Goal: Task Accomplishment & Management: Manage account settings

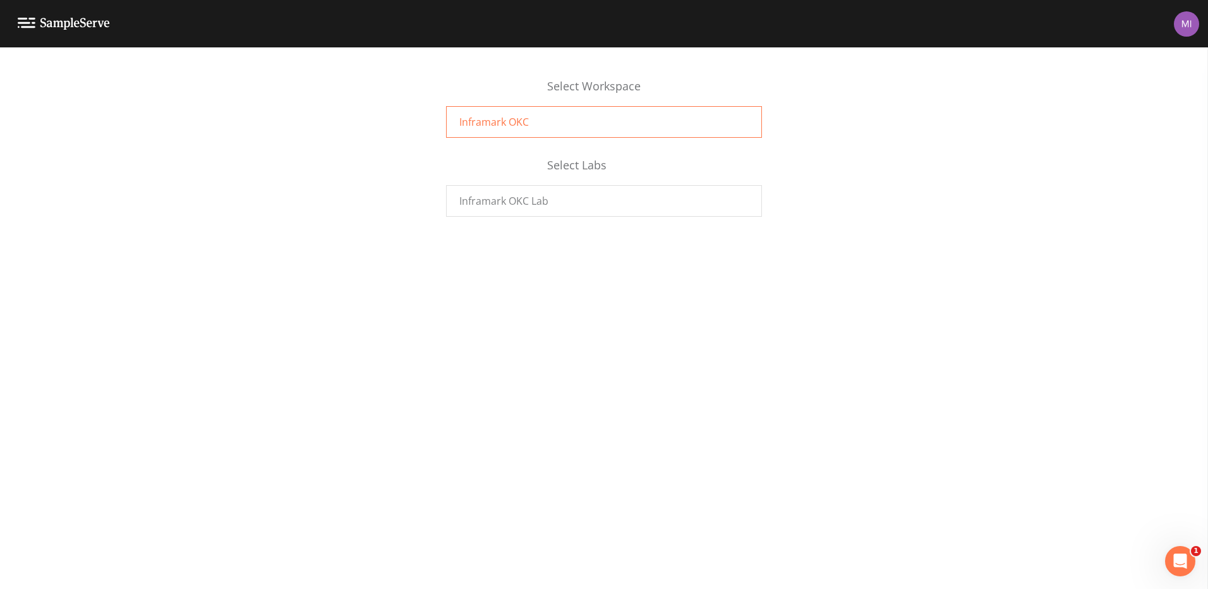
click at [534, 127] on div "Inframark OKC" at bounding box center [604, 122] width 316 height 32
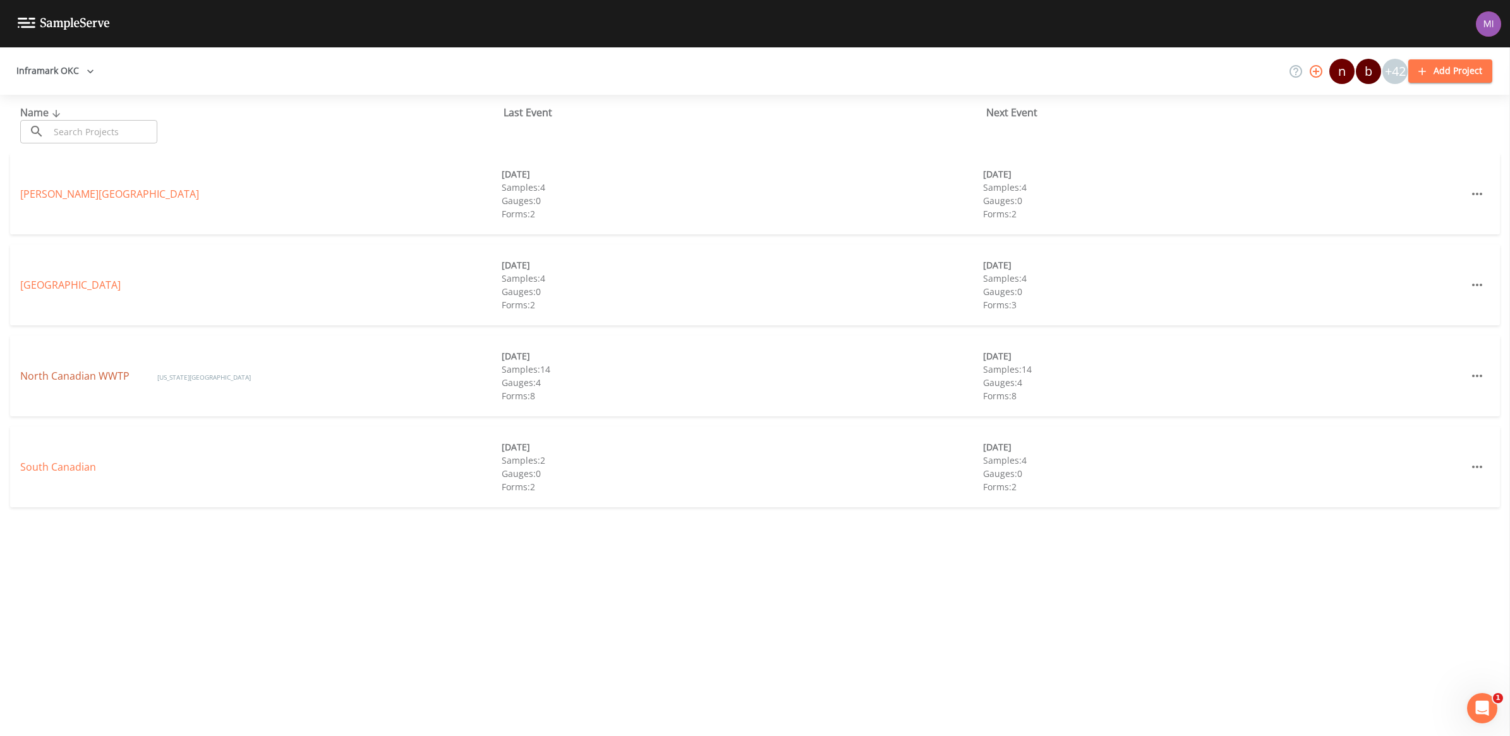
click at [77, 381] on link "North Canadian WWTP" at bounding box center [76, 376] width 112 height 14
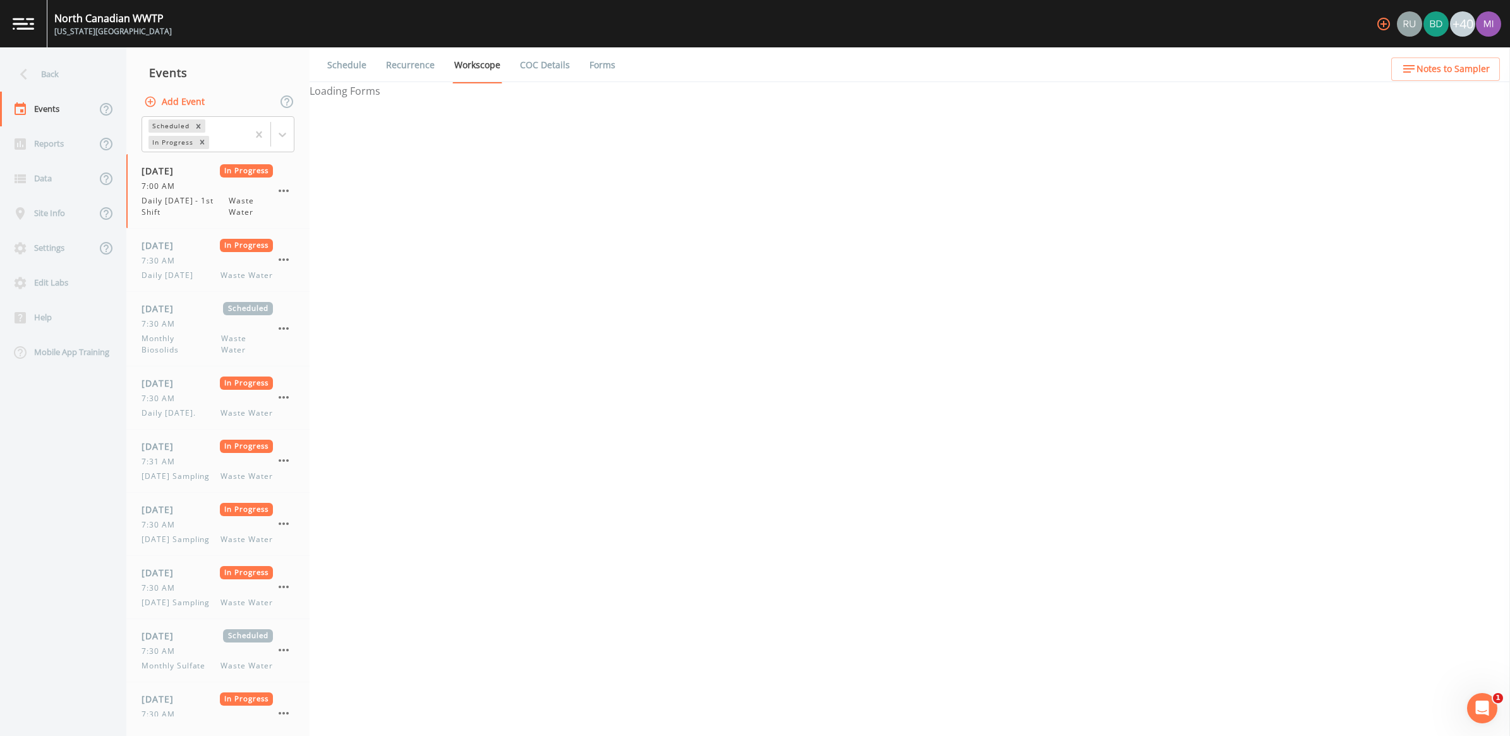
select select "092b3f94-5697-4c94-9891-da161916fdbb"
select select "b6a3c313-748b-4795-a028-792ad310bd60"
select select "092b3f94-5697-4c94-9891-da161916fdbb"
select select "b6a3c313-748b-4795-a028-792ad310bd60"
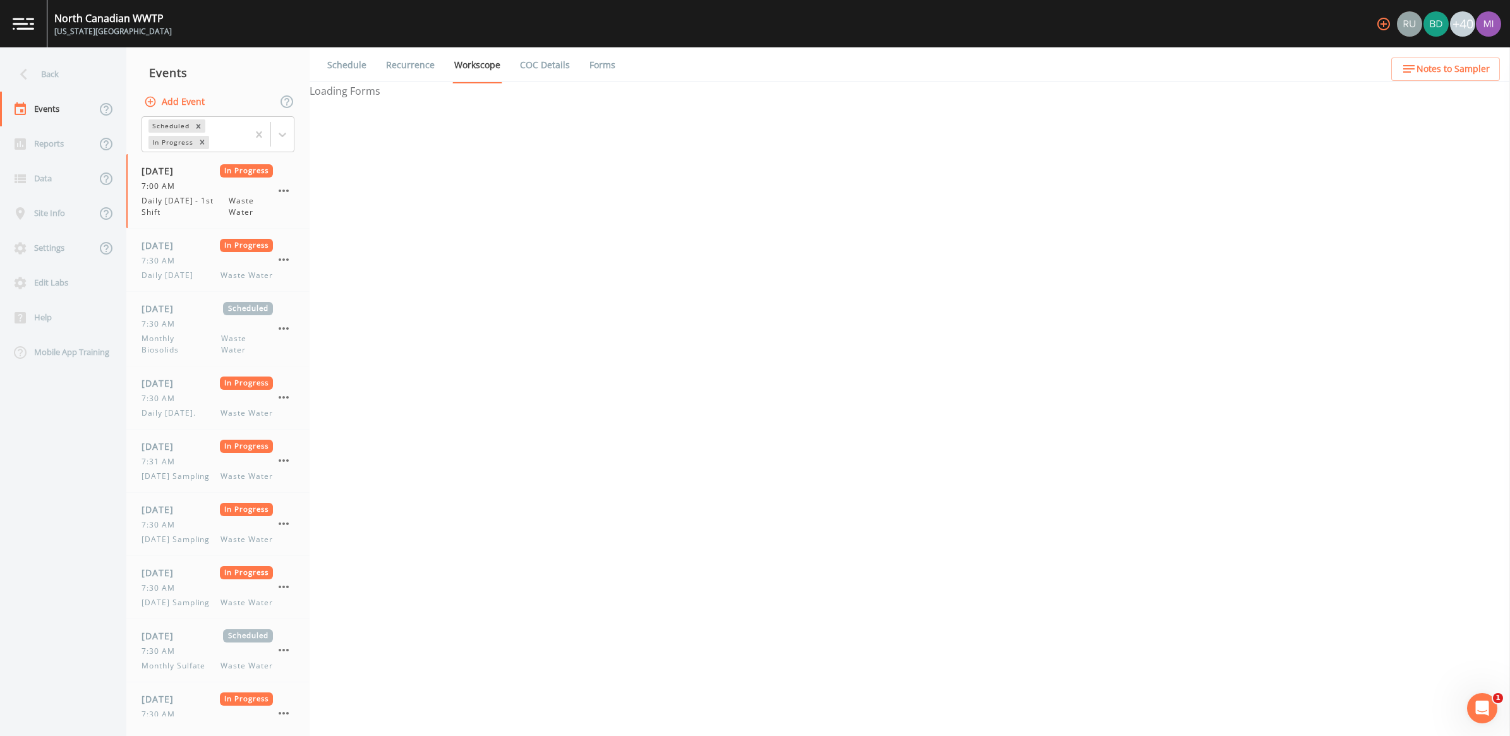
select select "092b3f94-5697-4c94-9891-da161916fdbb"
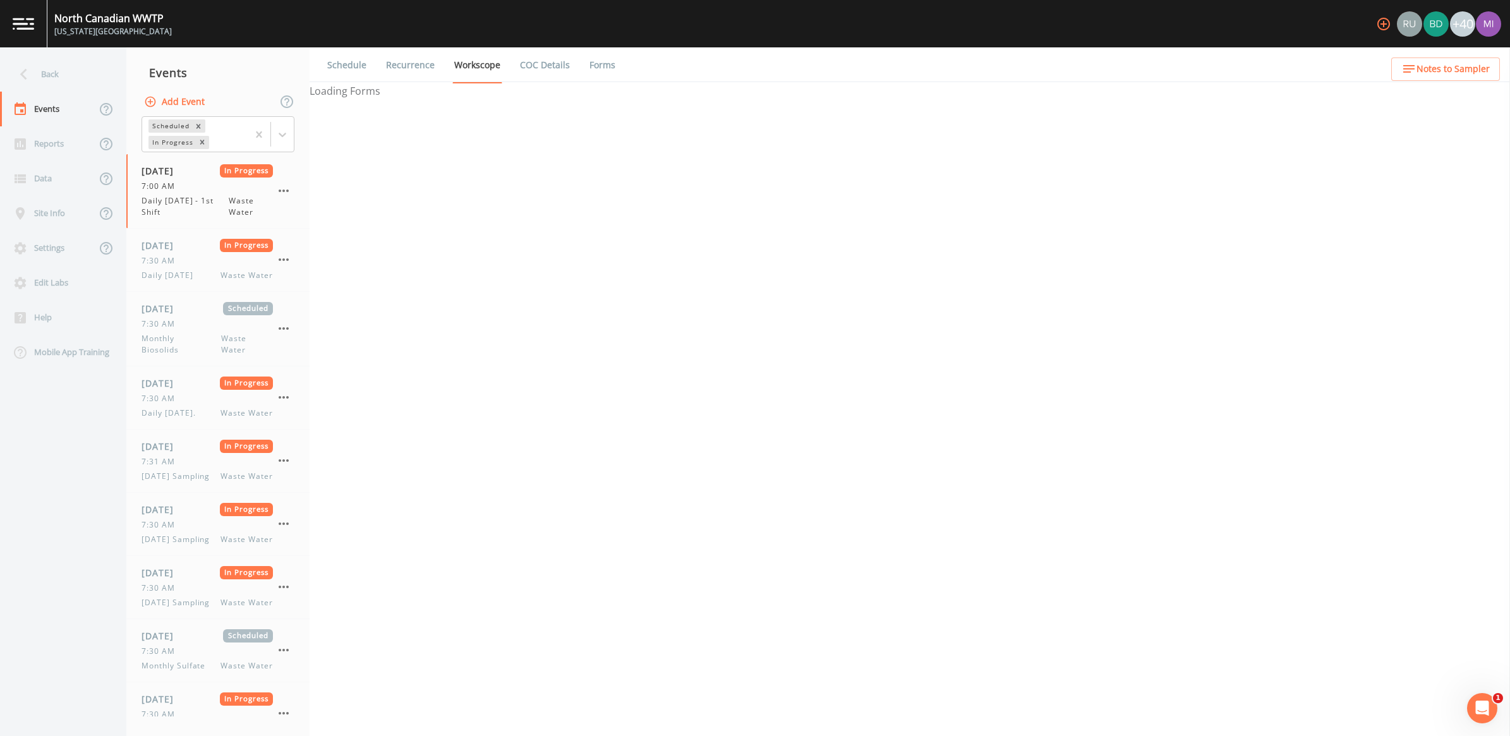
select select "092b3f94-5697-4c94-9891-da161916fdbb"
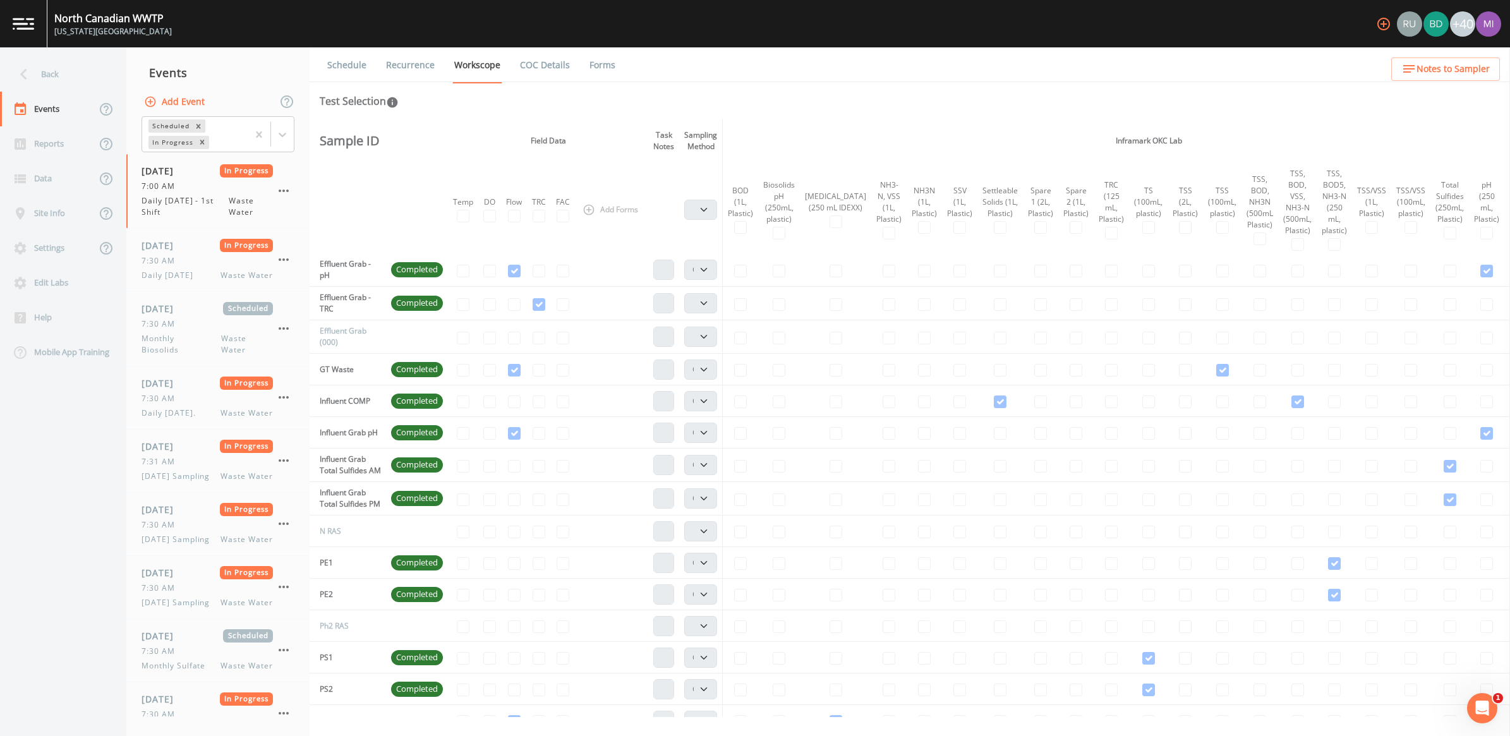
drag, startPoint x: 698, startPoint y: 709, endPoint x: 740, endPoint y: 704, distance: 42.6
click at [741, 711] on tbody "85 RAS Composite Grab 89 RAS Composite Grab Biomass N Composite Grab Biomass Ph…" at bounding box center [1055, 446] width 1491 height 967
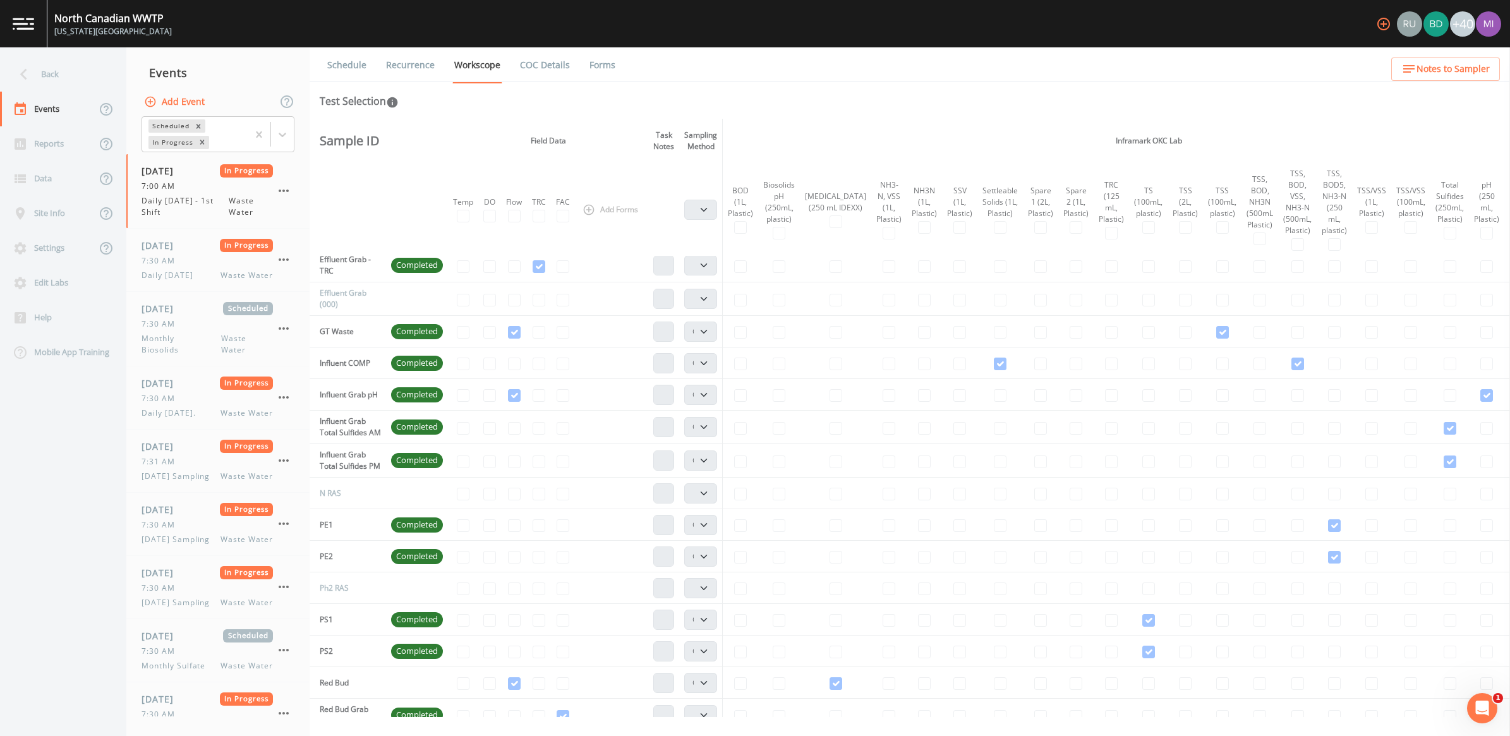
scroll to position [361, 251]
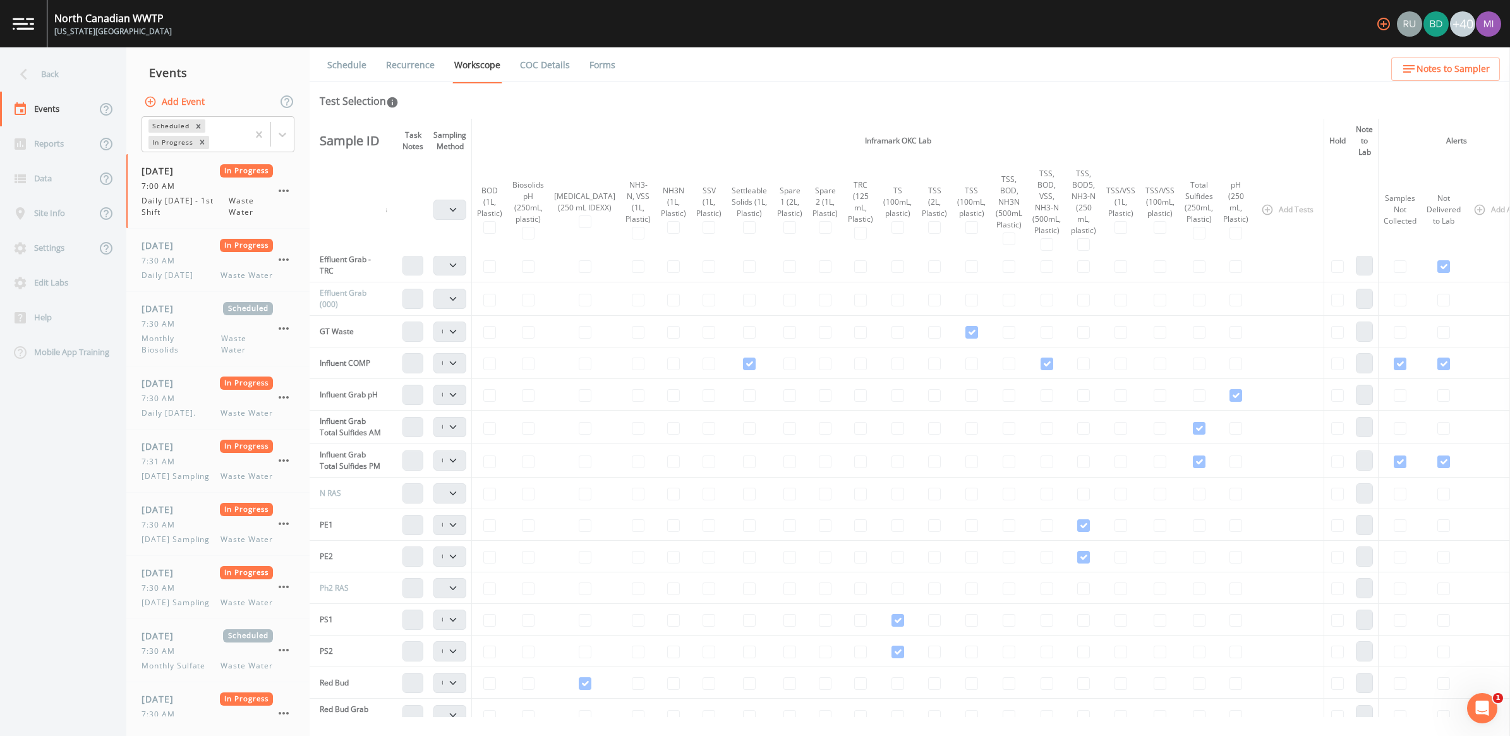
click at [1379, 218] on th "Samples Not Collected" at bounding box center [1401, 210] width 44 height 94
click at [1466, 205] on th "Add Alert" at bounding box center [1500, 210] width 69 height 94
click at [1422, 263] on td at bounding box center [1444, 265] width 44 height 33
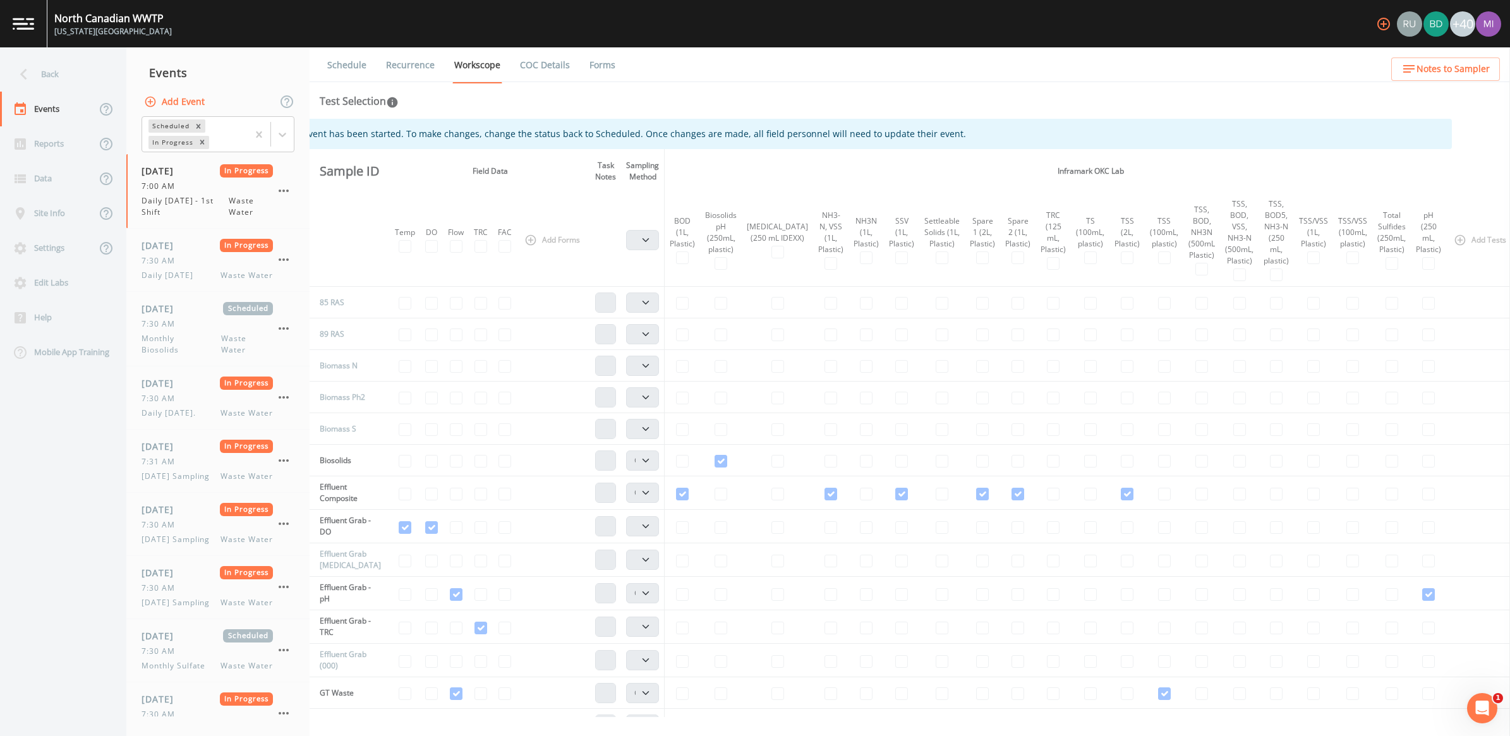
scroll to position [0, 0]
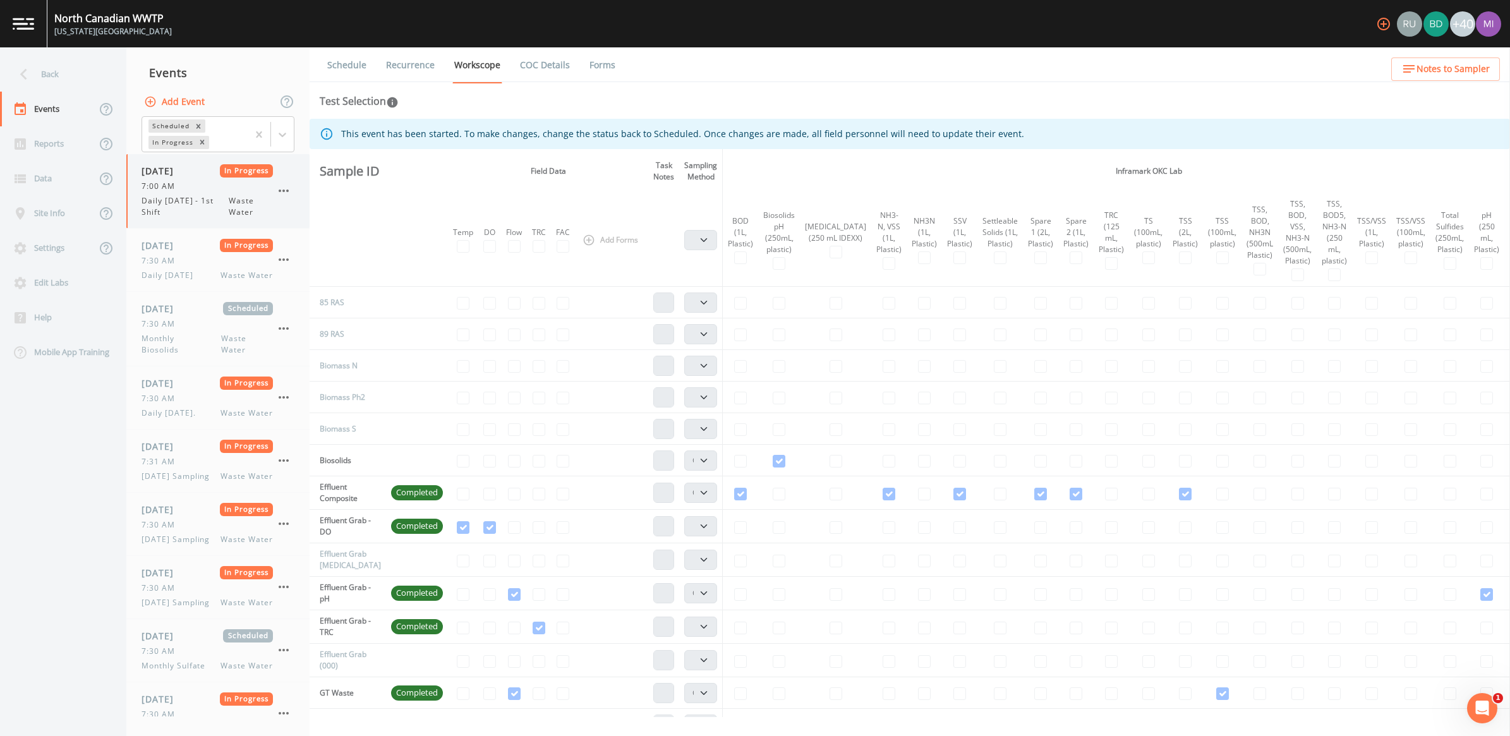
click at [208, 201] on span "Daily [DATE] - 1st Shift" at bounding box center [185, 206] width 87 height 23
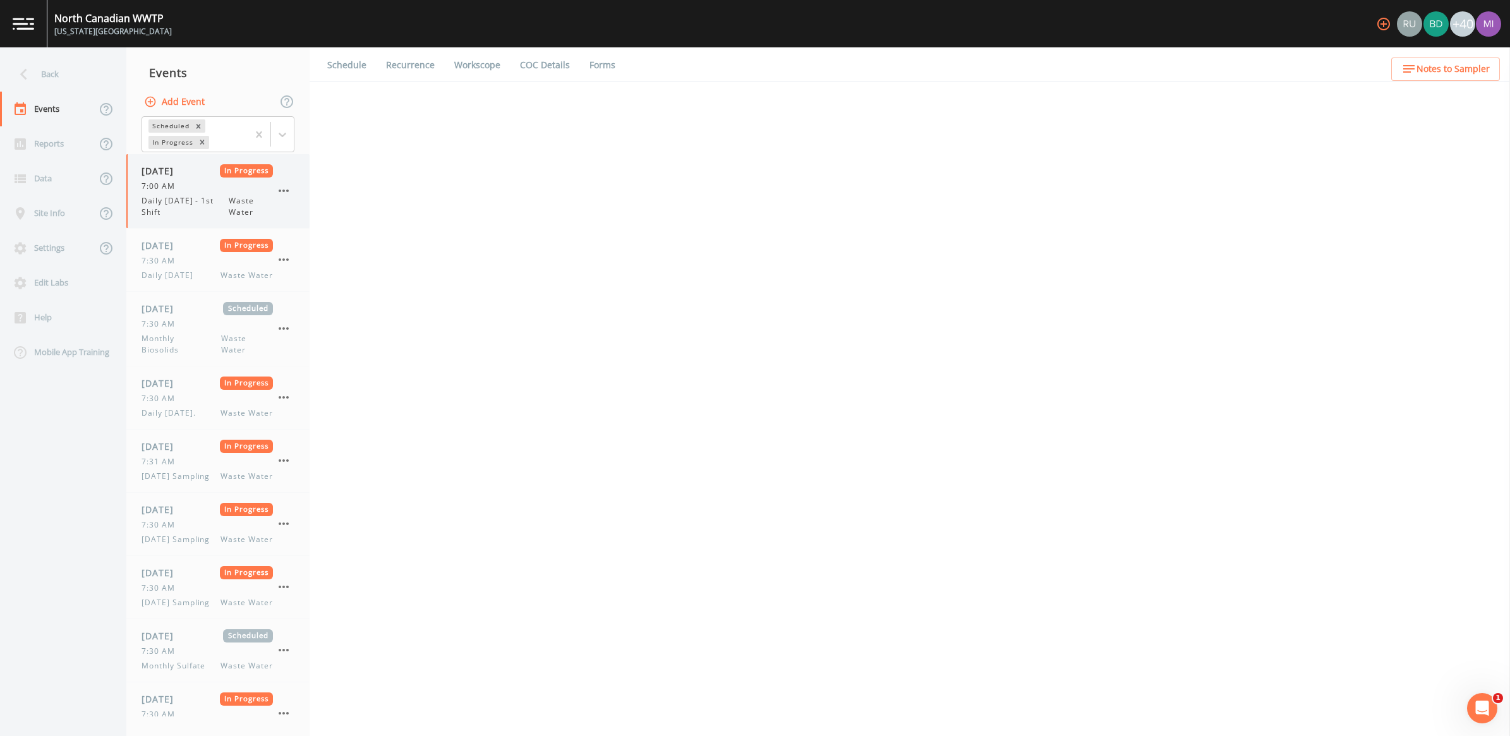
select select "092b3f94-5697-4c94-9891-da161916fdbb"
select select "b6a3c313-748b-4795-a028-792ad310bd60"
select select "092b3f94-5697-4c94-9891-da161916fdbb"
select select "b6a3c313-748b-4795-a028-792ad310bd60"
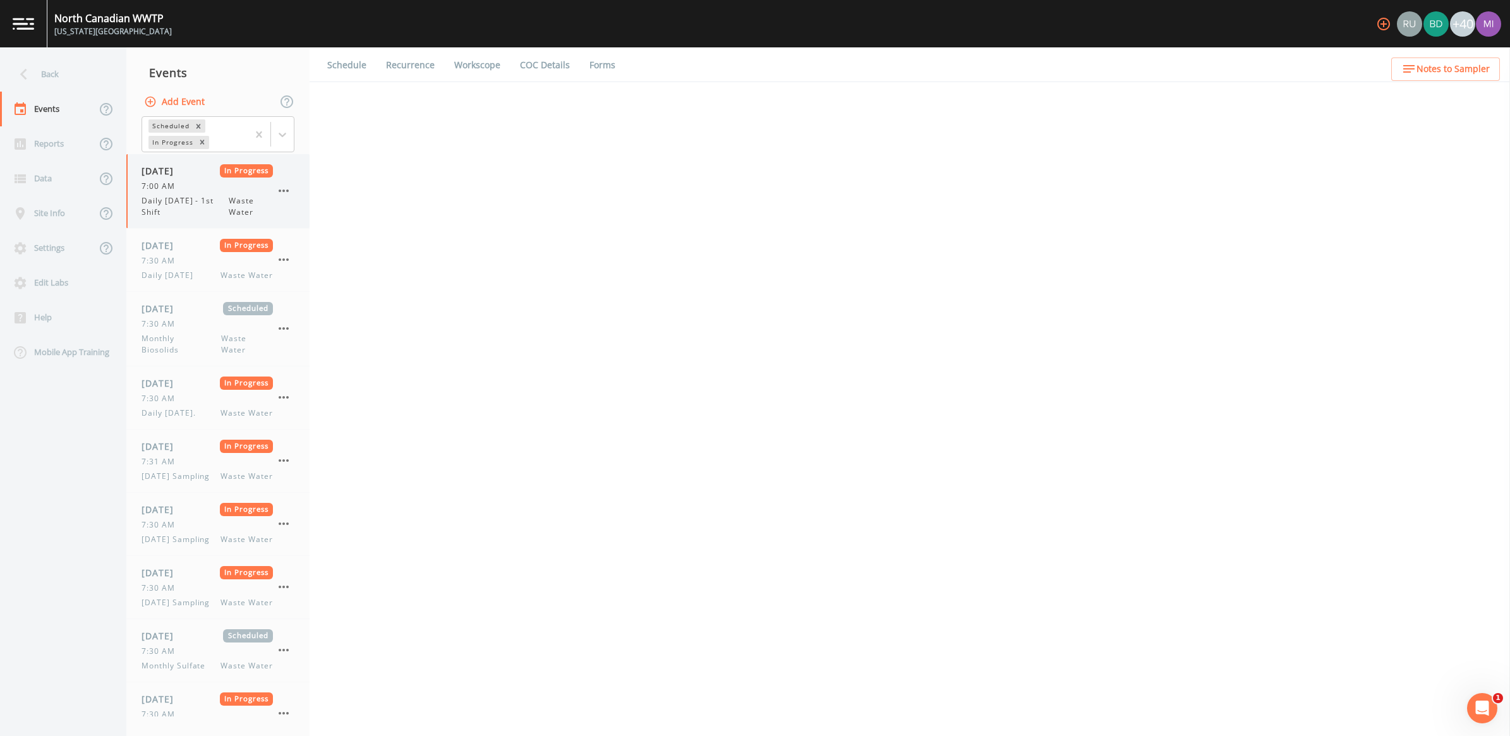
select select "092b3f94-5697-4c94-9891-da161916fdbb"
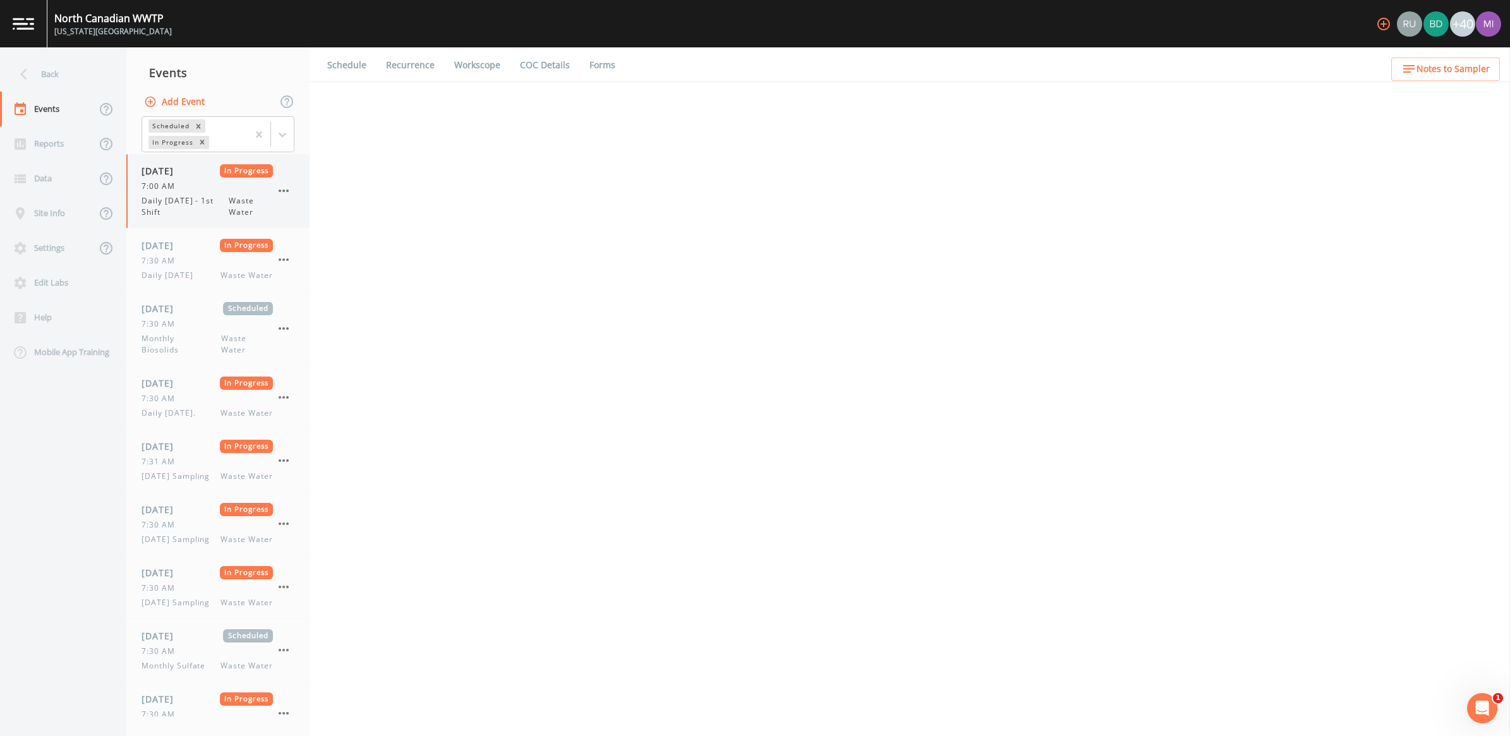
select select "092b3f94-5697-4c94-9891-da161916fdbb"
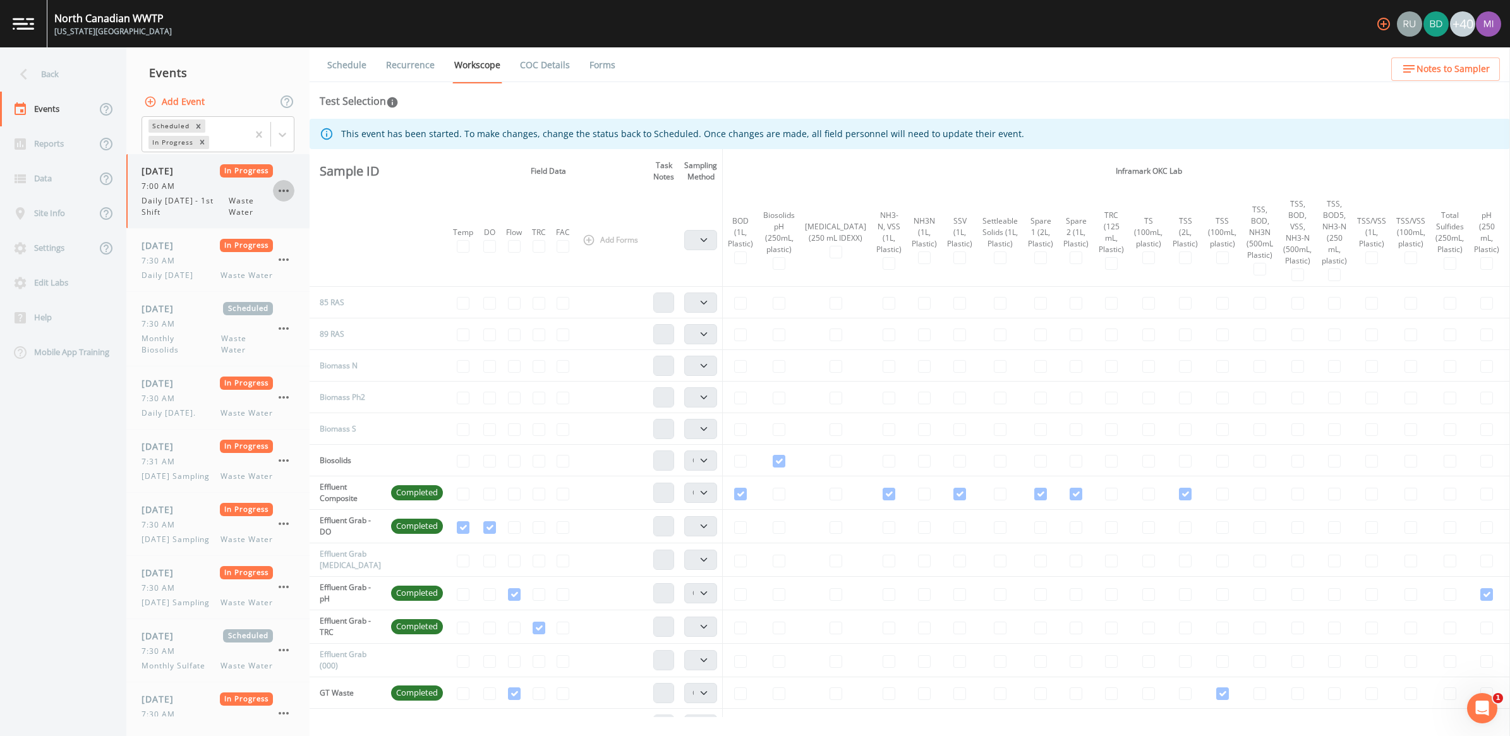
click at [283, 187] on icon "button" at bounding box center [283, 190] width 15 height 15
click at [329, 219] on span "Mark Complete" at bounding box center [348, 219] width 85 height 15
click at [285, 261] on icon "button" at bounding box center [283, 259] width 15 height 15
click at [330, 287] on span "Mark Complete" at bounding box center [348, 288] width 85 height 15
click at [282, 324] on icon "button" at bounding box center [283, 328] width 15 height 15
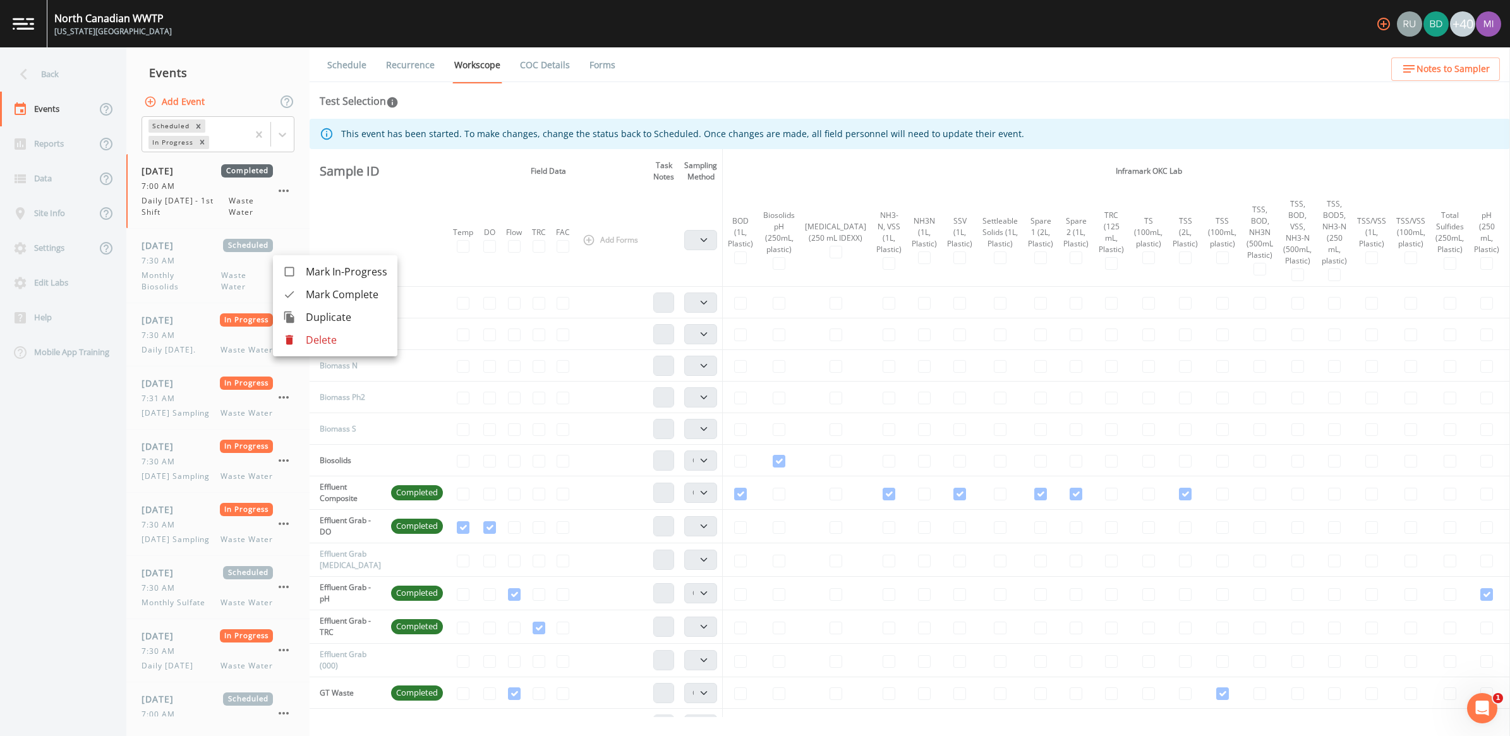
click at [198, 281] on div at bounding box center [755, 368] width 1510 height 736
click at [196, 277] on span "Monthly Biosolids" at bounding box center [182, 281] width 80 height 23
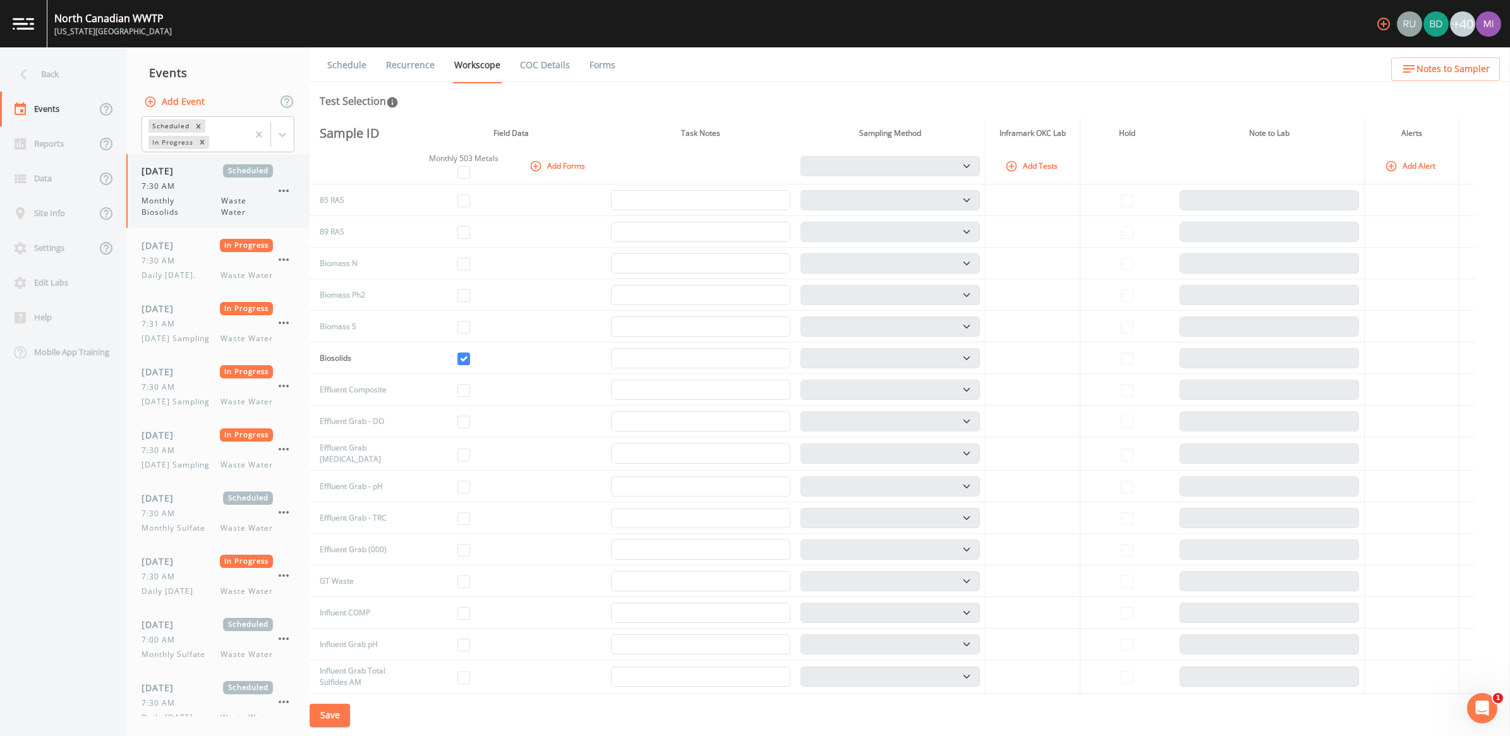
click at [187, 197] on span "Monthly Biosolids" at bounding box center [182, 206] width 80 height 23
click at [184, 270] on span "Daily [DATE]." at bounding box center [172, 275] width 61 height 11
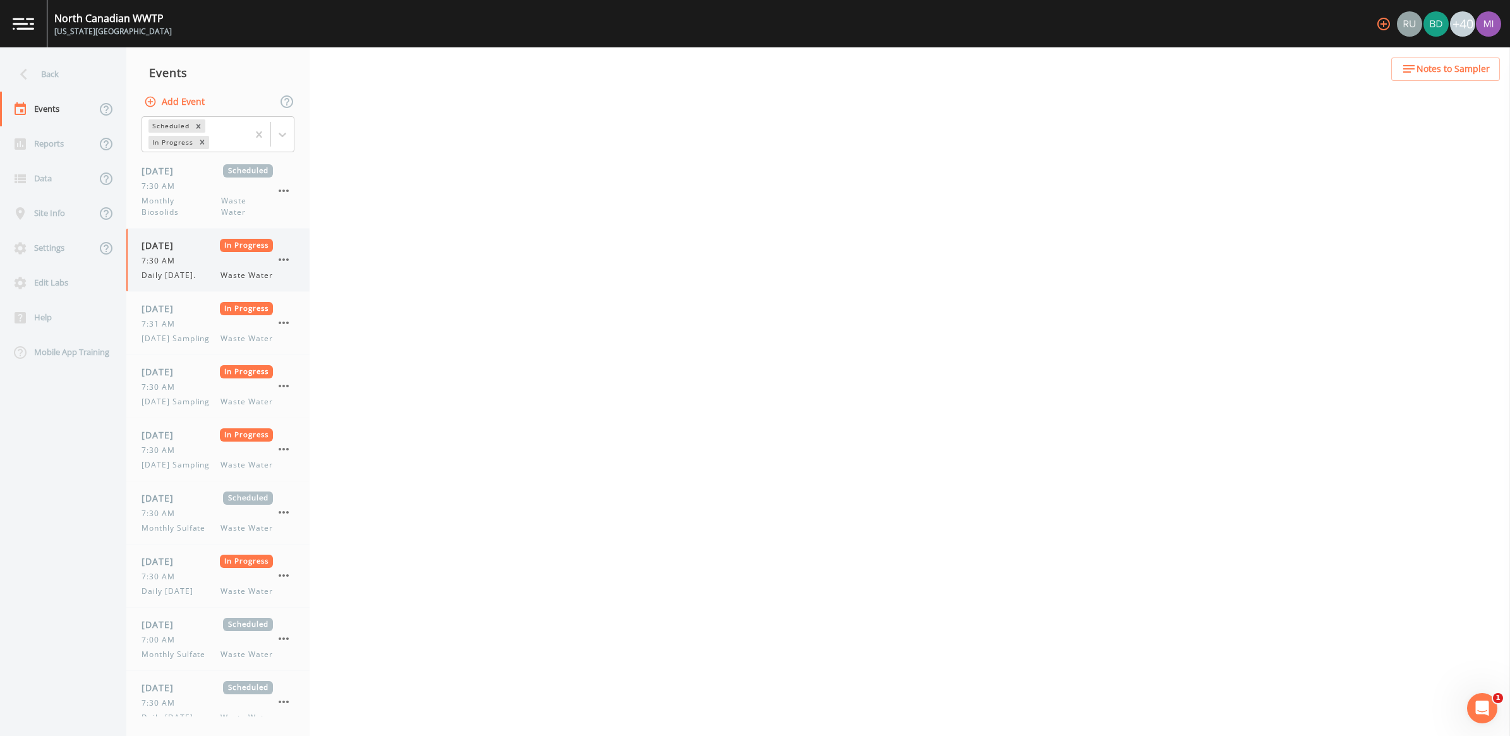
select select "092b3f94-5697-4c94-9891-da161916fdbb"
select select "b6a3c313-748b-4795-a028-792ad310bd60"
select select "092b3f94-5697-4c94-9891-da161916fdbb"
select select "b6a3c313-748b-4795-a028-792ad310bd60"
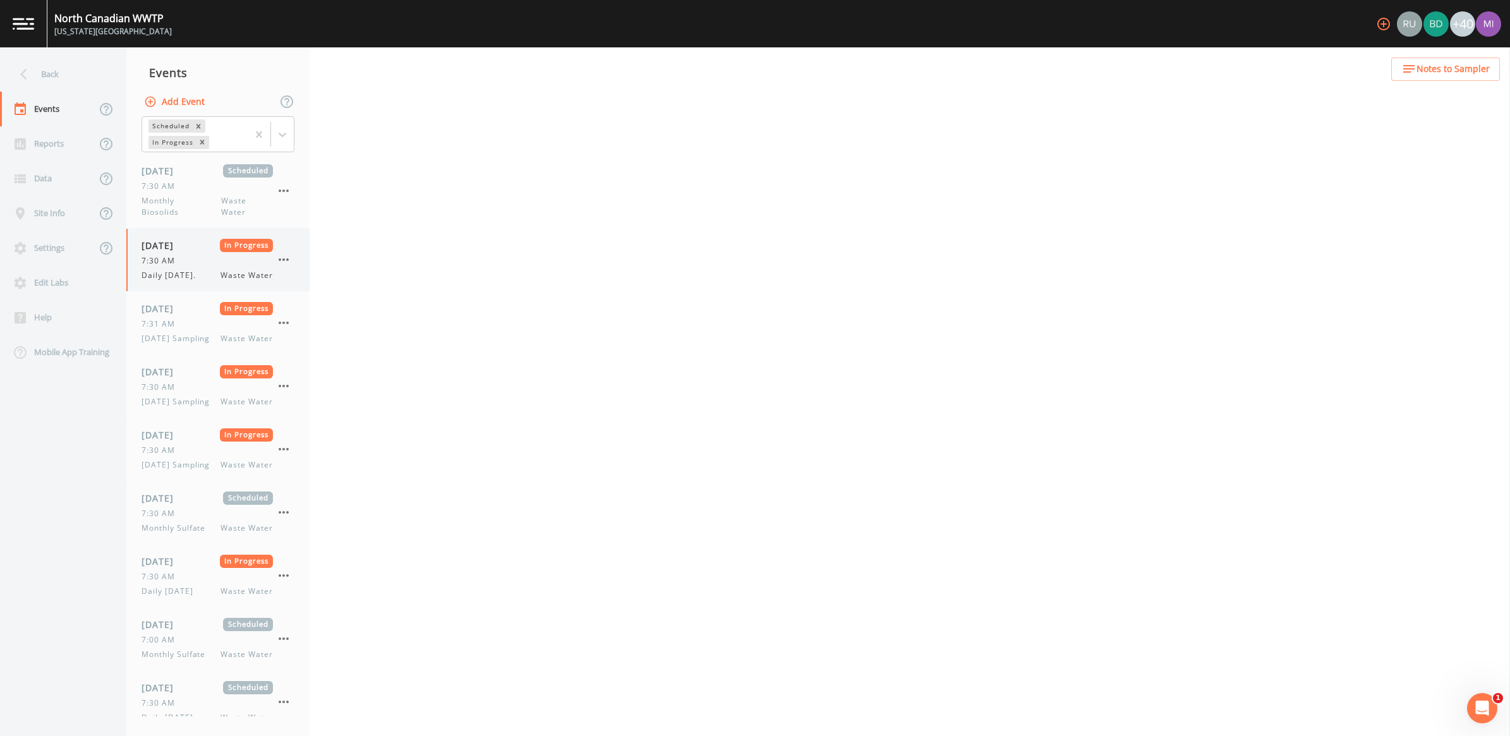
select select "092b3f94-5697-4c94-9891-da161916fdbb"
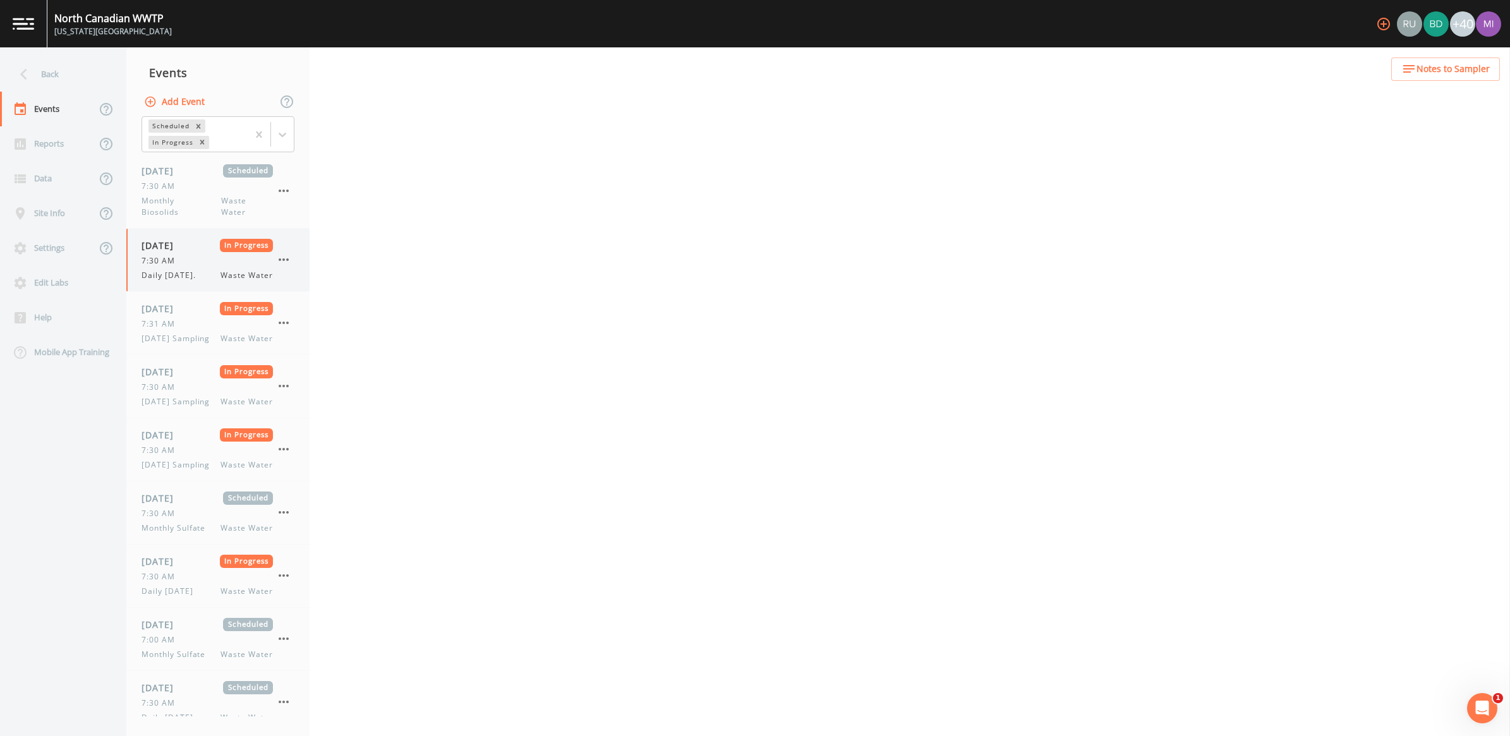
select select "092b3f94-5697-4c94-9891-da161916fdbb"
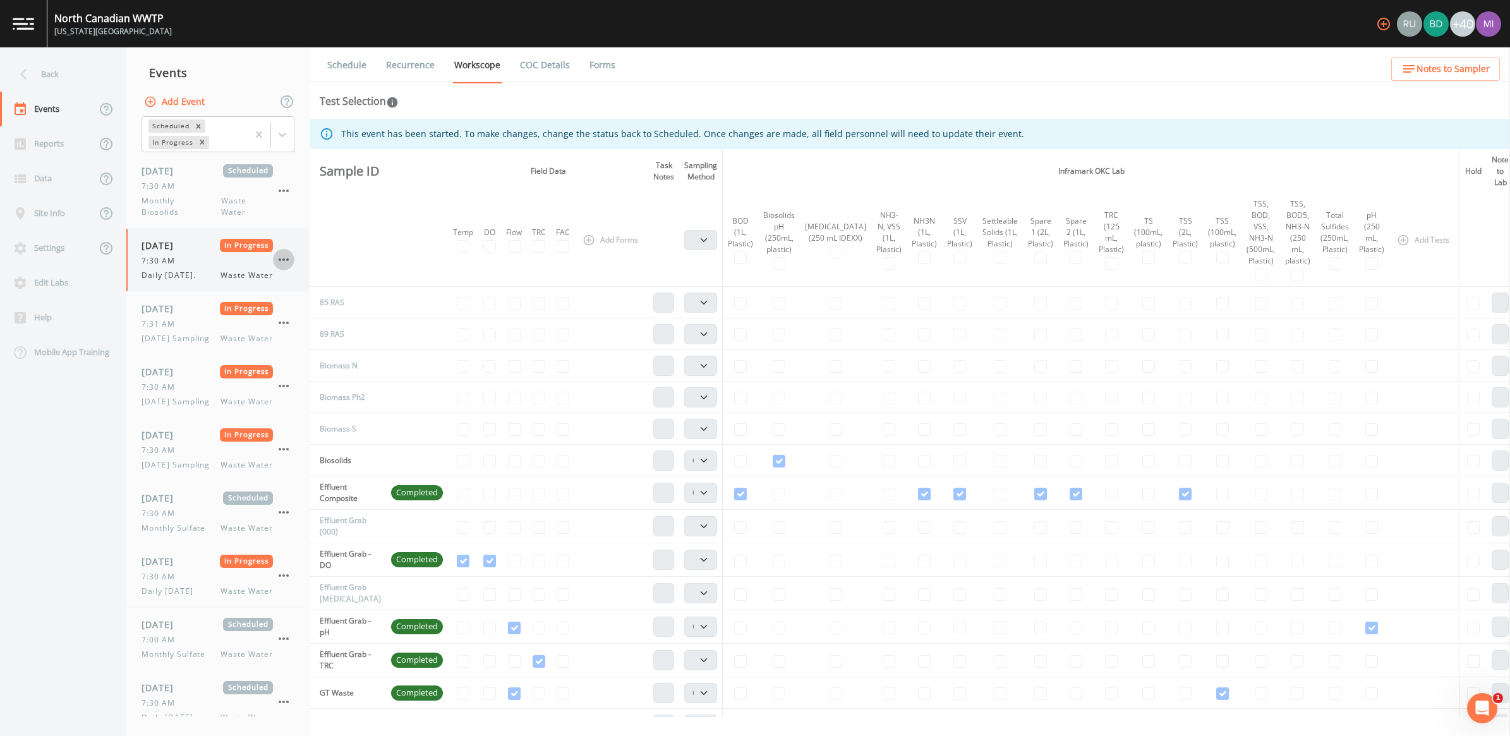
click at [283, 261] on icon "button" at bounding box center [284, 259] width 10 height 3
click at [324, 291] on span "Mark Complete" at bounding box center [348, 288] width 85 height 15
click at [286, 321] on icon "button" at bounding box center [283, 322] width 15 height 15
drag, startPoint x: 335, startPoint y: 345, endPoint x: 310, endPoint y: 361, distance: 29.6
click at [335, 347] on span "Mark Complete" at bounding box center [348, 351] width 85 height 15
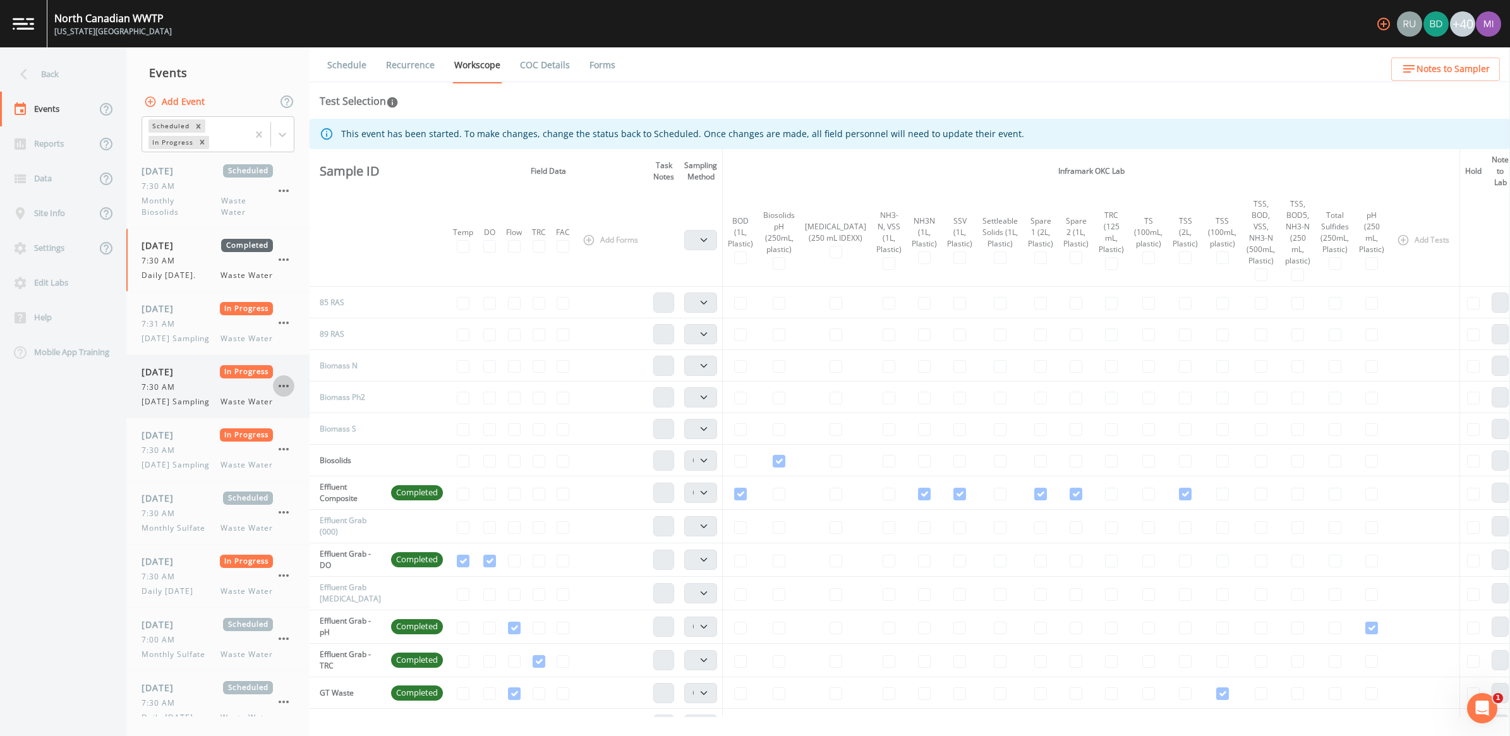
click at [282, 390] on icon "button" at bounding box center [283, 385] width 15 height 15
drag, startPoint x: 329, startPoint y: 415, endPoint x: 323, endPoint y: 420, distance: 7.6
click at [329, 415] on span "Mark Complete" at bounding box center [348, 420] width 85 height 15
click at [286, 404] on div "[DATE] Scheduled 7:30 AM Monthly Biosolids Waste Water [DATE] Completed 7:30 AM…" at bounding box center [217, 435] width 183 height 562
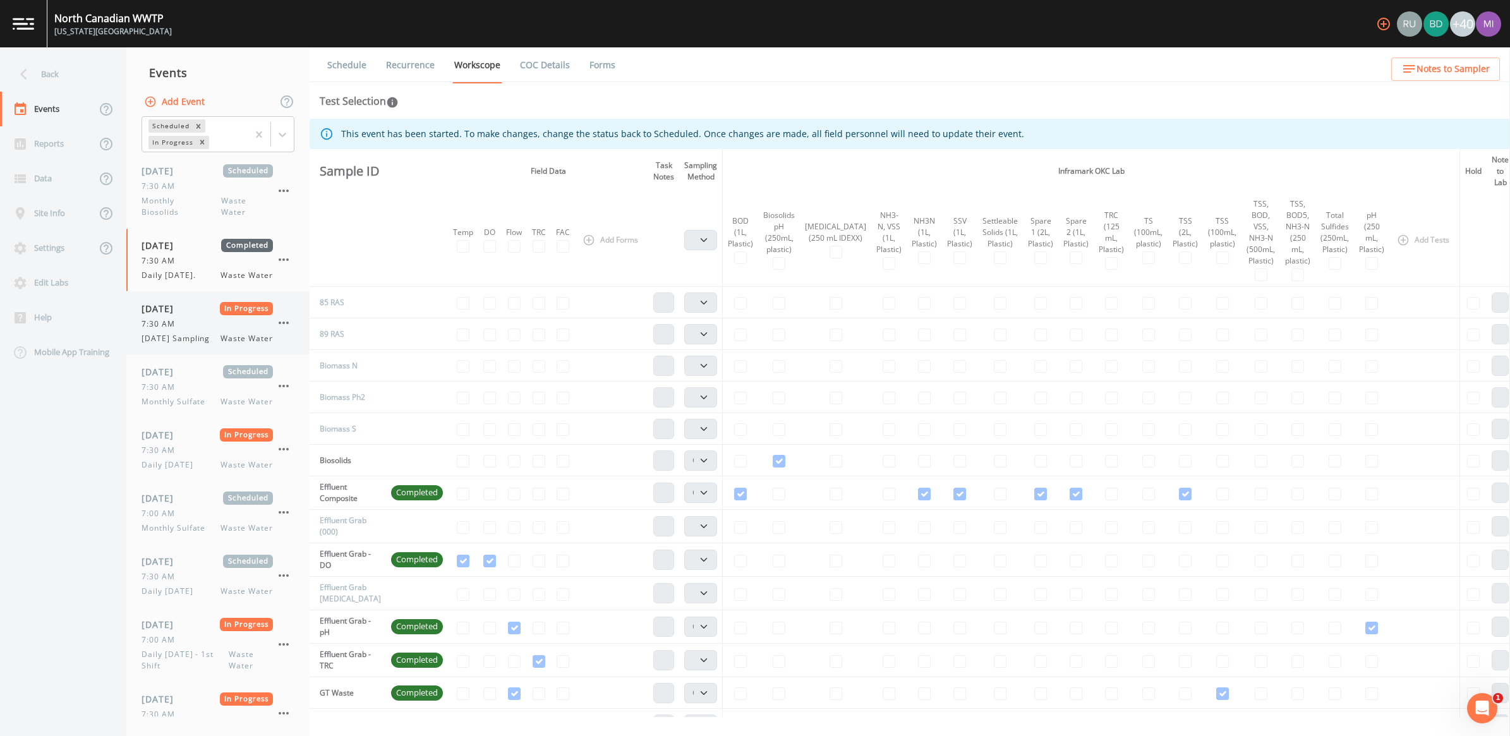
click at [171, 326] on span "7:30 AM" at bounding box center [162, 323] width 41 height 11
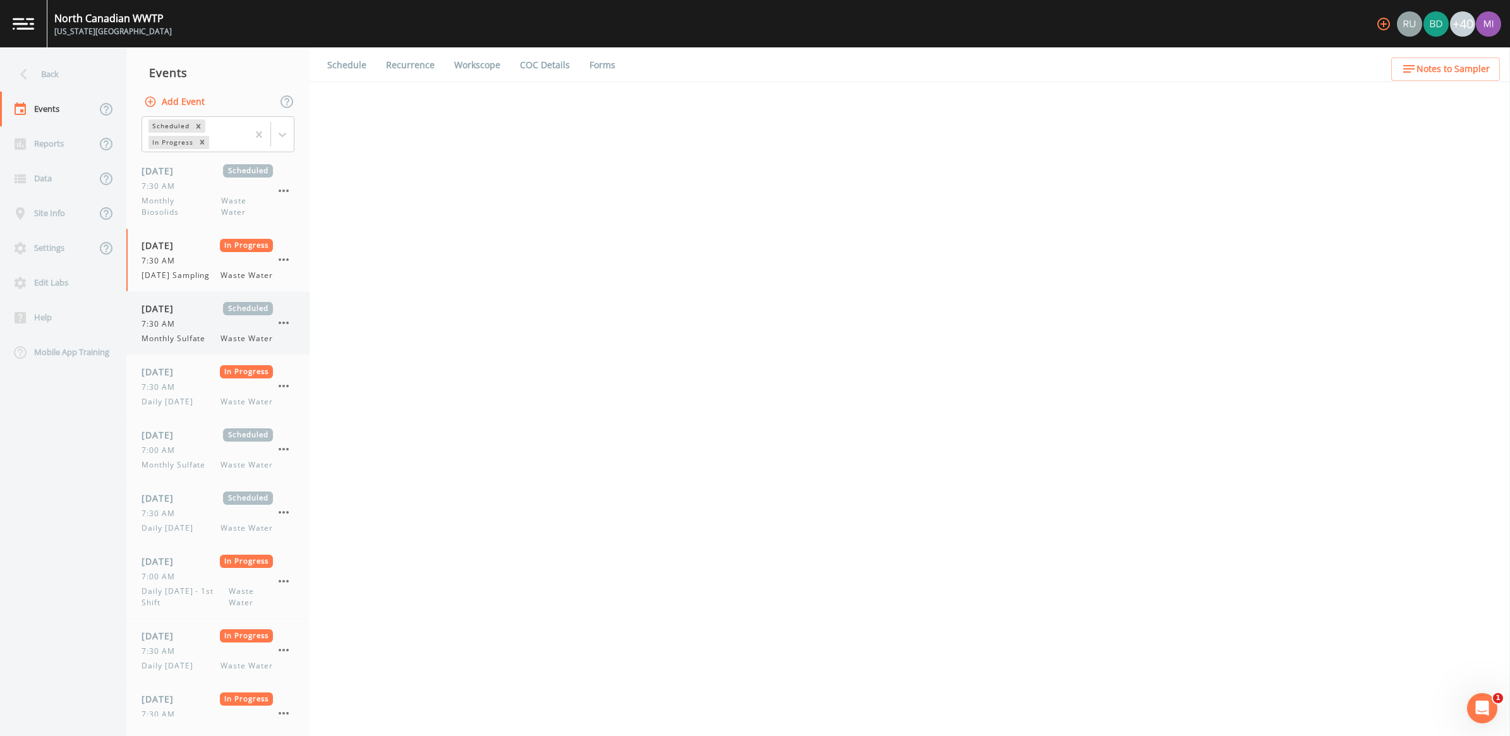
select select "092b3f94-5697-4c94-9891-da161916fdbb"
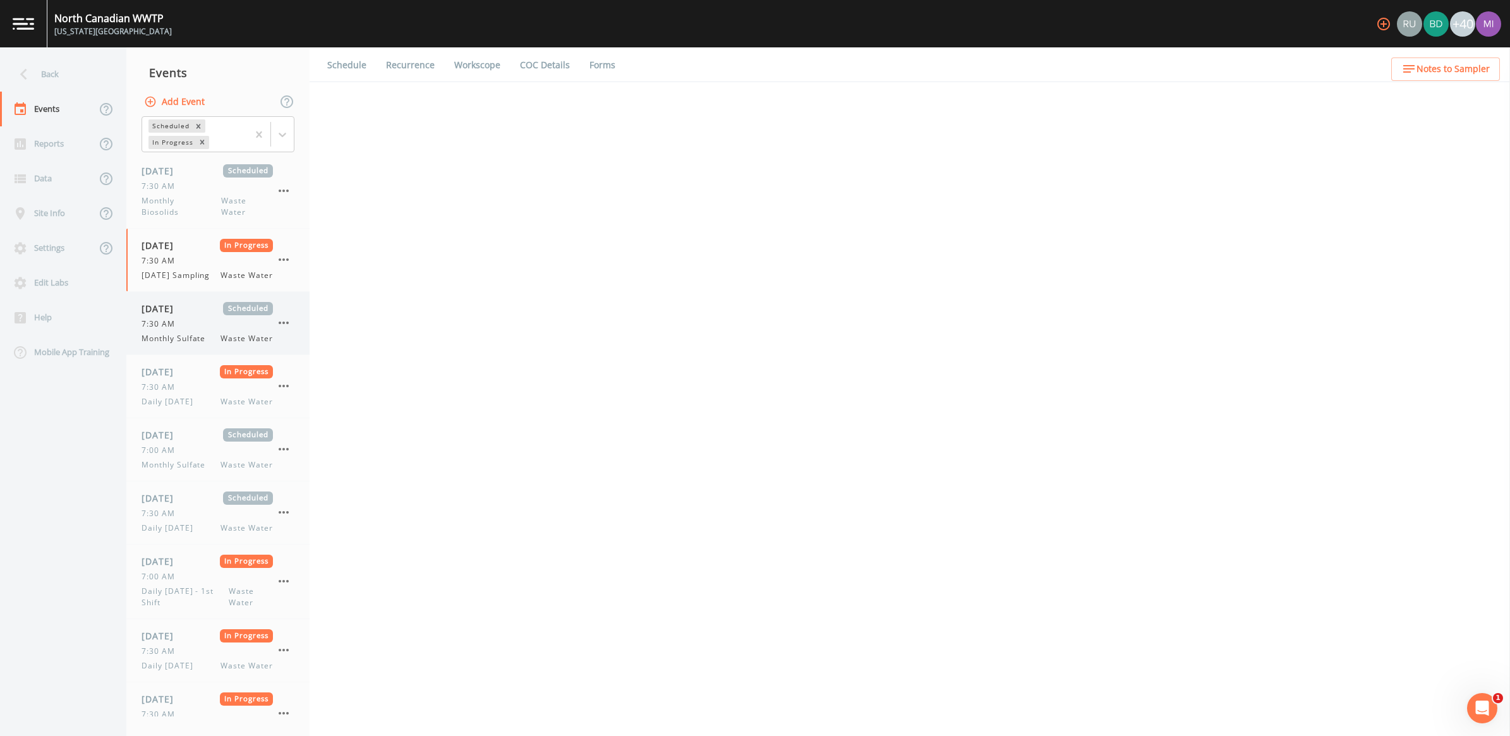
select select "b6a3c313-748b-4795-a028-792ad310bd60"
select select "092b3f94-5697-4c94-9891-da161916fdbb"
select select "b6a3c313-748b-4795-a028-792ad310bd60"
select select "092b3f94-5697-4c94-9891-da161916fdbb"
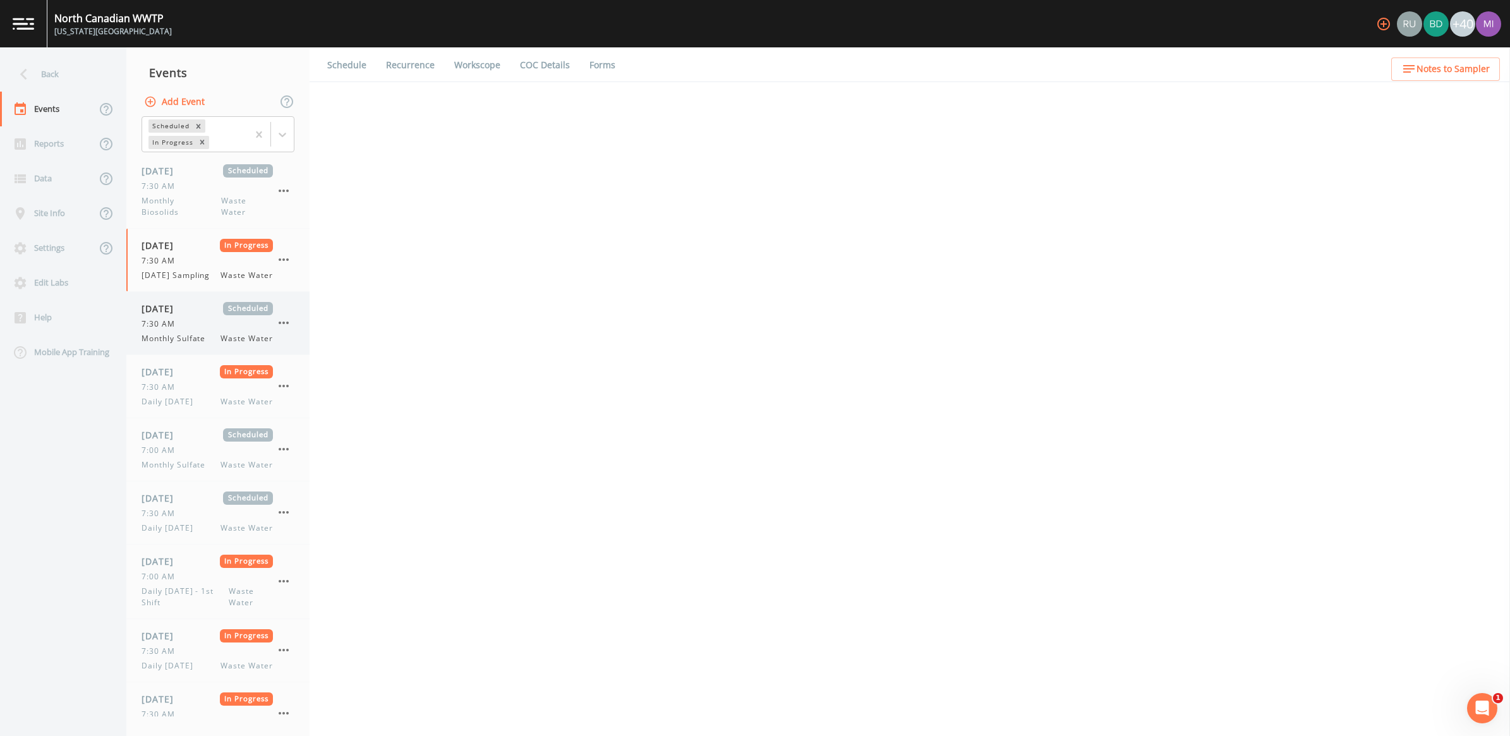
select select "092b3f94-5697-4c94-9891-da161916fdbb"
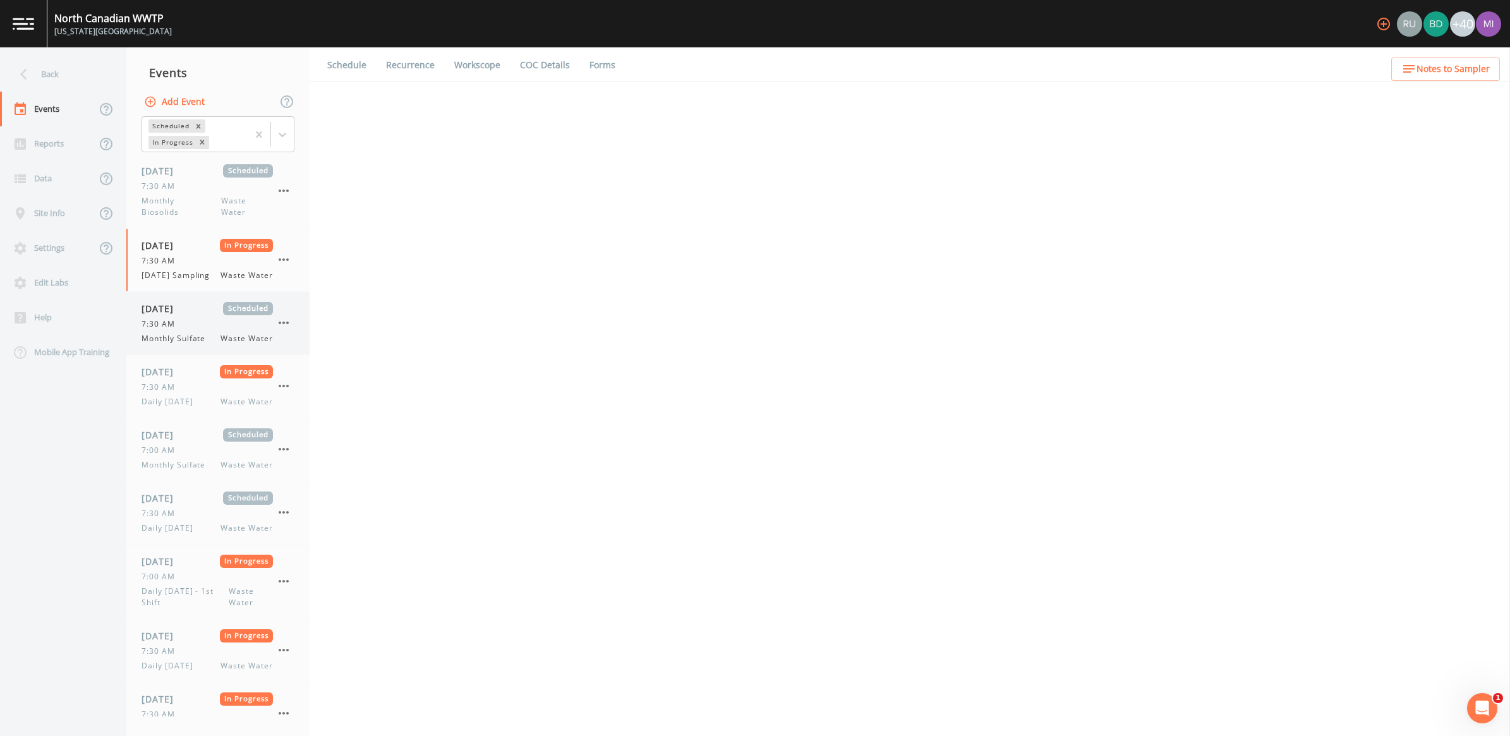
select select "092b3f94-5697-4c94-9891-da161916fdbb"
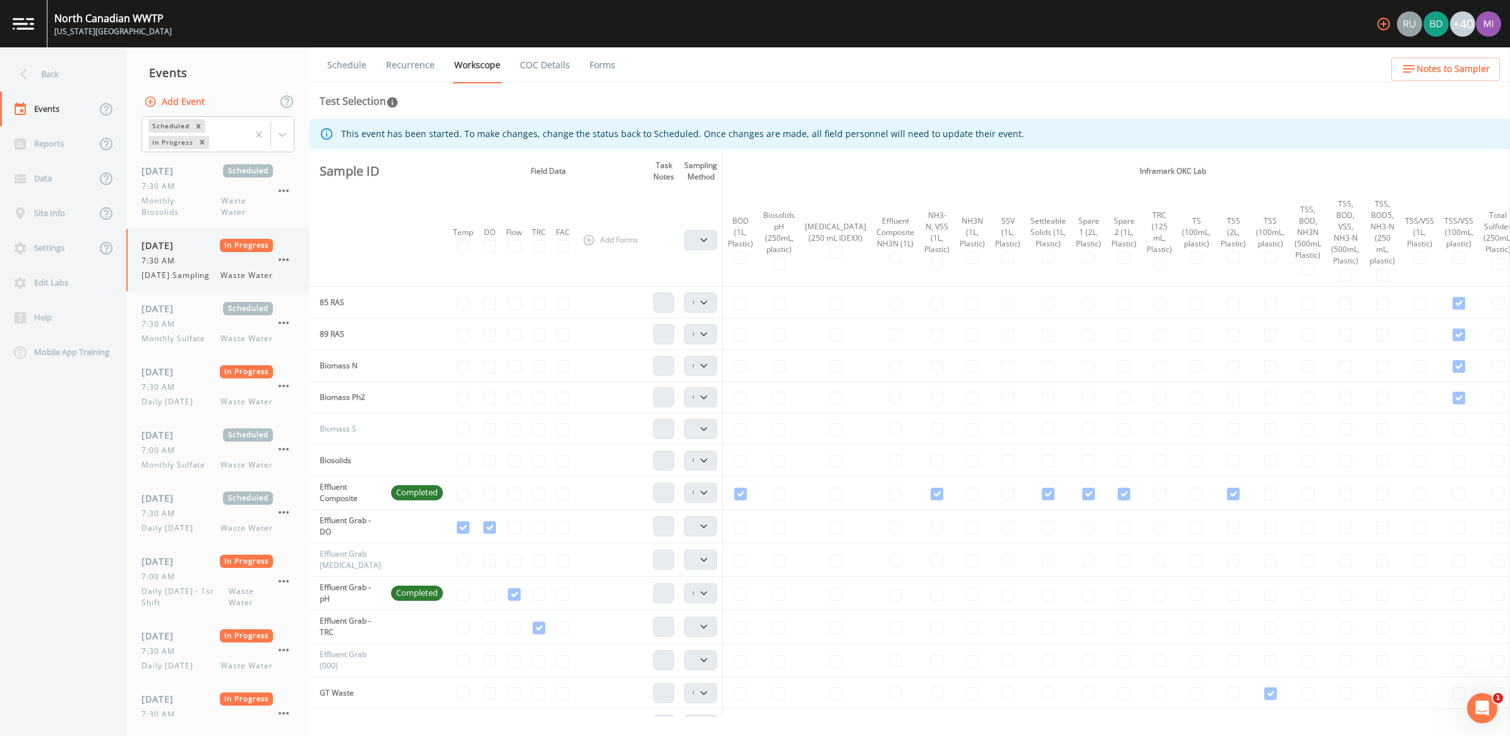
click at [282, 263] on icon "button" at bounding box center [283, 259] width 15 height 15
click at [329, 294] on span "Mark Complete" at bounding box center [348, 294] width 85 height 15
click at [289, 330] on icon "button" at bounding box center [283, 322] width 15 height 15
click at [323, 364] on span "Mark Complete" at bounding box center [347, 363] width 82 height 15
click at [286, 395] on div "[DATE] Scheduled 7:30 AM Monthly Biosolids Waste Water [DATE] Completed 7:30 AM…" at bounding box center [217, 435] width 183 height 562
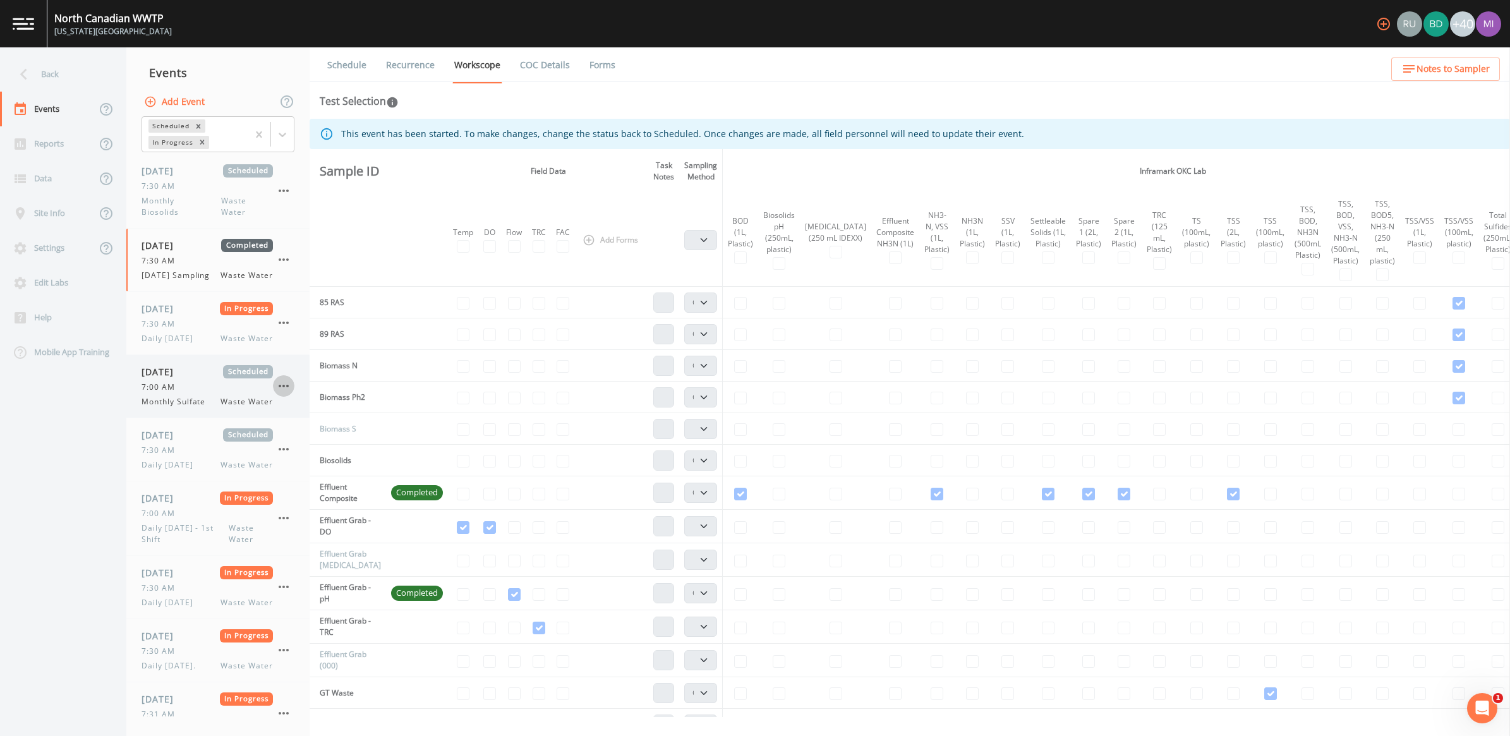
click at [283, 394] on icon "button" at bounding box center [283, 385] width 15 height 15
click at [329, 420] on span "Mark Complete" at bounding box center [347, 426] width 82 height 15
click at [284, 531] on icon "button" at bounding box center [283, 523] width 15 height 15
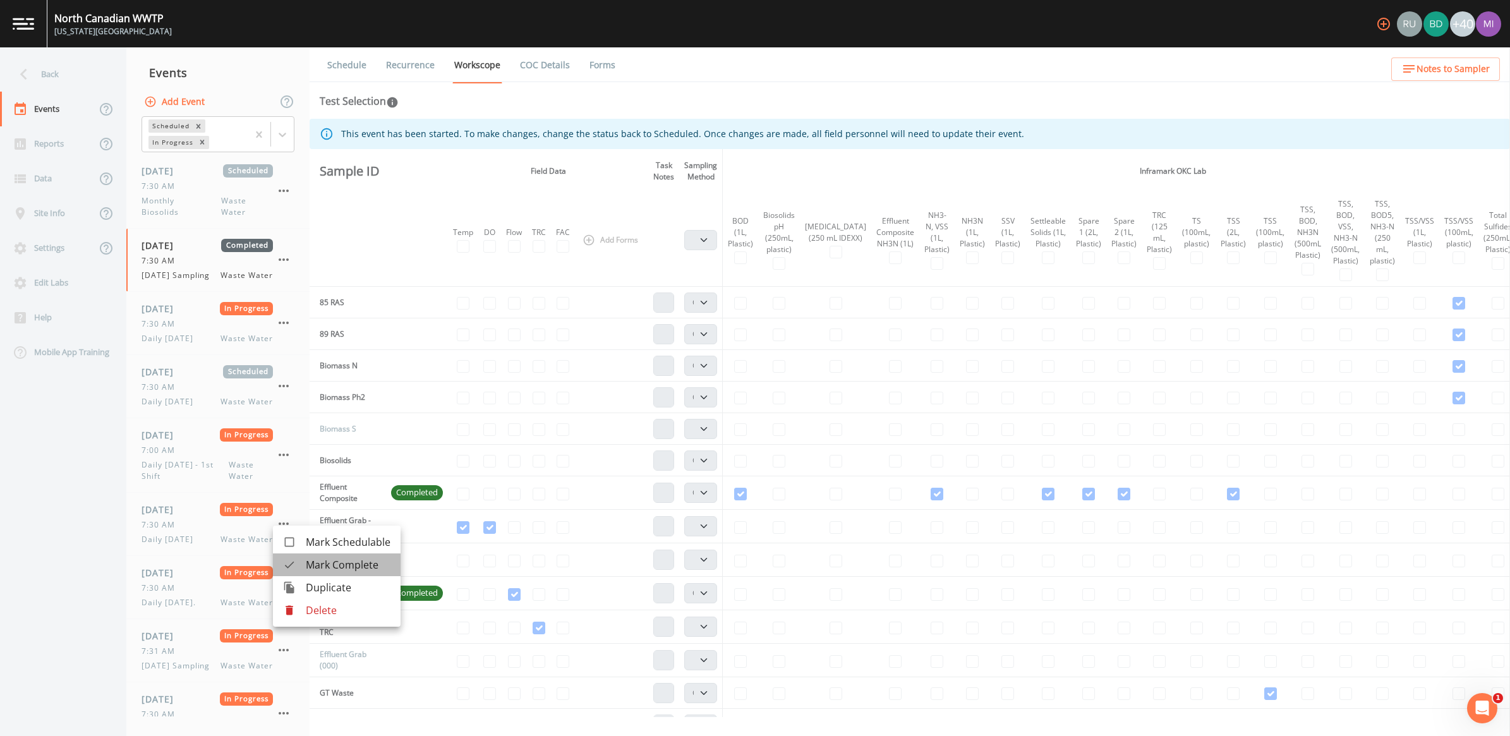
click at [327, 559] on span "Mark Complete" at bounding box center [348, 564] width 85 height 15
click at [284, 595] on icon "button" at bounding box center [283, 586] width 15 height 15
click at [326, 625] on ul "Mark Schedulable Mark Complete Duplicate Delete" at bounding box center [337, 576] width 128 height 101
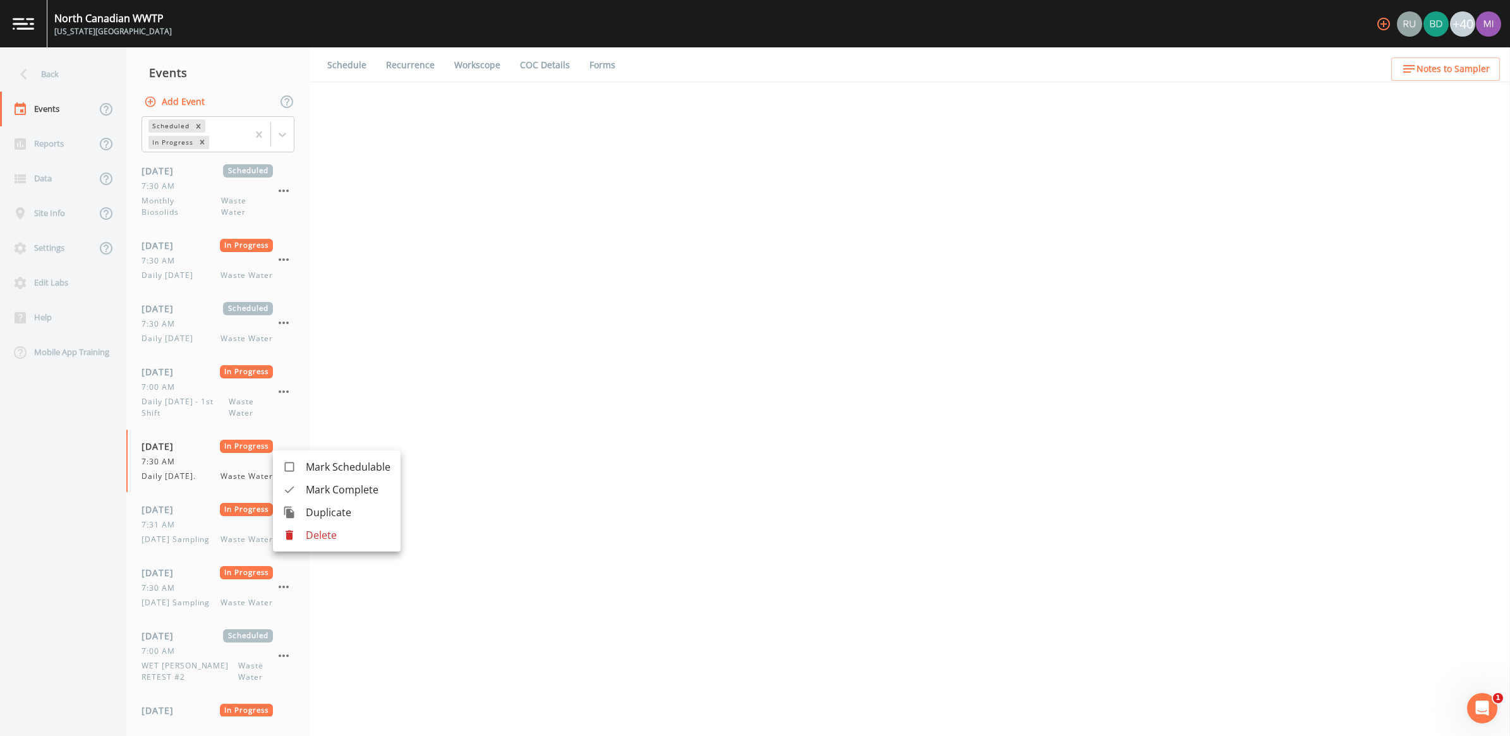
select select "092b3f94-5697-4c94-9891-da161916fdbb"
select select "b6a3c313-748b-4795-a028-792ad310bd60"
select select "092b3f94-5697-4c94-9891-da161916fdbb"
select select "b6a3c313-748b-4795-a028-792ad310bd60"
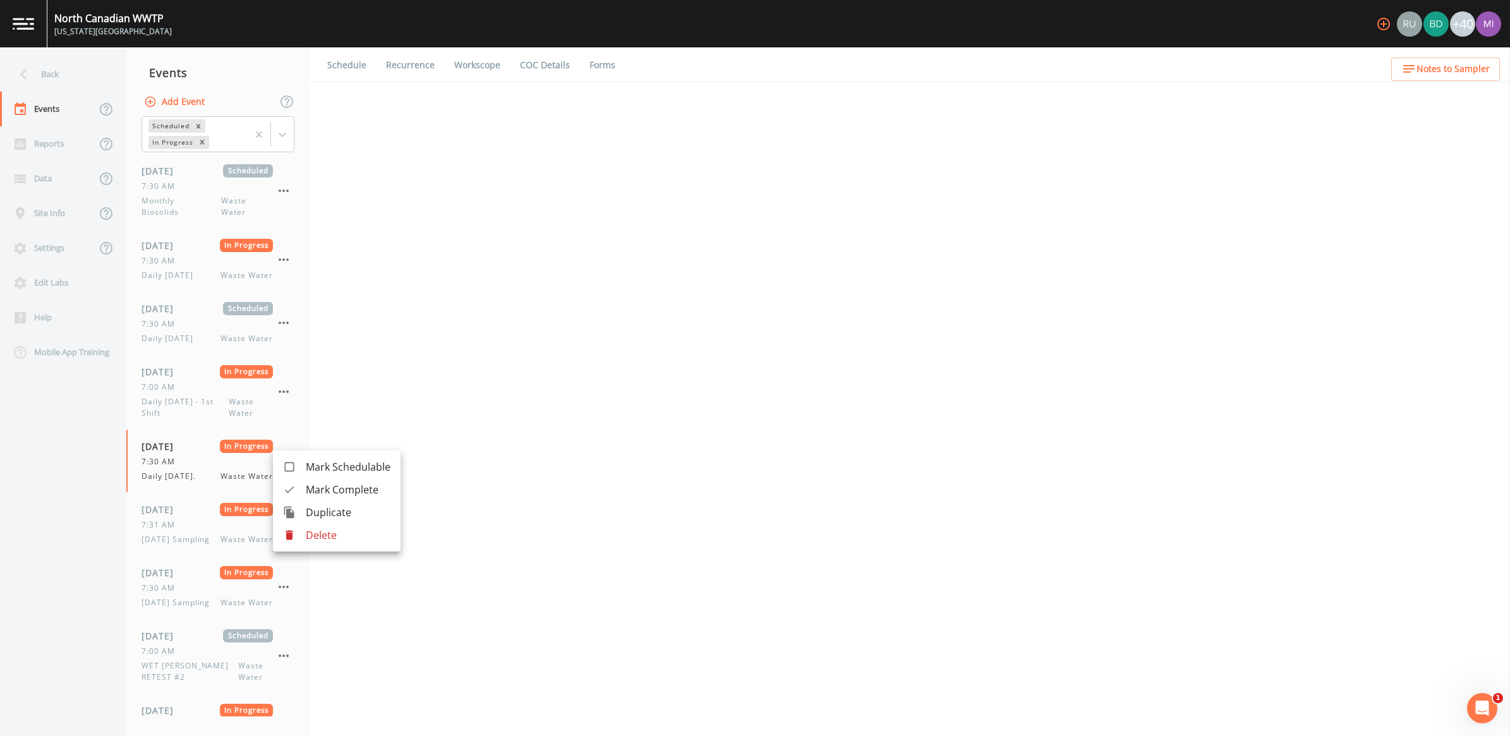
select select "092b3f94-5697-4c94-9891-da161916fdbb"
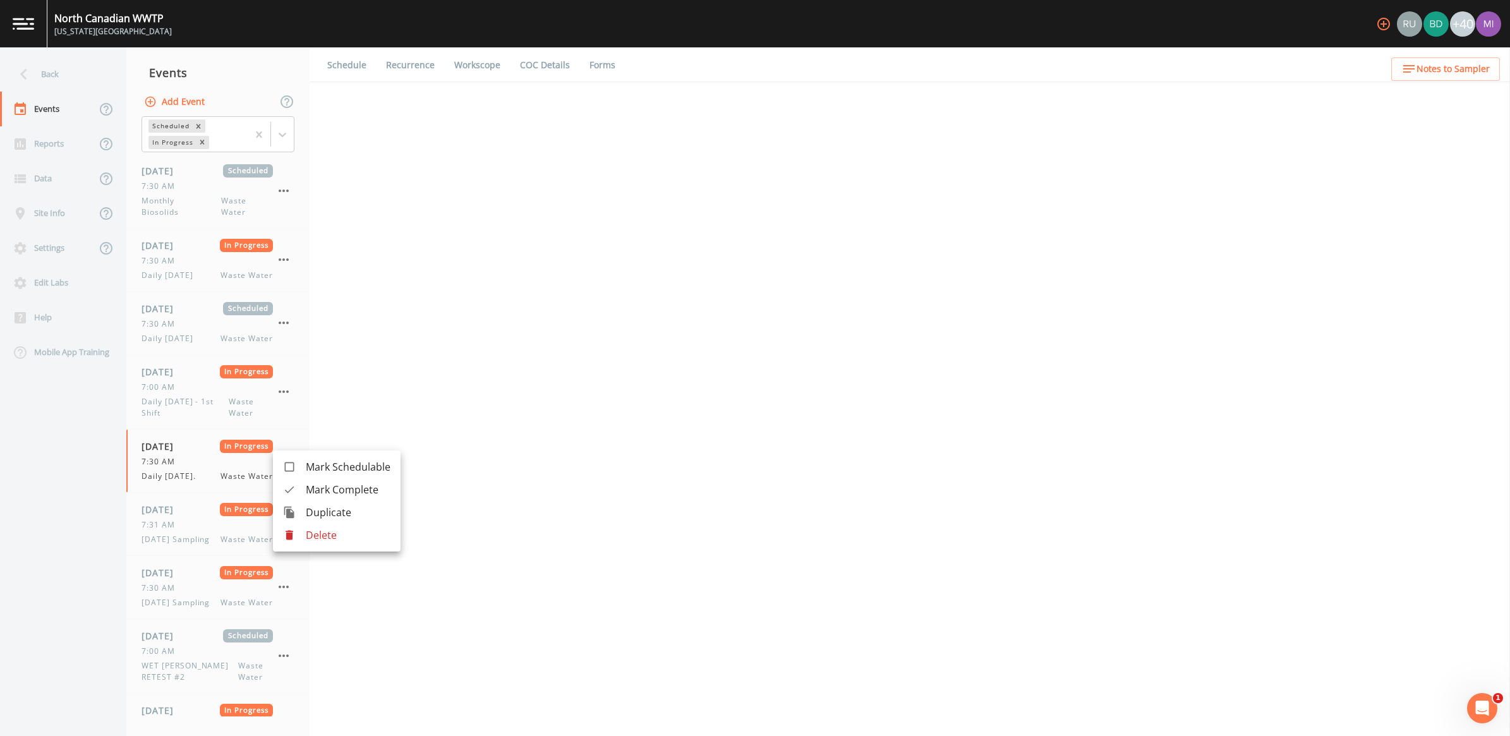
select select "092b3f94-5697-4c94-9891-da161916fdbb"
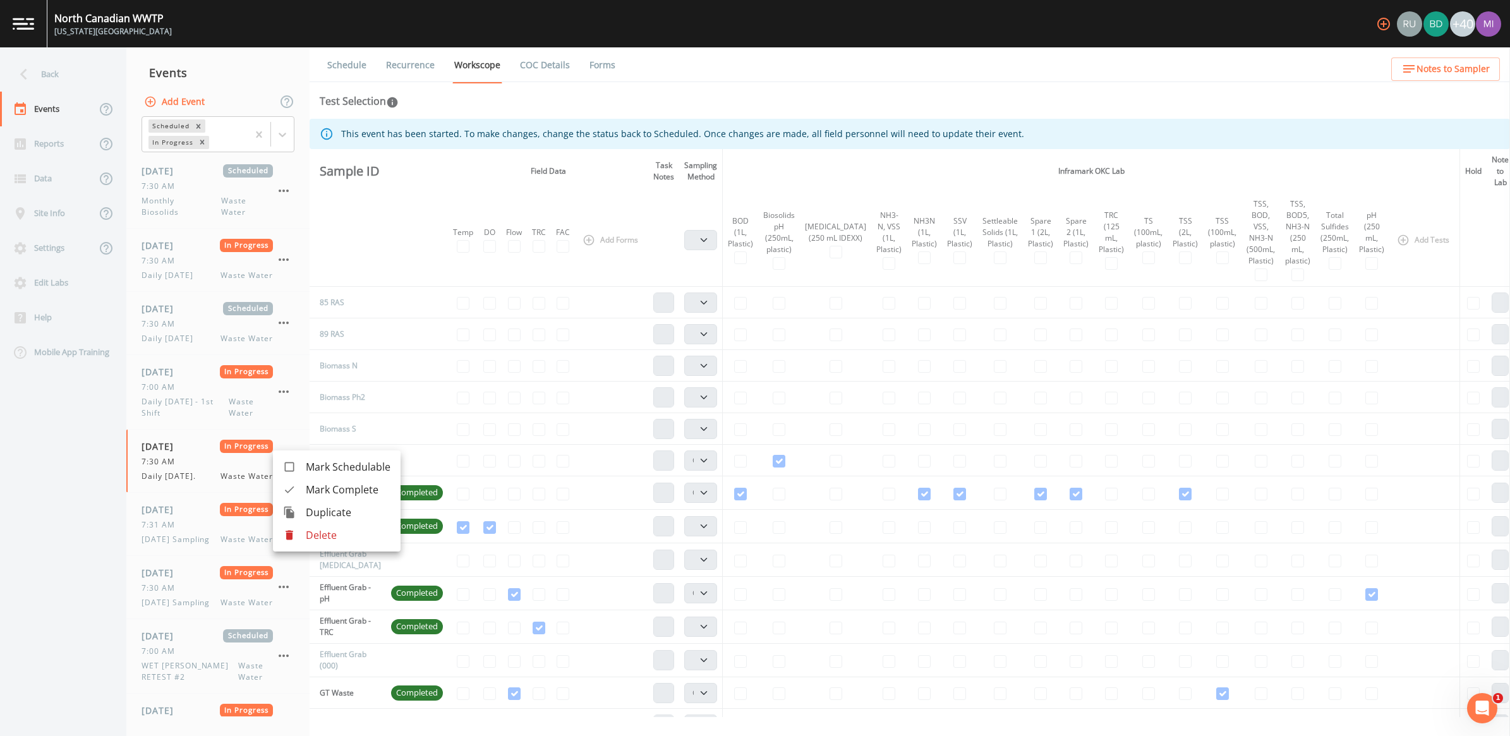
click at [323, 488] on span "Mark Complete" at bounding box center [348, 489] width 85 height 15
click at [282, 524] on icon "button" at bounding box center [283, 523] width 15 height 15
click at [329, 556] on span "Mark Complete" at bounding box center [348, 553] width 85 height 15
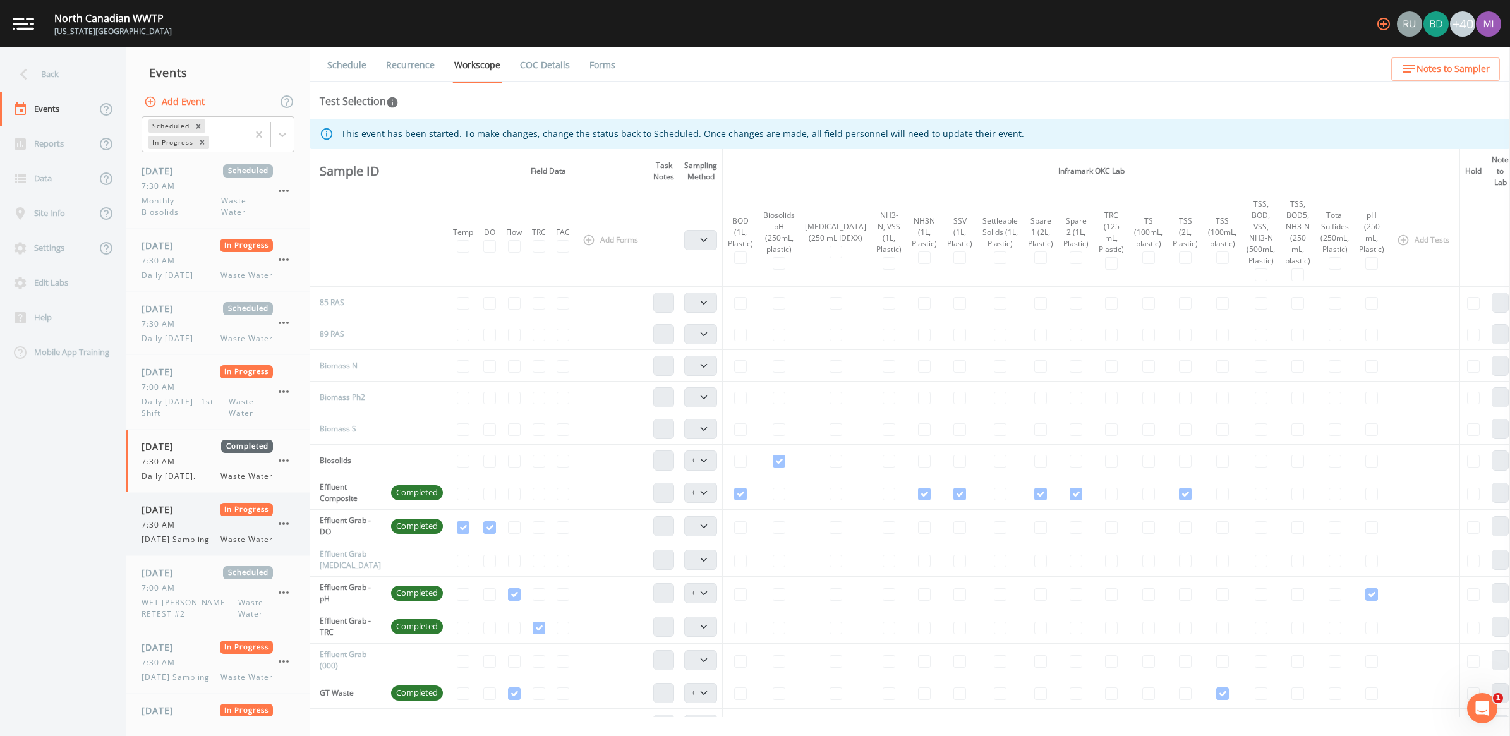
click at [283, 529] on icon "button" at bounding box center [283, 523] width 15 height 15
click at [332, 561] on span "Mark Complete" at bounding box center [348, 559] width 85 height 15
click at [286, 606] on icon "button" at bounding box center [283, 598] width 15 height 15
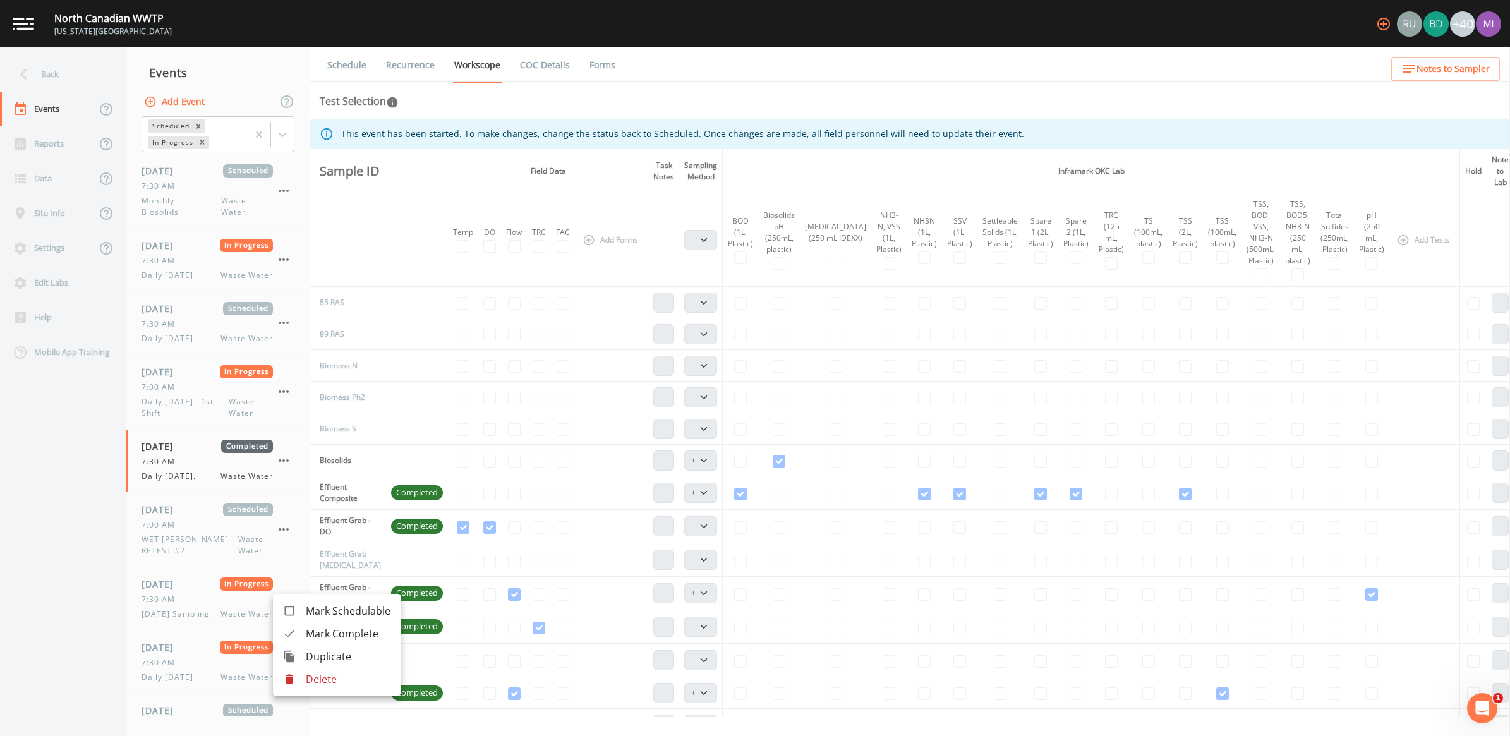
click at [327, 640] on span "Mark Complete" at bounding box center [348, 633] width 85 height 15
click at [281, 600] on icon "button" at bounding box center [283, 598] width 15 height 15
click at [332, 629] on span "Mark Complete" at bounding box center [348, 627] width 85 height 15
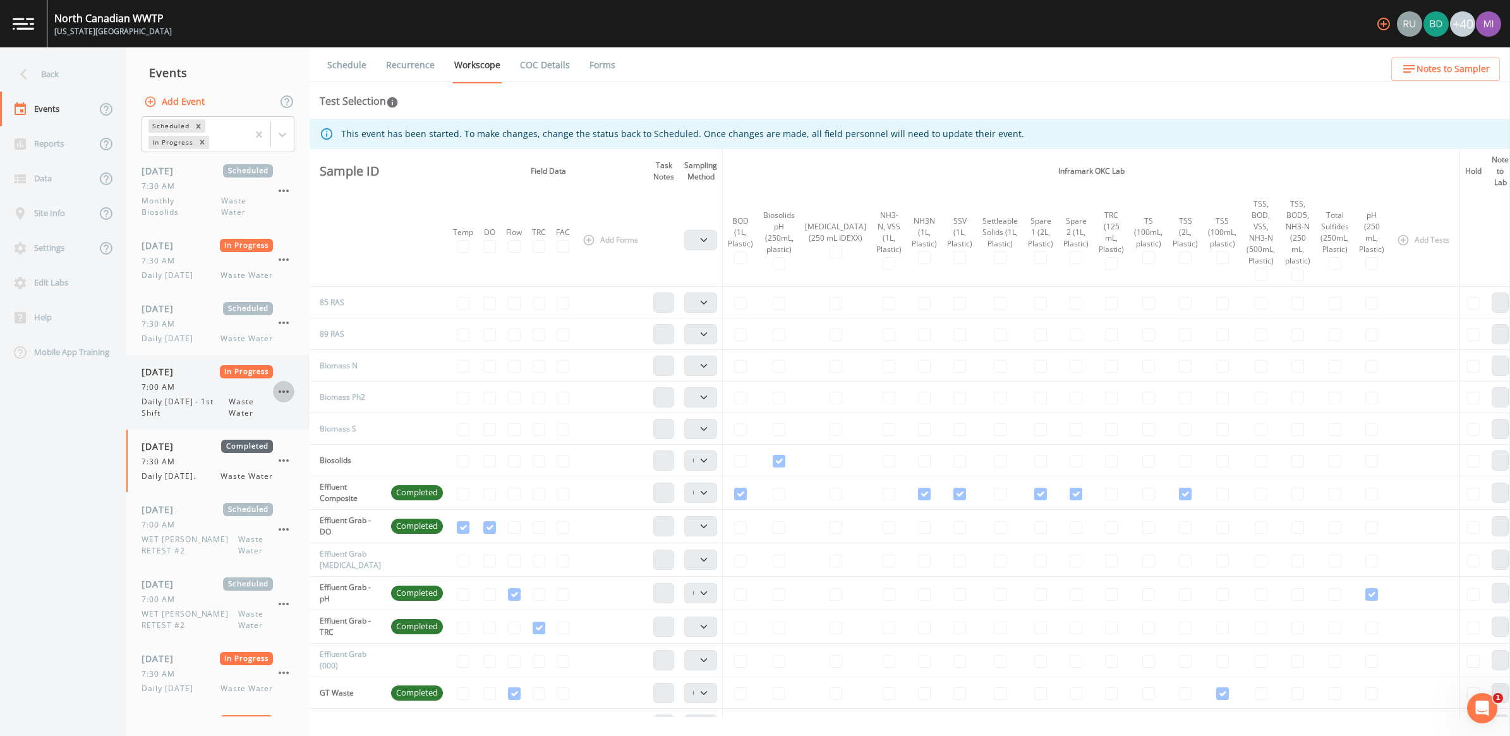
click at [282, 389] on icon "button" at bounding box center [283, 391] width 15 height 15
click at [318, 421] on span "Mark Complete" at bounding box center [348, 420] width 85 height 15
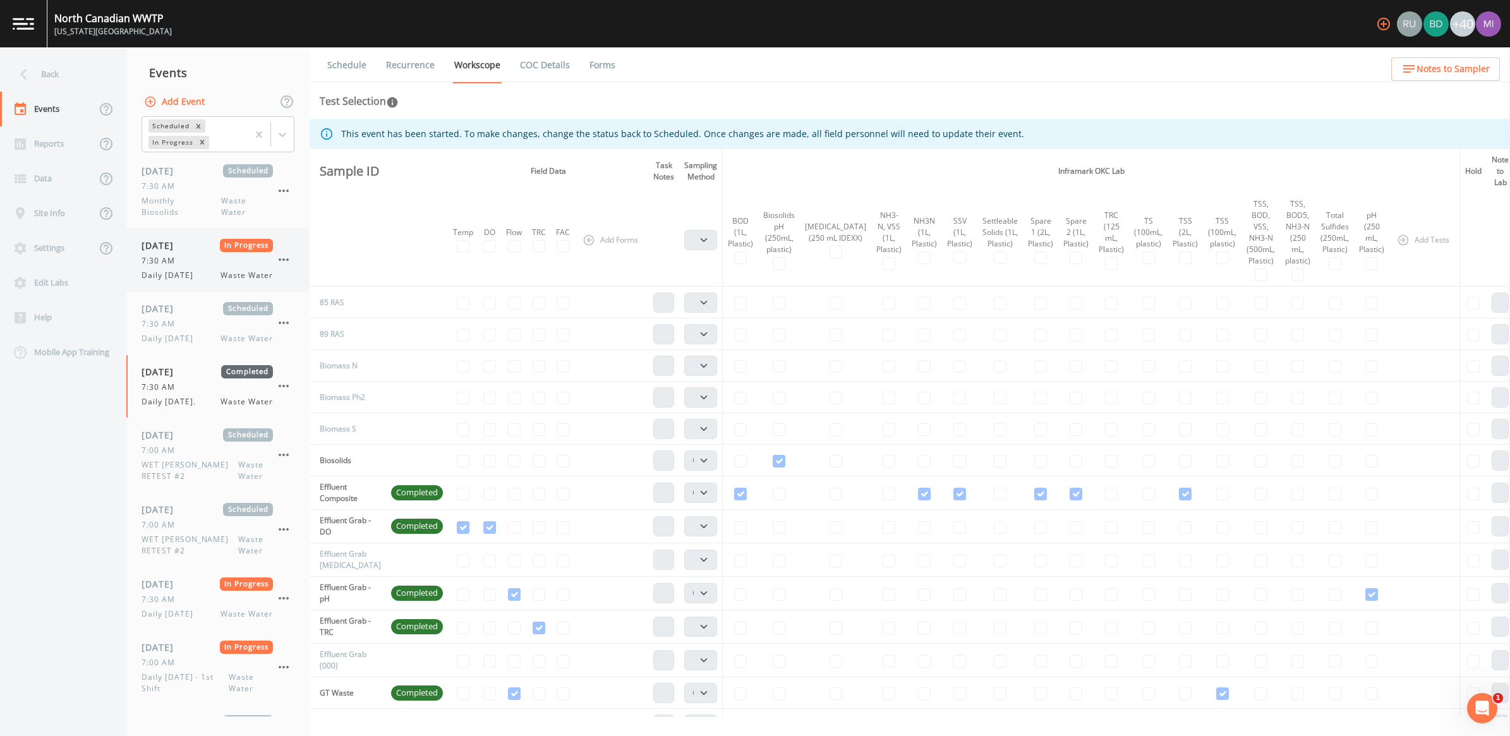
click at [279, 261] on icon "button" at bounding box center [283, 259] width 15 height 15
click at [332, 291] on span "Mark Complete" at bounding box center [348, 288] width 85 height 15
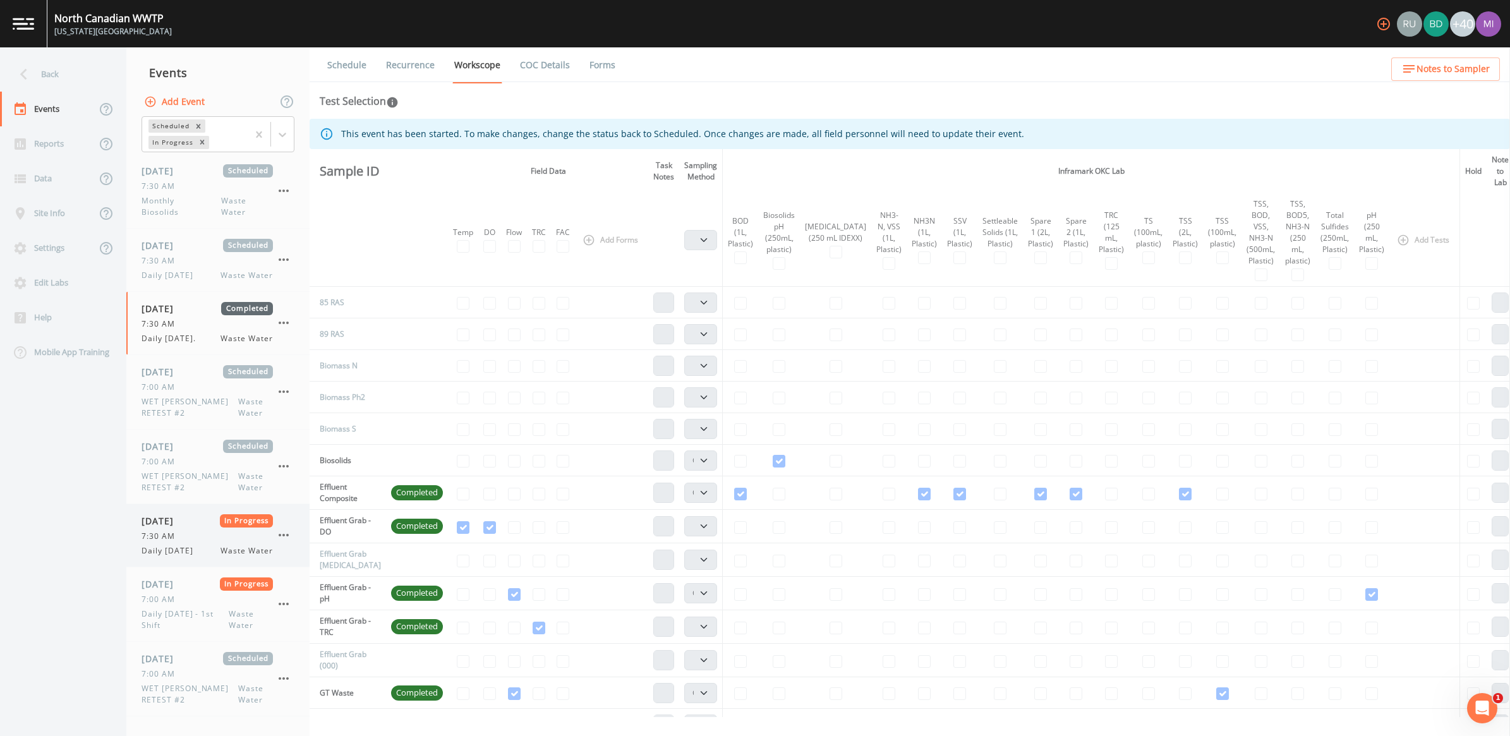
click at [283, 536] on icon "button" at bounding box center [284, 535] width 10 height 3
click at [325, 558] on span "Mark Complete" at bounding box center [348, 564] width 85 height 15
click at [283, 541] on icon "button" at bounding box center [284, 541] width 10 height 3
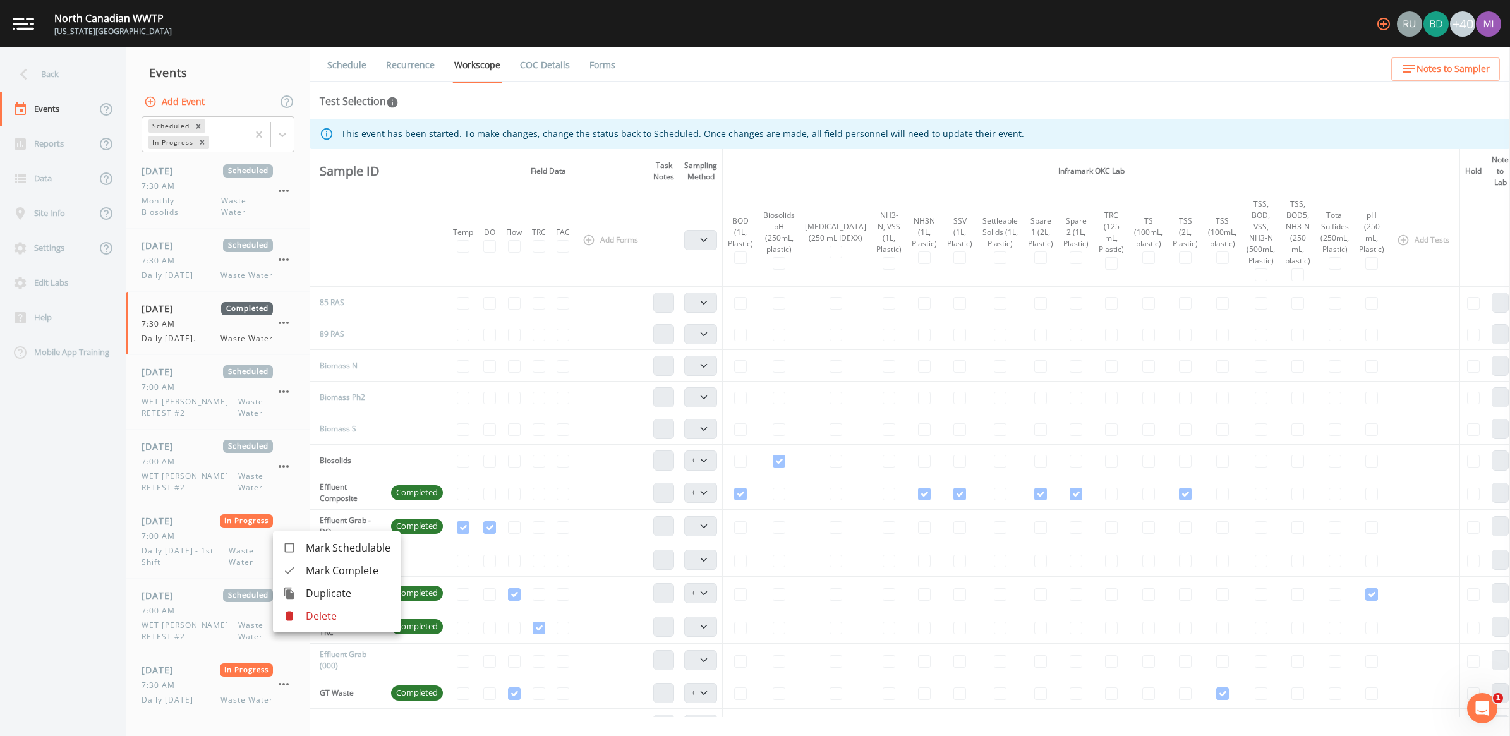
click at [319, 564] on span "Mark Complete" at bounding box center [348, 570] width 85 height 15
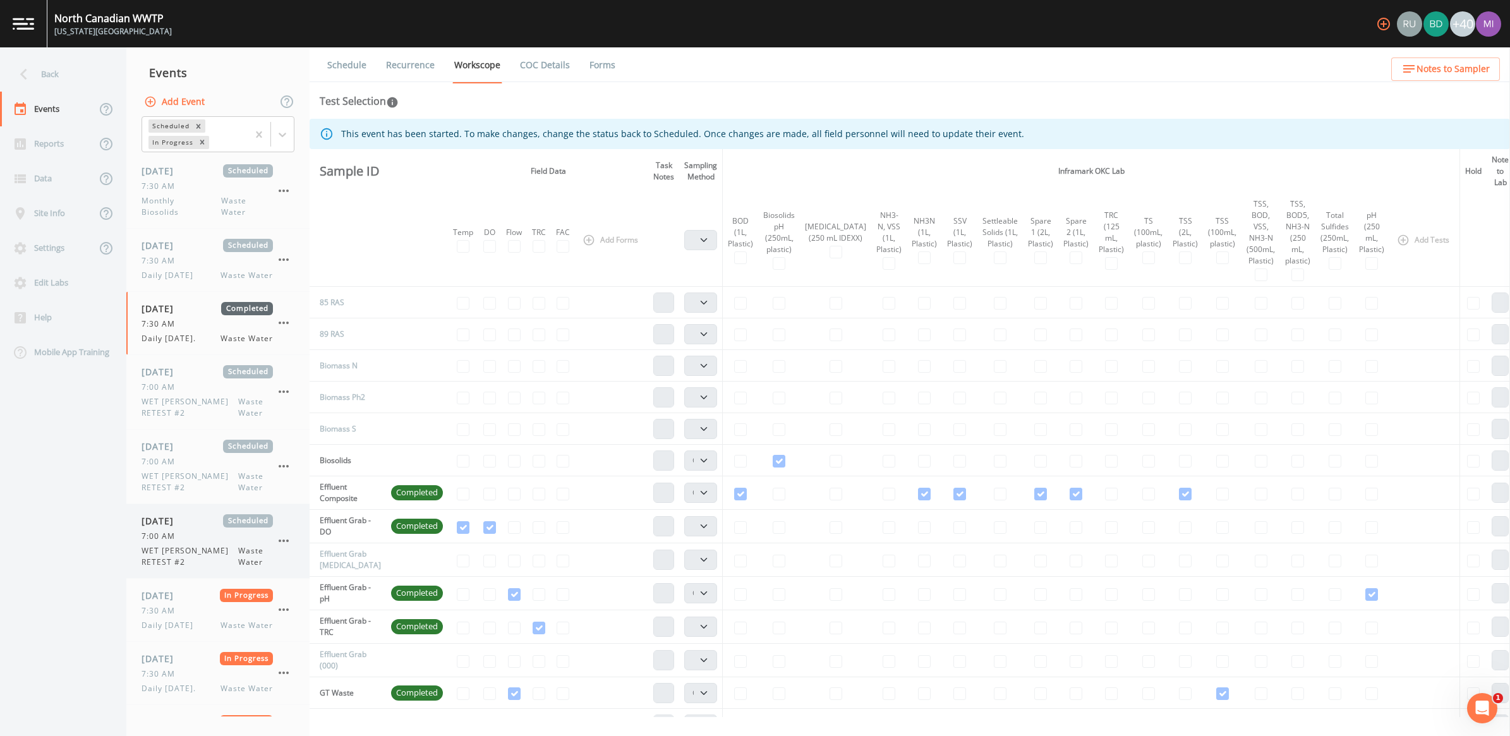
click at [281, 541] on icon "button" at bounding box center [283, 540] width 15 height 15
click at [188, 604] on div at bounding box center [755, 368] width 1510 height 736
click at [282, 612] on icon "button" at bounding box center [283, 609] width 15 height 15
click at [336, 639] on span "Mark Complete" at bounding box center [348, 639] width 85 height 15
click at [279, 612] on icon "button" at bounding box center [283, 609] width 15 height 15
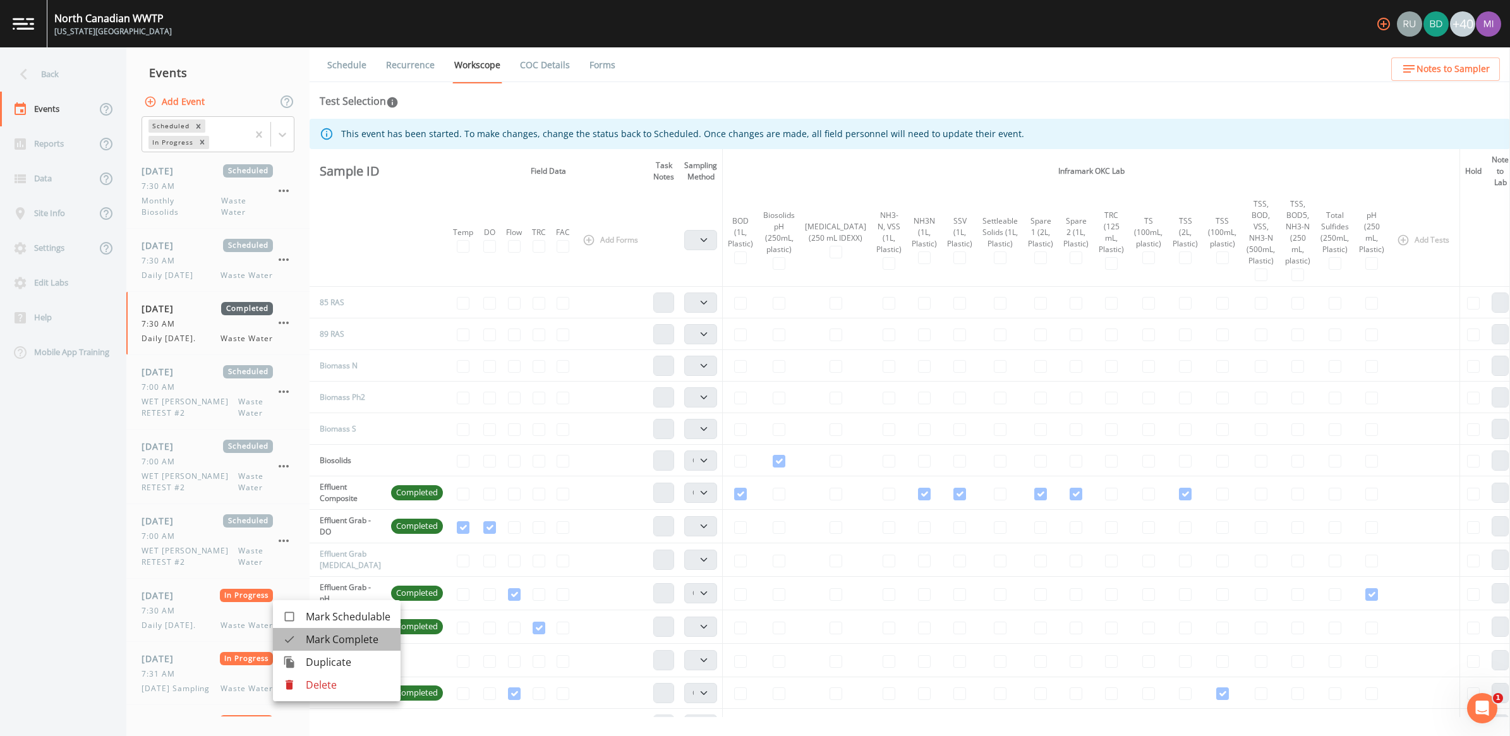
click at [337, 639] on span "Mark Complete" at bounding box center [348, 639] width 85 height 15
click at [275, 610] on button "button" at bounding box center [283, 609] width 21 height 21
click at [326, 641] on span "Mark Complete" at bounding box center [348, 639] width 85 height 15
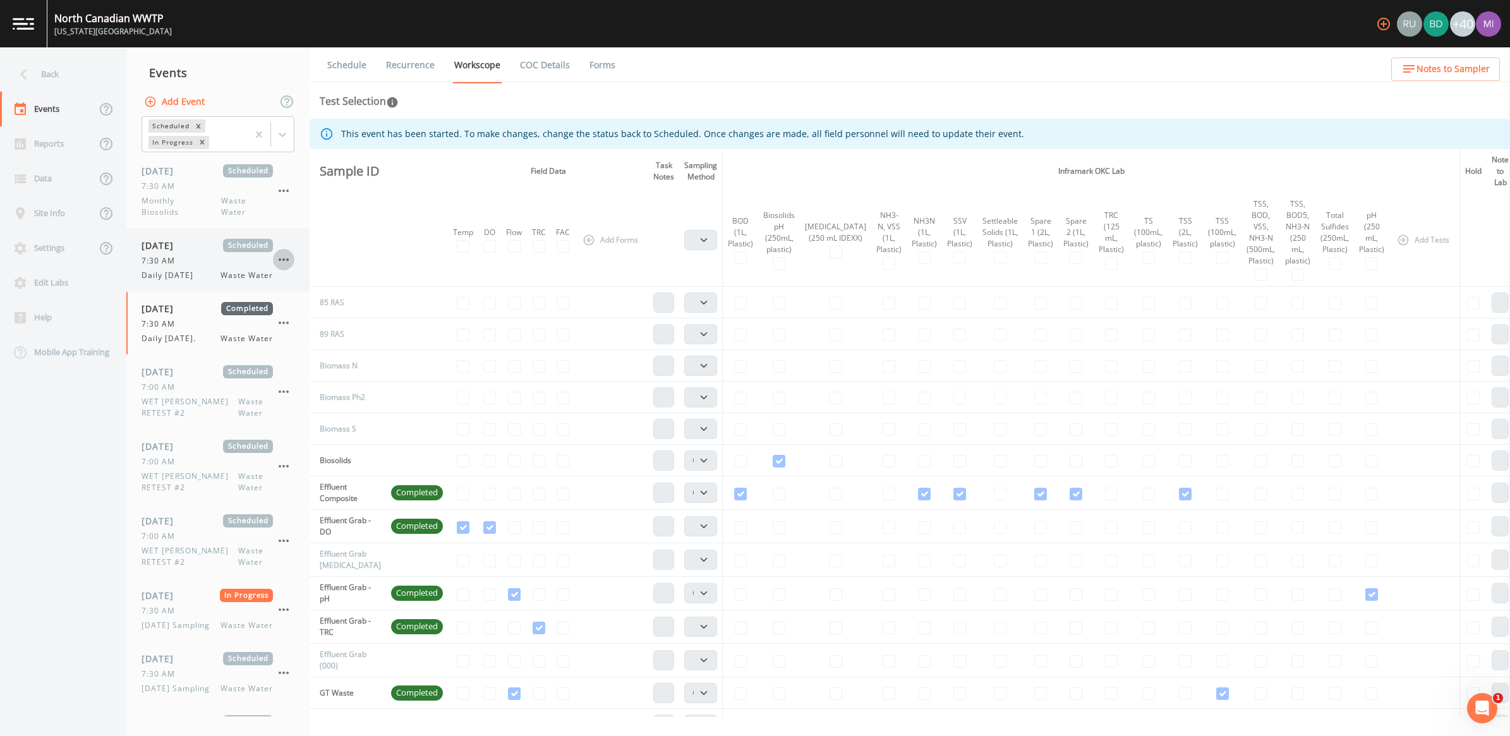
click at [282, 256] on icon "button" at bounding box center [283, 259] width 15 height 15
click at [178, 261] on div at bounding box center [755, 368] width 1510 height 736
click at [178, 256] on span "7:30 AM" at bounding box center [162, 260] width 41 height 11
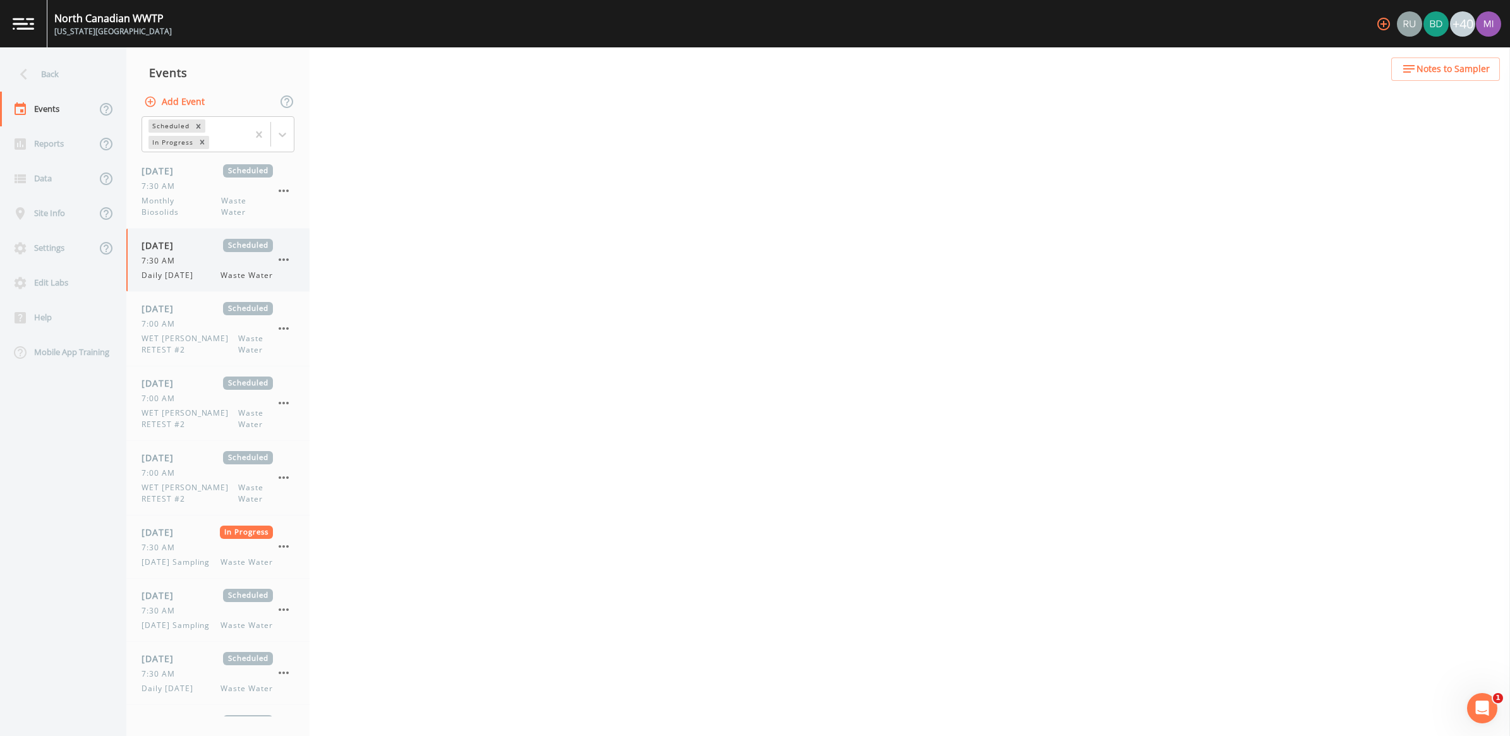
select select "b6a3c313-748b-4795-a028-792ad310bd60"
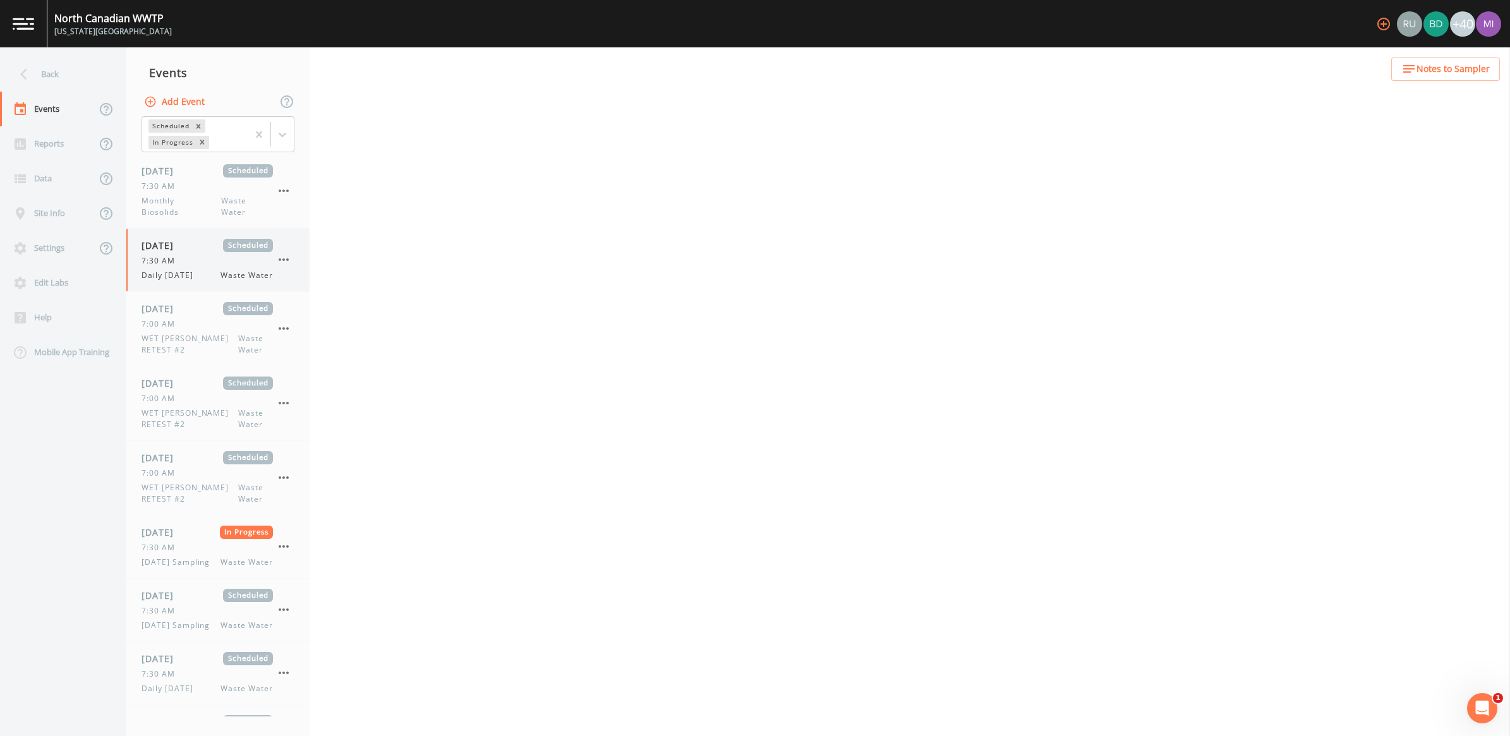
select select "b6a3c313-748b-4795-a028-792ad310bd60"
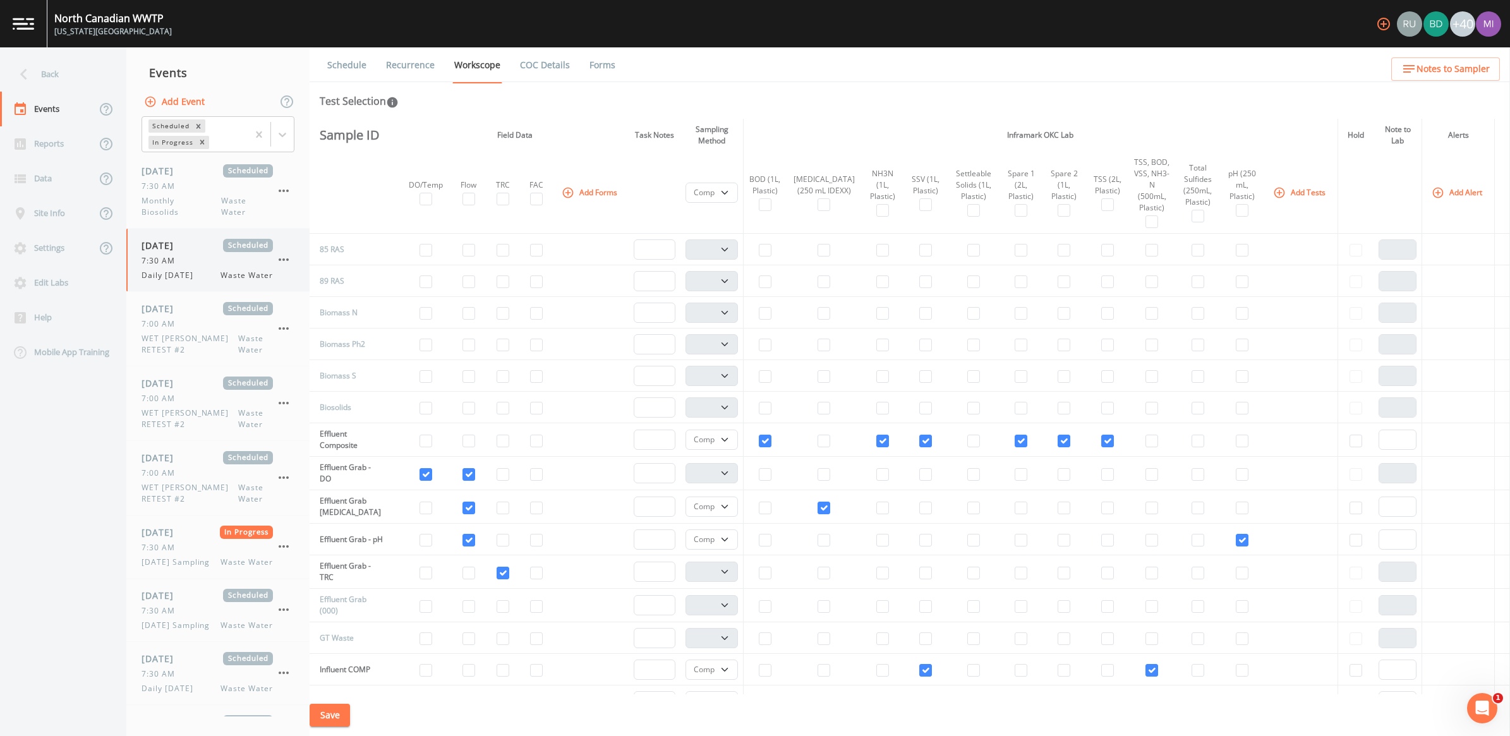
drag, startPoint x: 190, startPoint y: 261, endPoint x: 169, endPoint y: 258, distance: 21.1
click at [169, 258] on span "7:30 AM" at bounding box center [162, 260] width 41 height 11
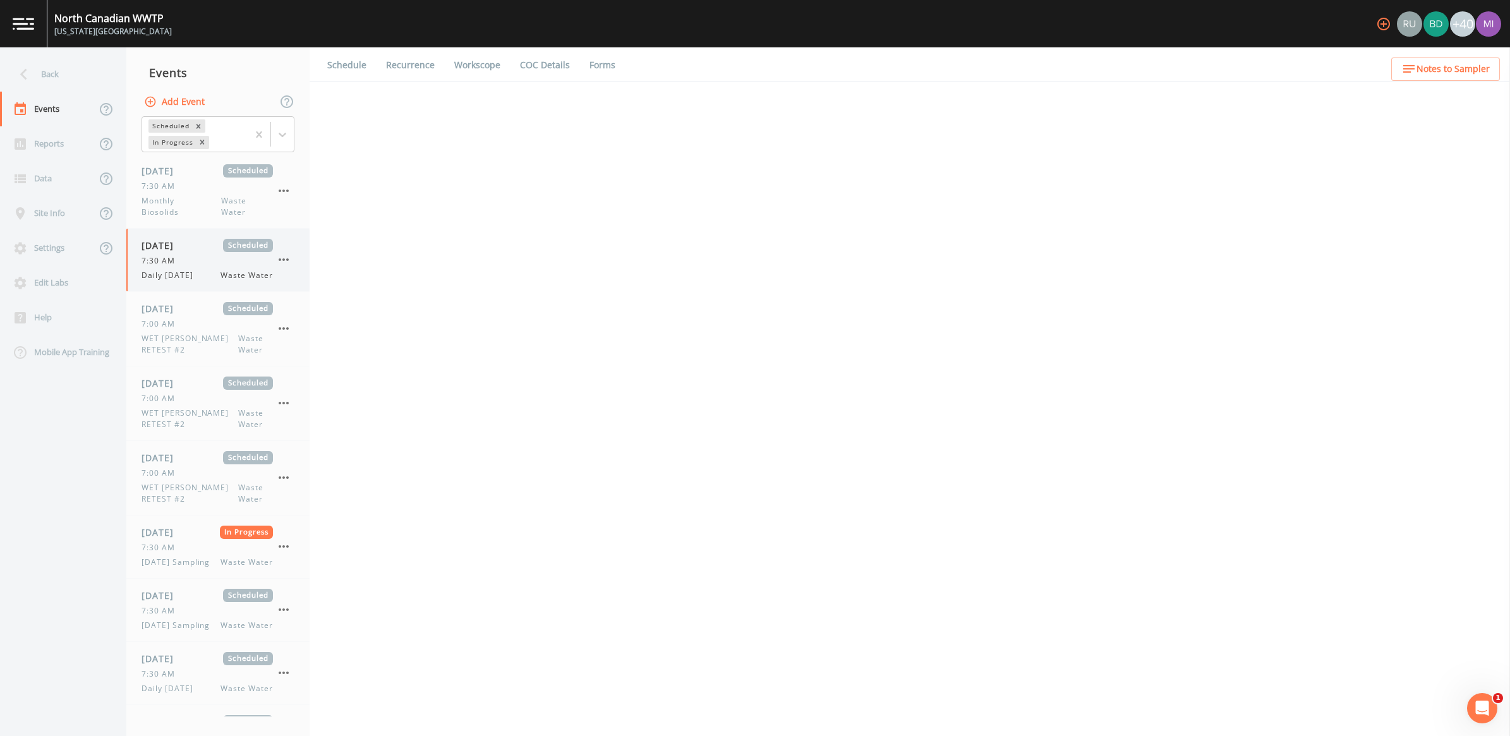
select select "b6a3c313-748b-4795-a028-792ad310bd60"
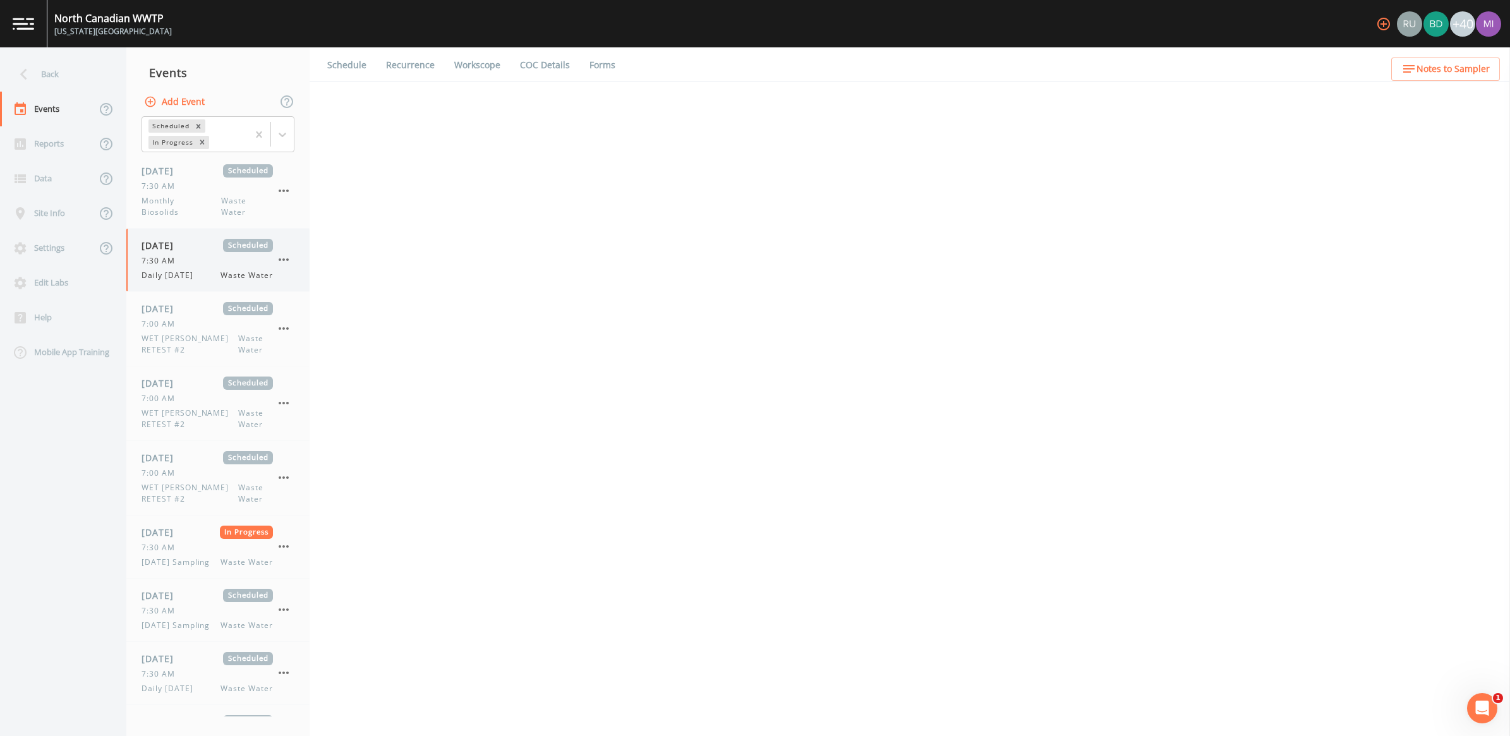
select select "b6a3c313-748b-4795-a028-792ad310bd60"
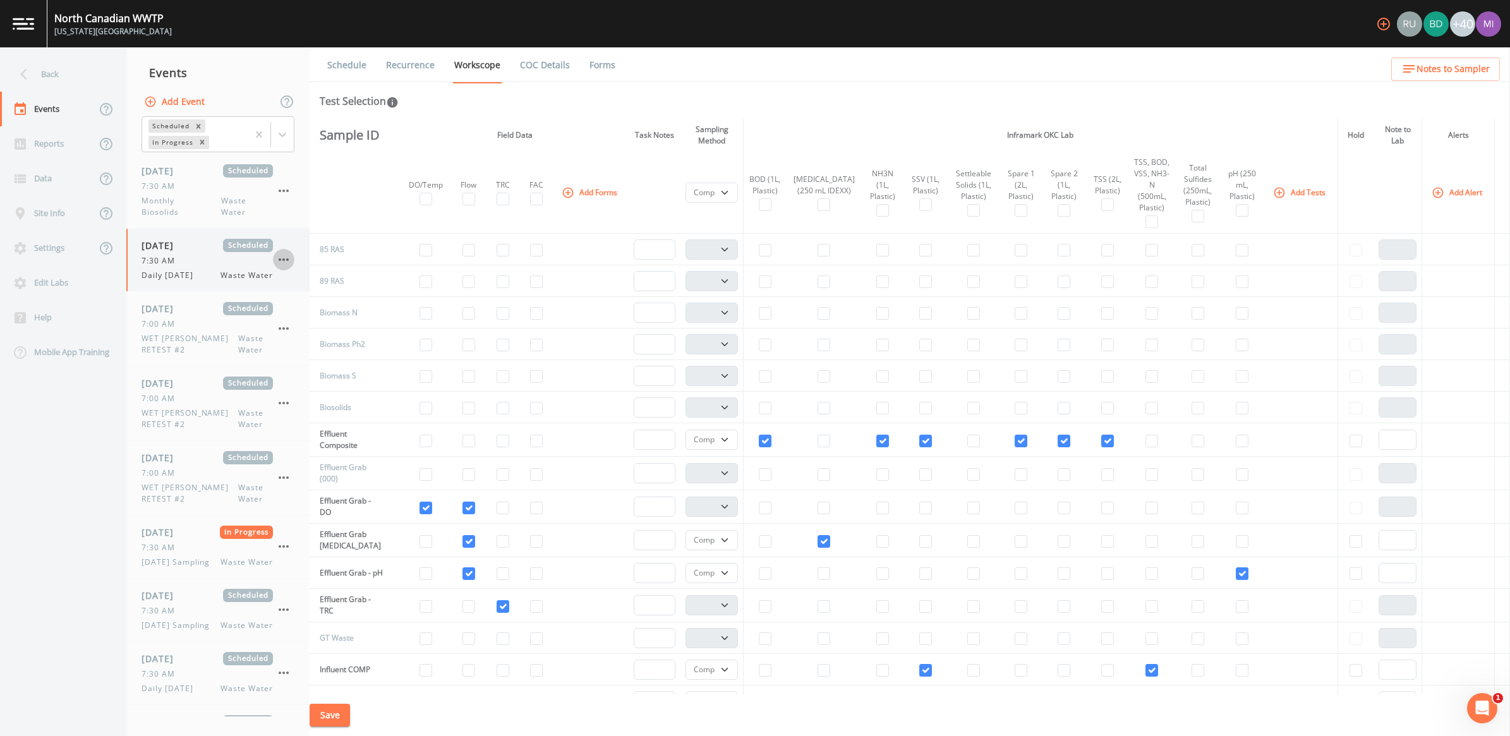
click at [278, 257] on icon "button" at bounding box center [283, 259] width 15 height 15
click at [340, 286] on span "Mark Complete" at bounding box center [347, 288] width 82 height 15
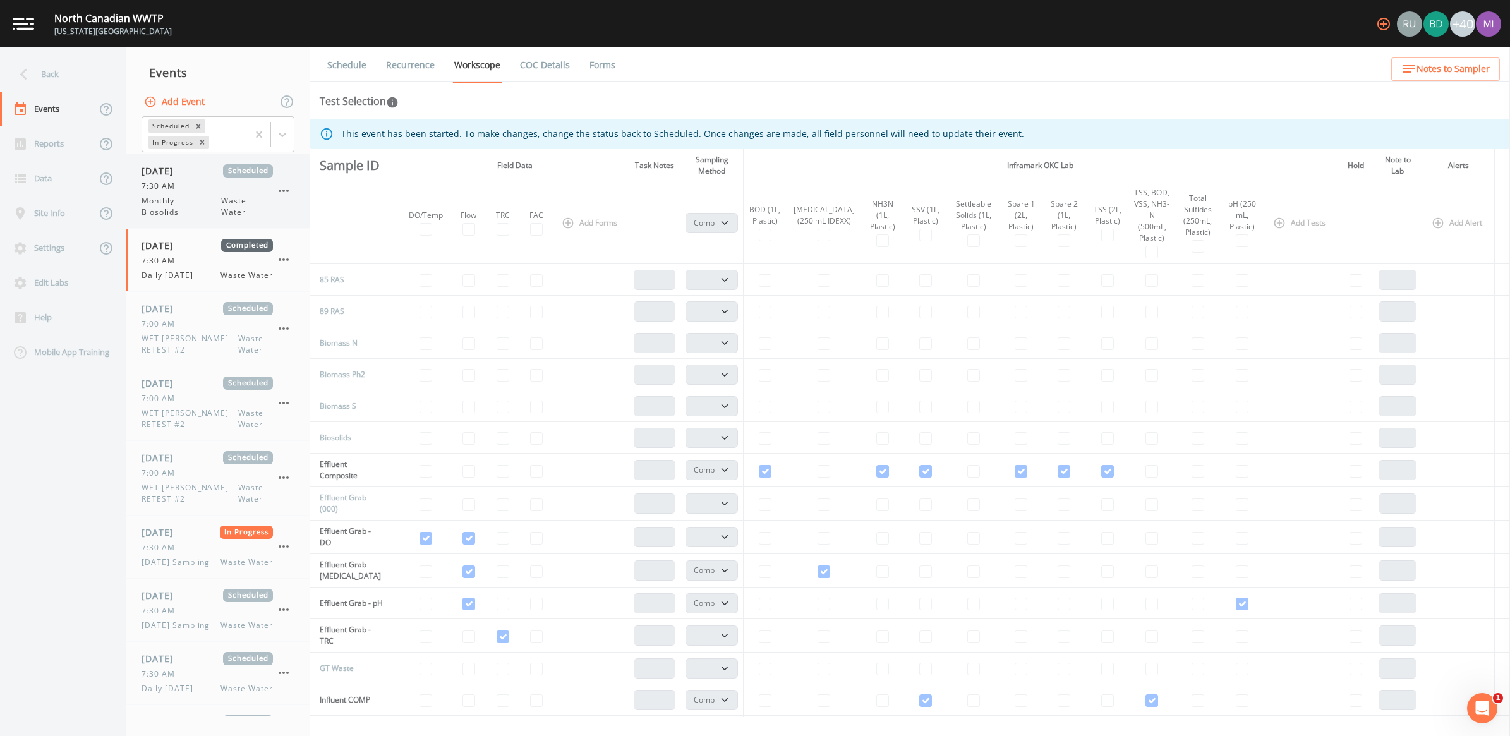
click at [282, 188] on icon "button" at bounding box center [283, 190] width 15 height 15
click at [323, 219] on span "Mark Complete" at bounding box center [347, 219] width 82 height 15
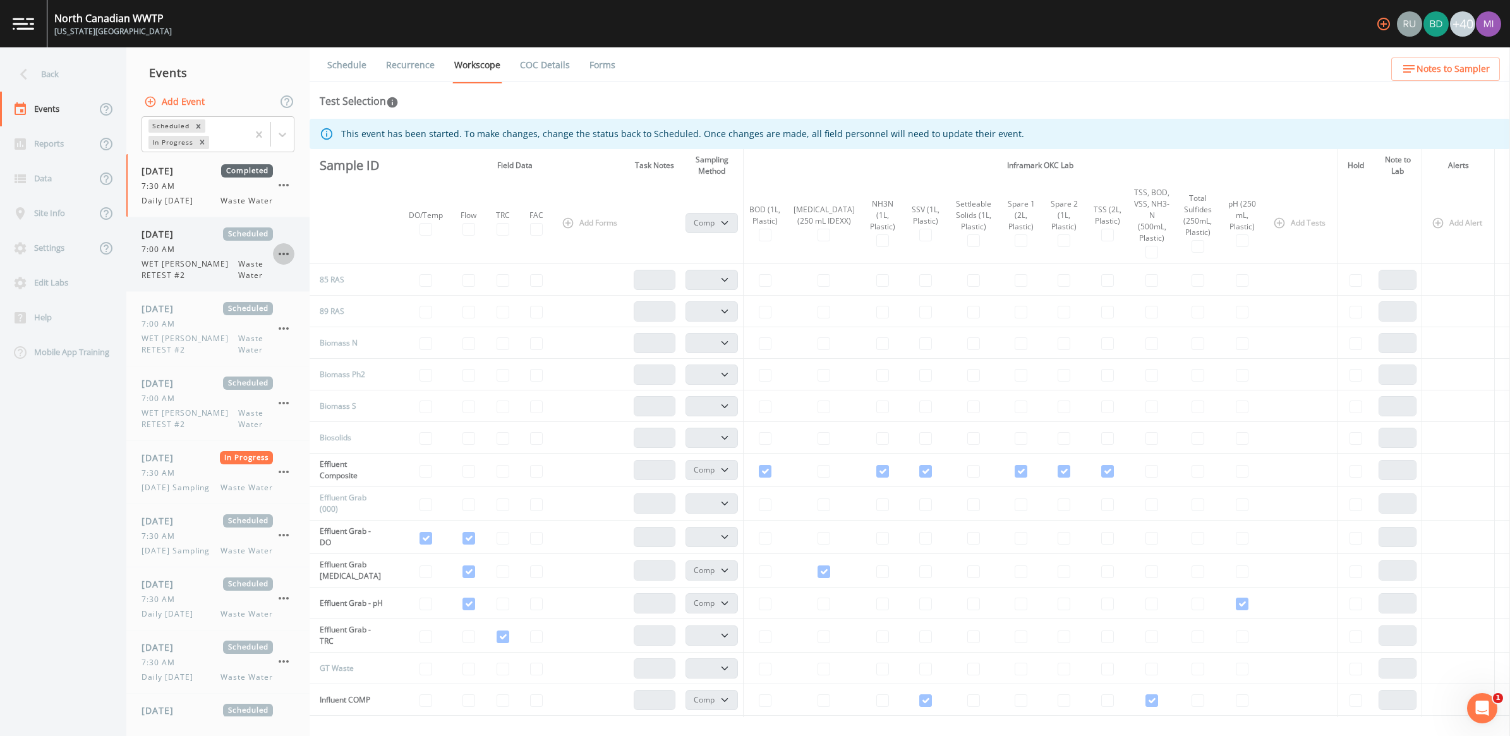
click at [280, 251] on icon "button" at bounding box center [283, 253] width 15 height 15
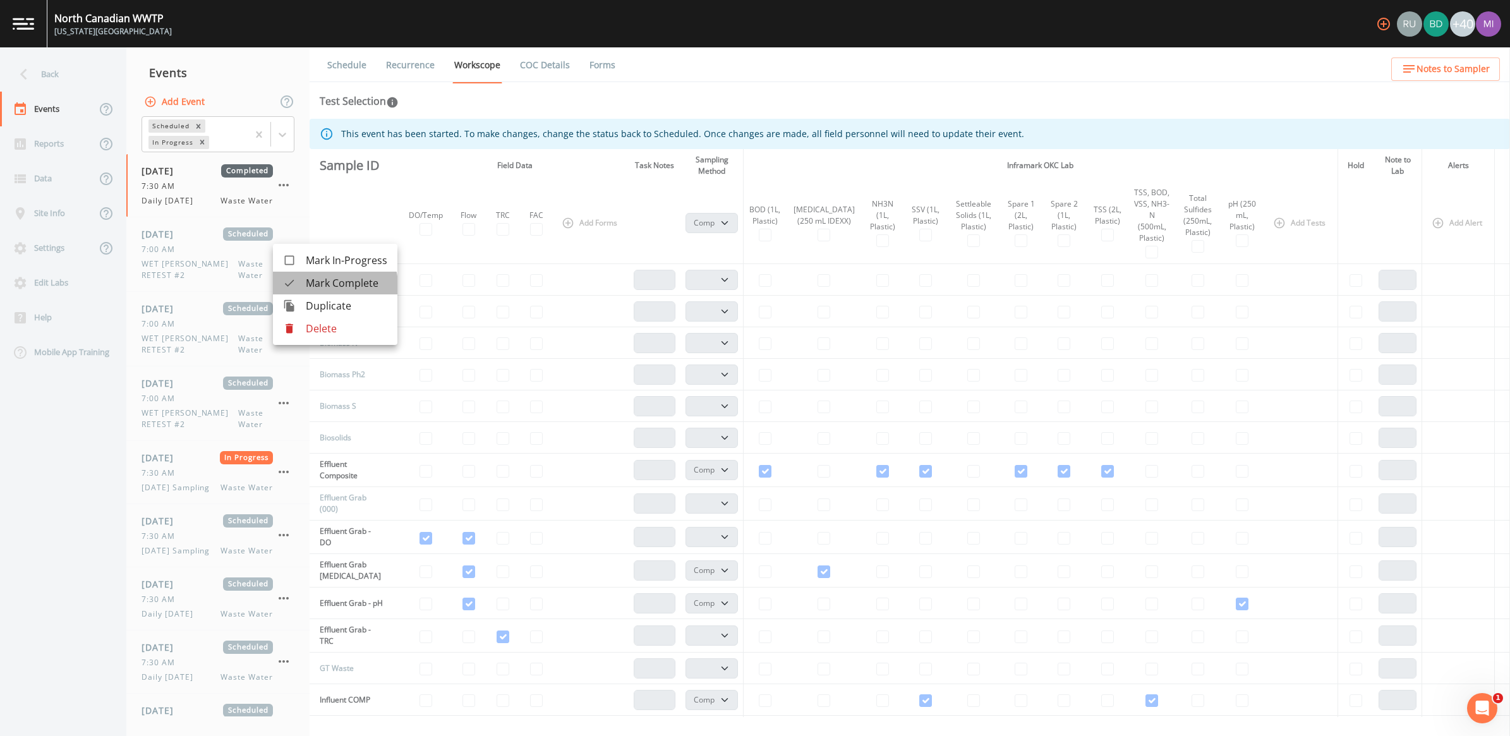
click at [329, 286] on span "Mark Complete" at bounding box center [347, 282] width 82 height 15
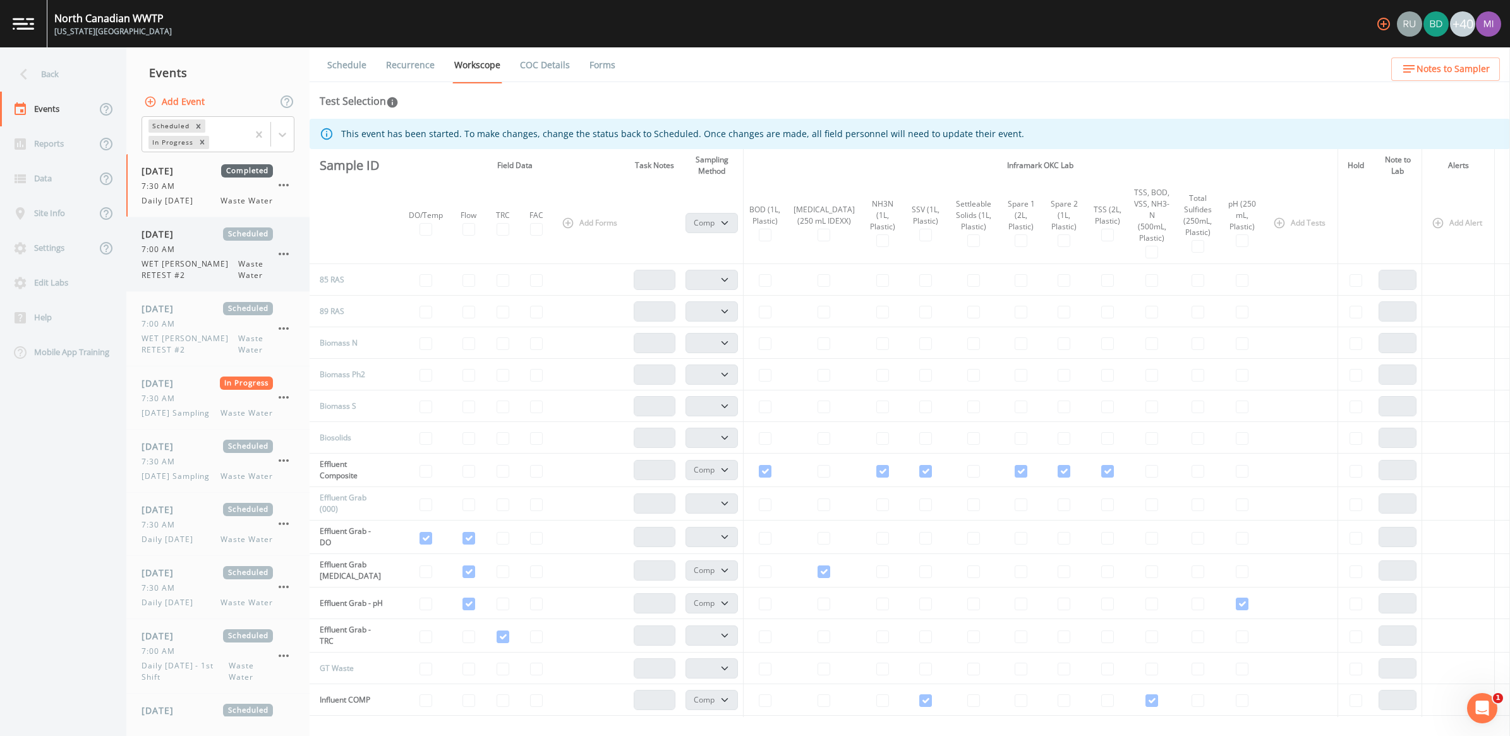
click at [291, 253] on button "button" at bounding box center [283, 253] width 21 height 21
click at [332, 282] on span "Mark Complete" at bounding box center [347, 282] width 82 height 15
click at [286, 322] on icon "button" at bounding box center [283, 328] width 15 height 15
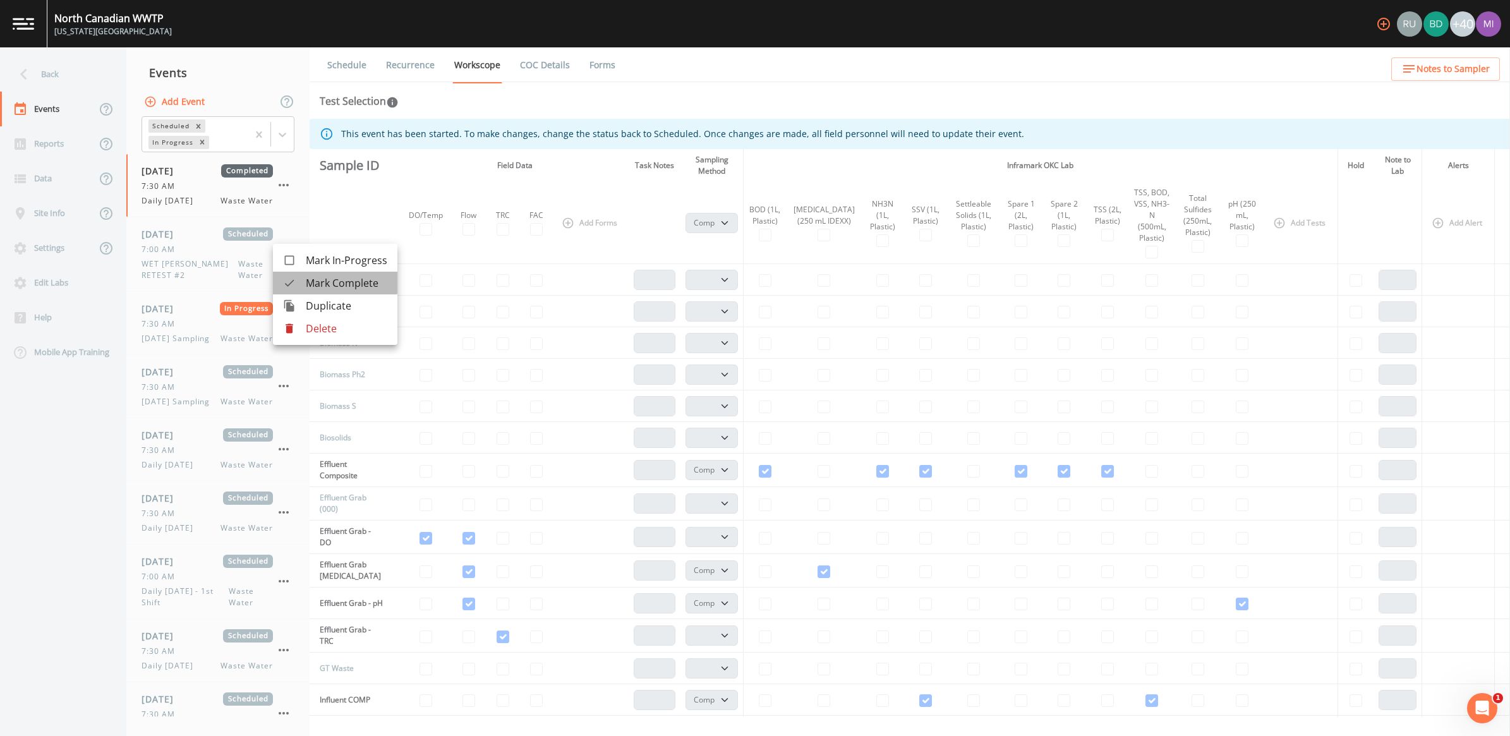
click at [305, 281] on div at bounding box center [294, 283] width 23 height 13
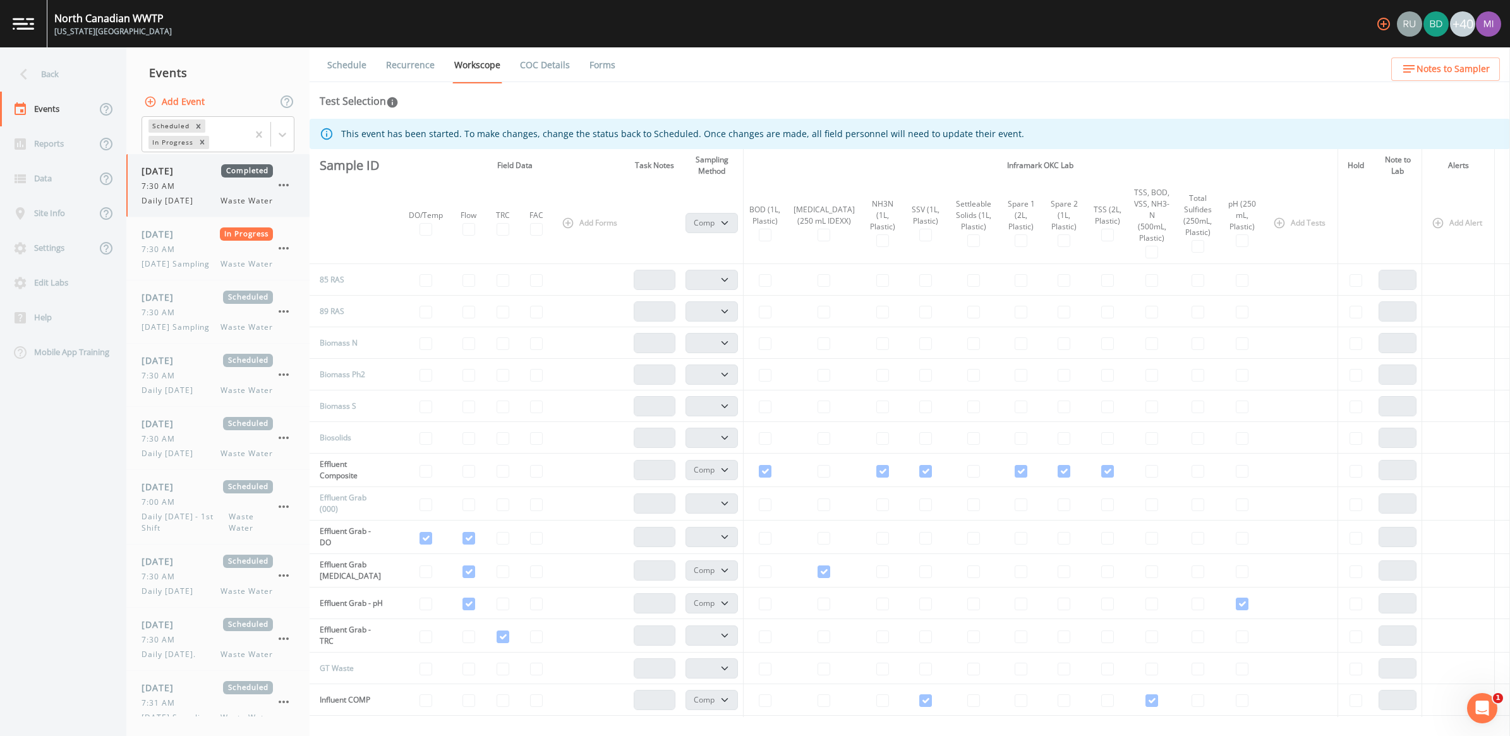
click at [219, 193] on div "[DATE] Completed 7:30 AM Daily [DATE] Waste Water" at bounding box center [207, 185] width 131 height 42
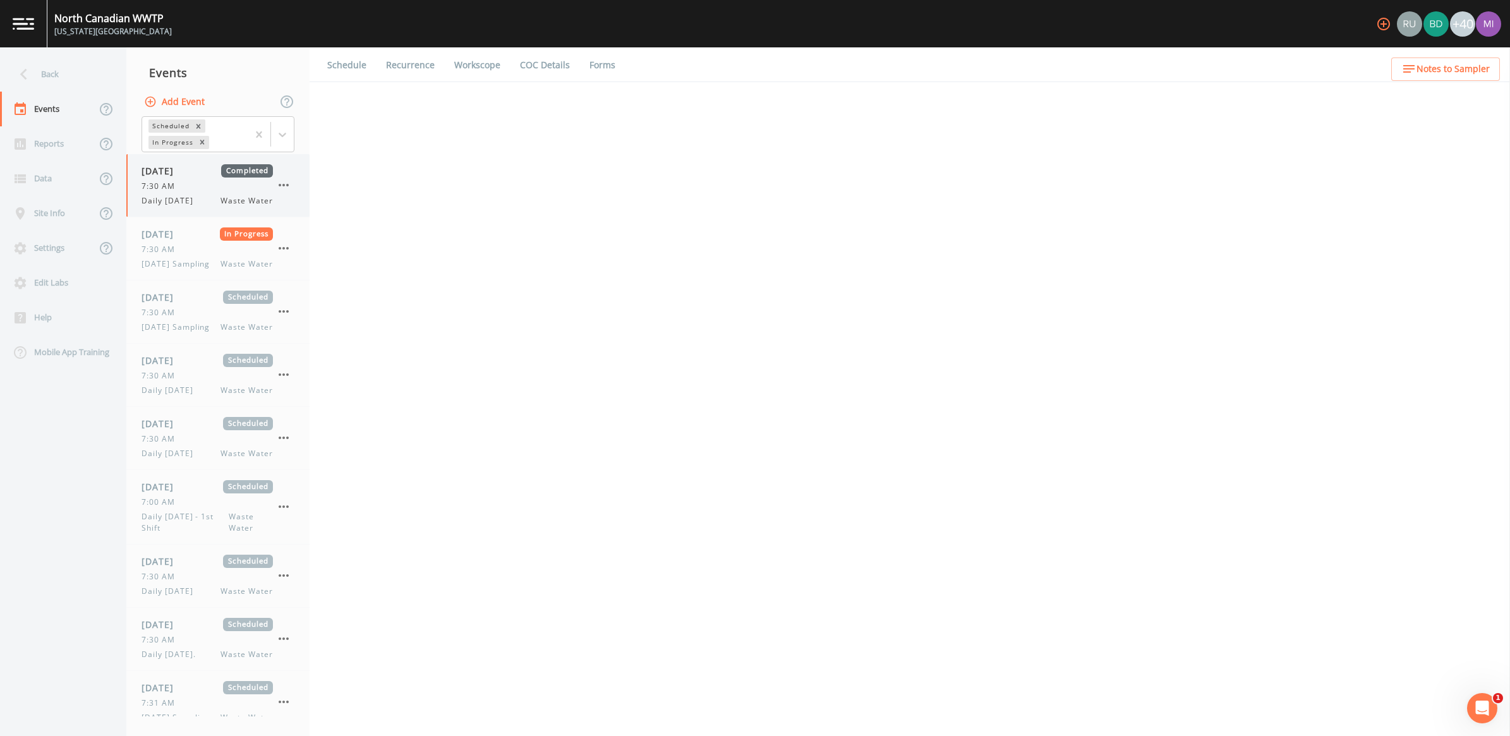
select select "b6a3c313-748b-4795-a028-792ad310bd60"
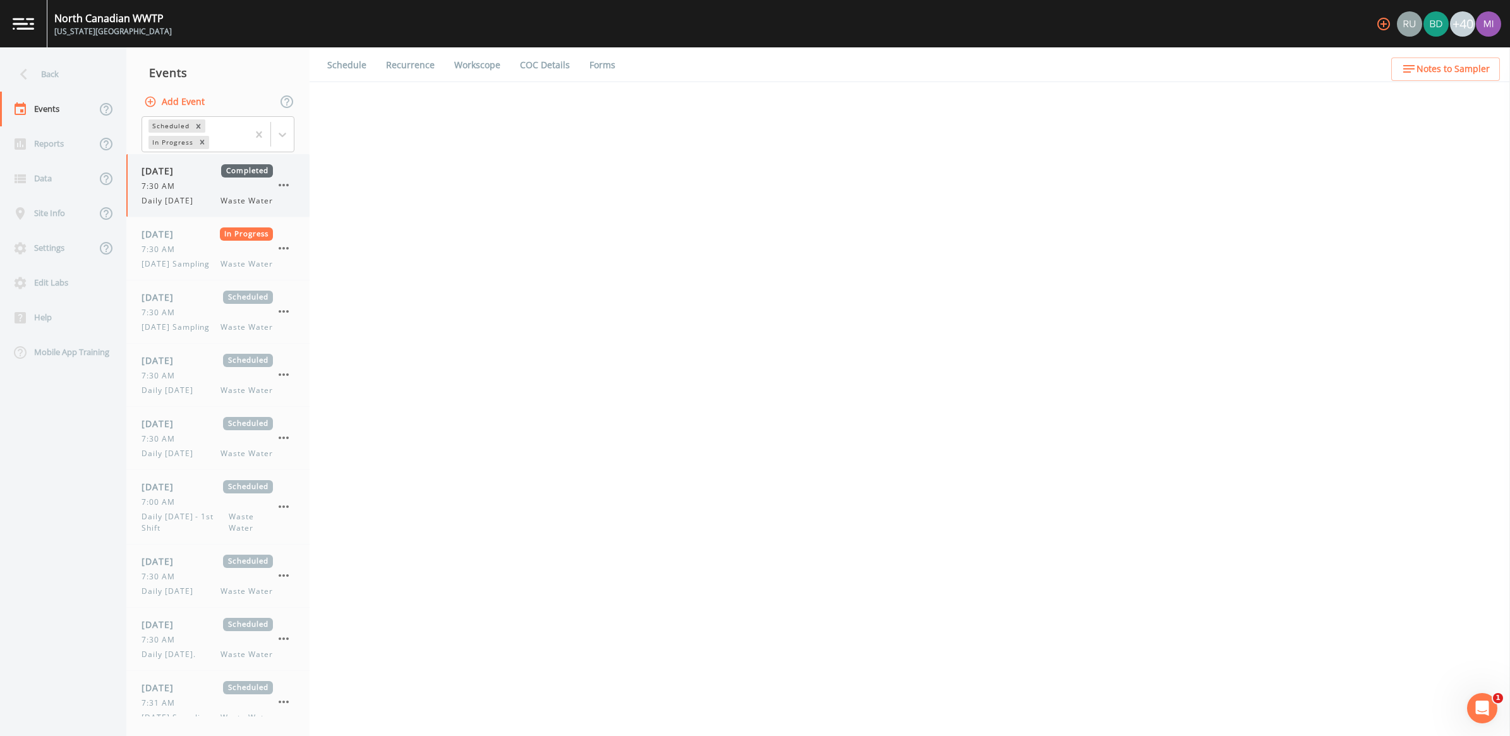
select select "b6a3c313-748b-4795-a028-792ad310bd60"
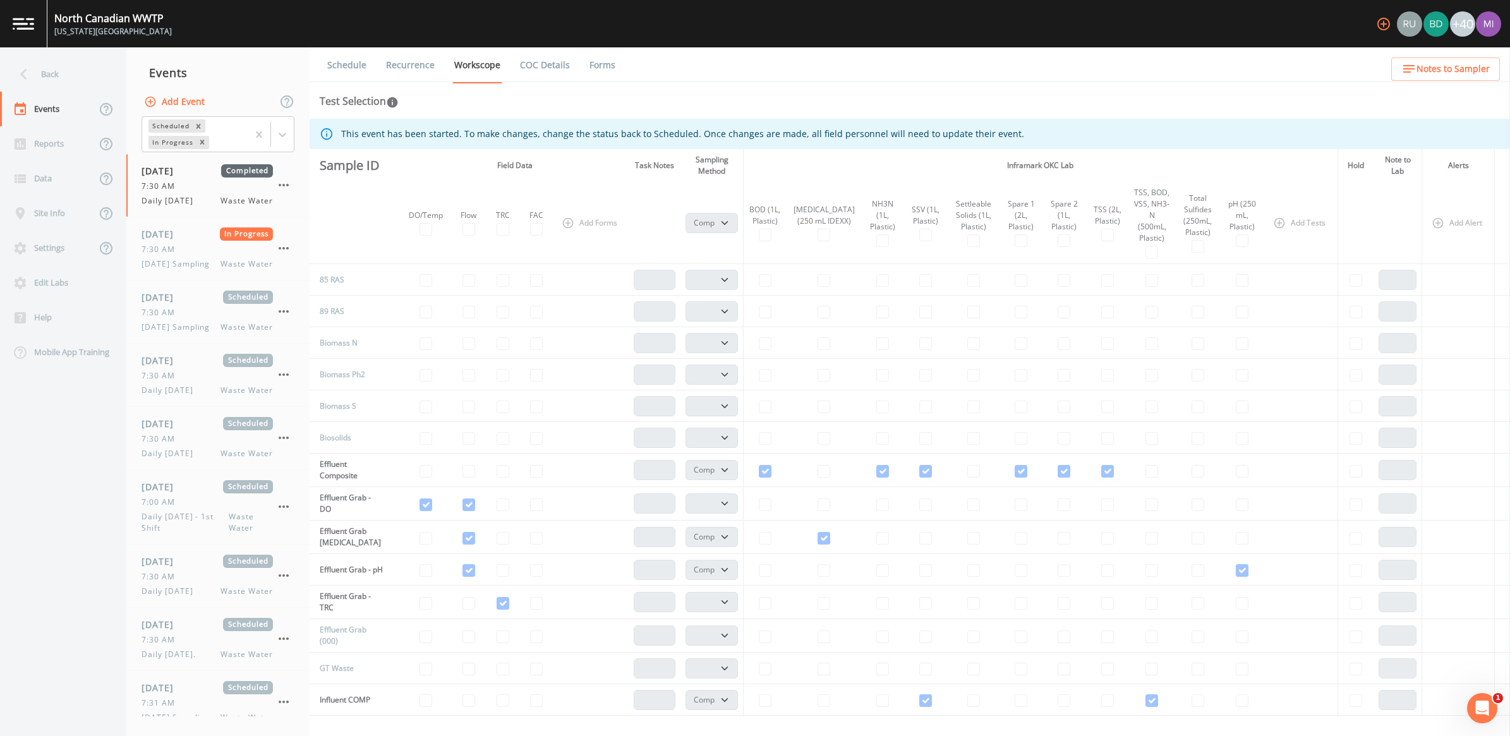
drag, startPoint x: 219, startPoint y: 193, endPoint x: 452, endPoint y: 528, distance: 408.9
click at [452, 528] on td at bounding box center [426, 537] width 51 height 33
click at [207, 333] on span "[DATE] Sampling" at bounding box center [180, 327] width 76 height 11
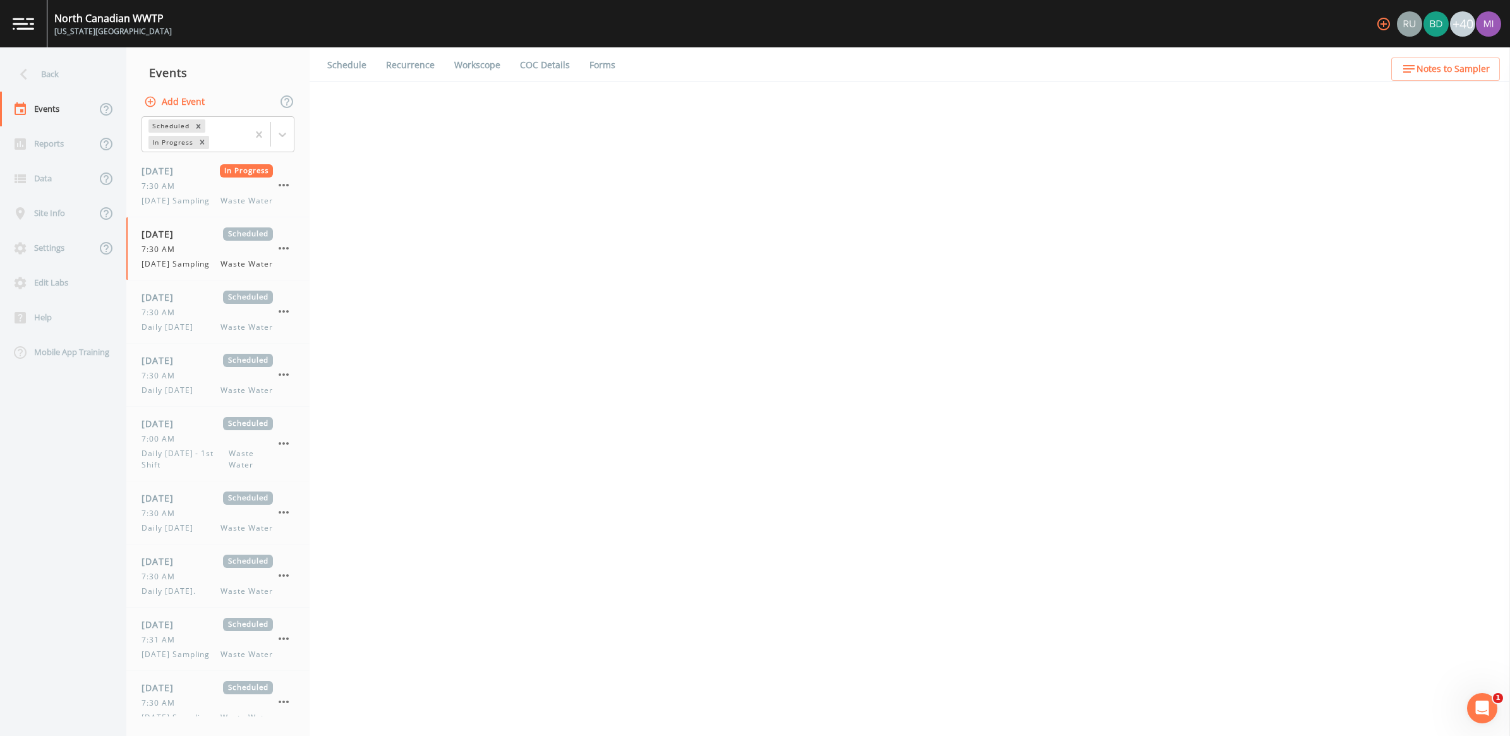
select select "092b3f94-5697-4c94-9891-da161916fdbb"
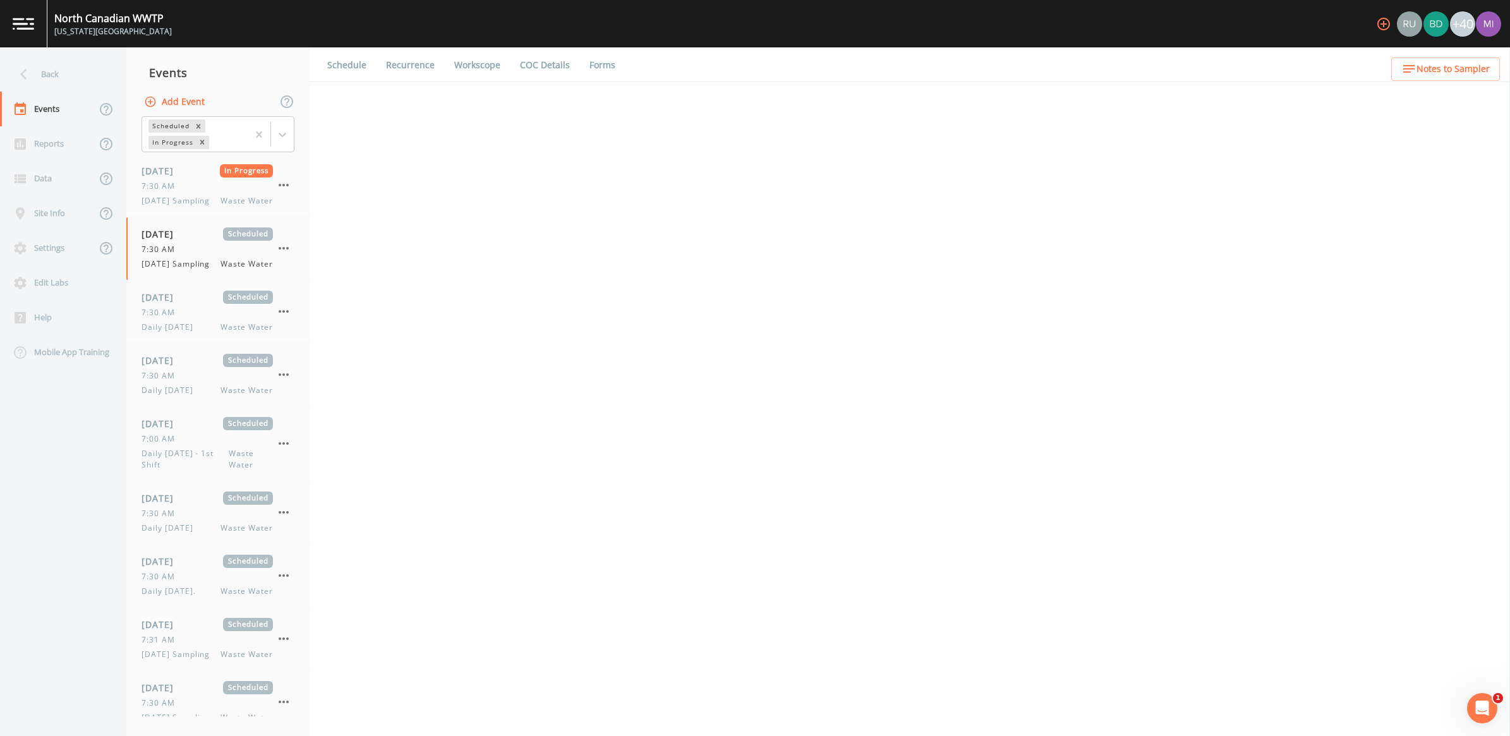
select select "b6a3c313-748b-4795-a028-792ad310bd60"
select select "092b3f94-5697-4c94-9891-da161916fdbb"
select select "b6a3c313-748b-4795-a028-792ad310bd60"
select select "092b3f94-5697-4c94-9891-da161916fdbb"
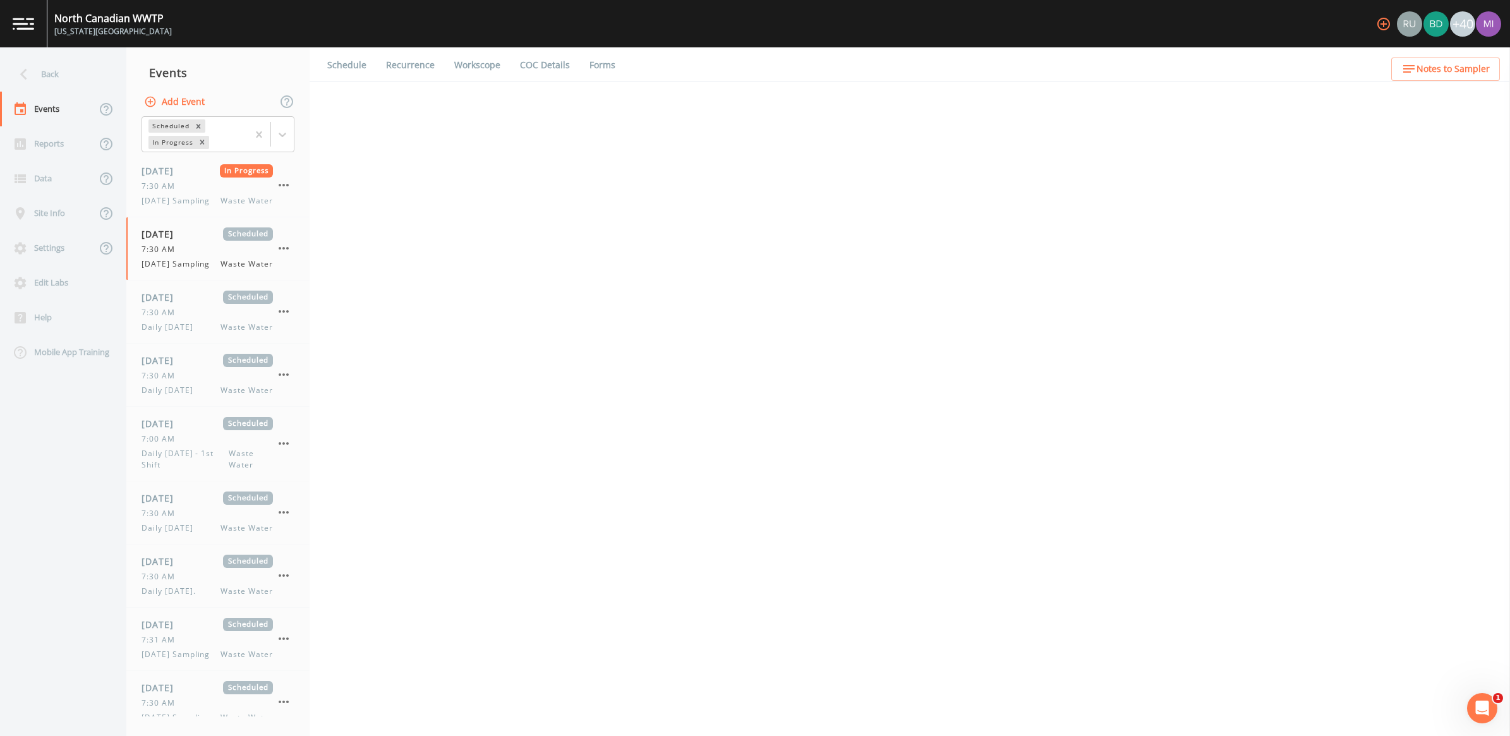
select select "092b3f94-5697-4c94-9891-da161916fdbb"
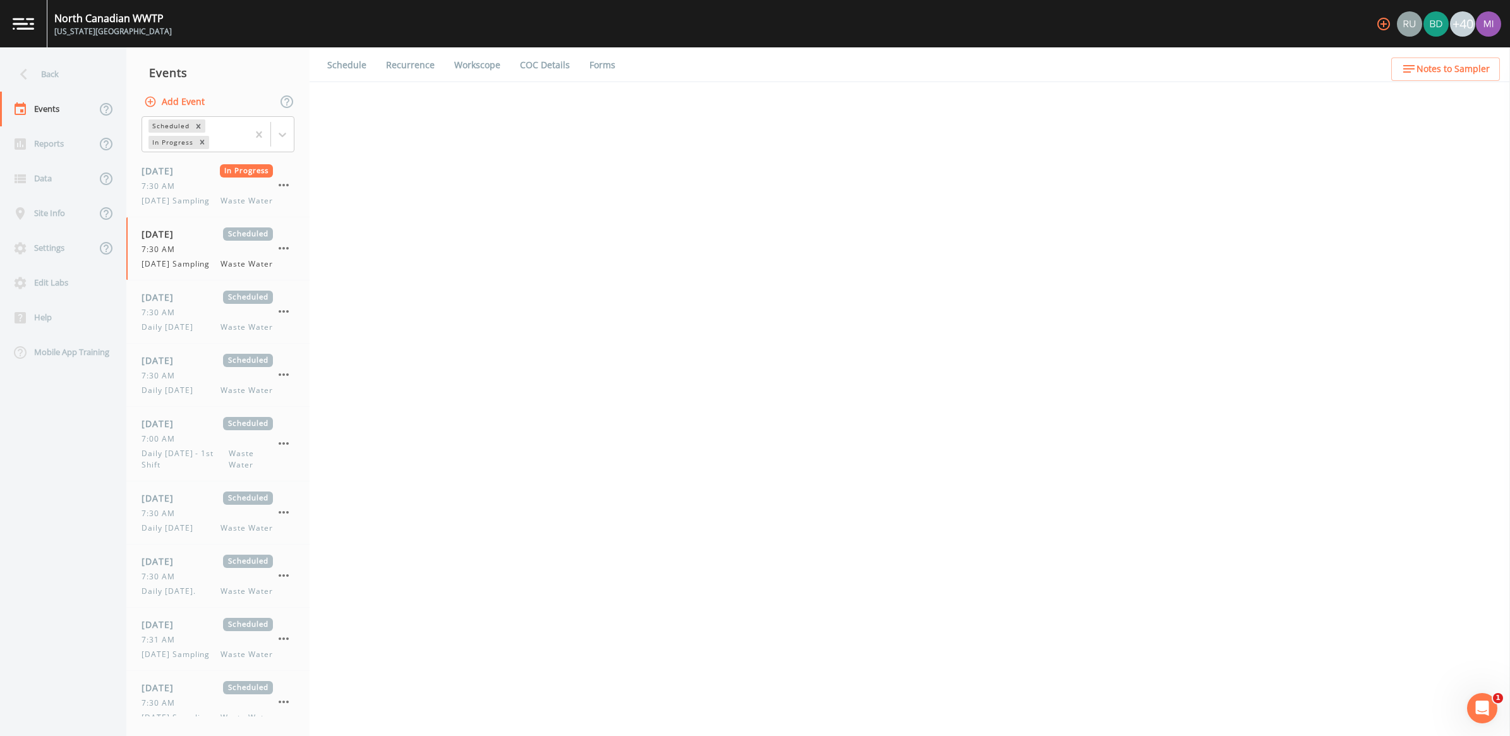
select select "092b3f94-5697-4c94-9891-da161916fdbb"
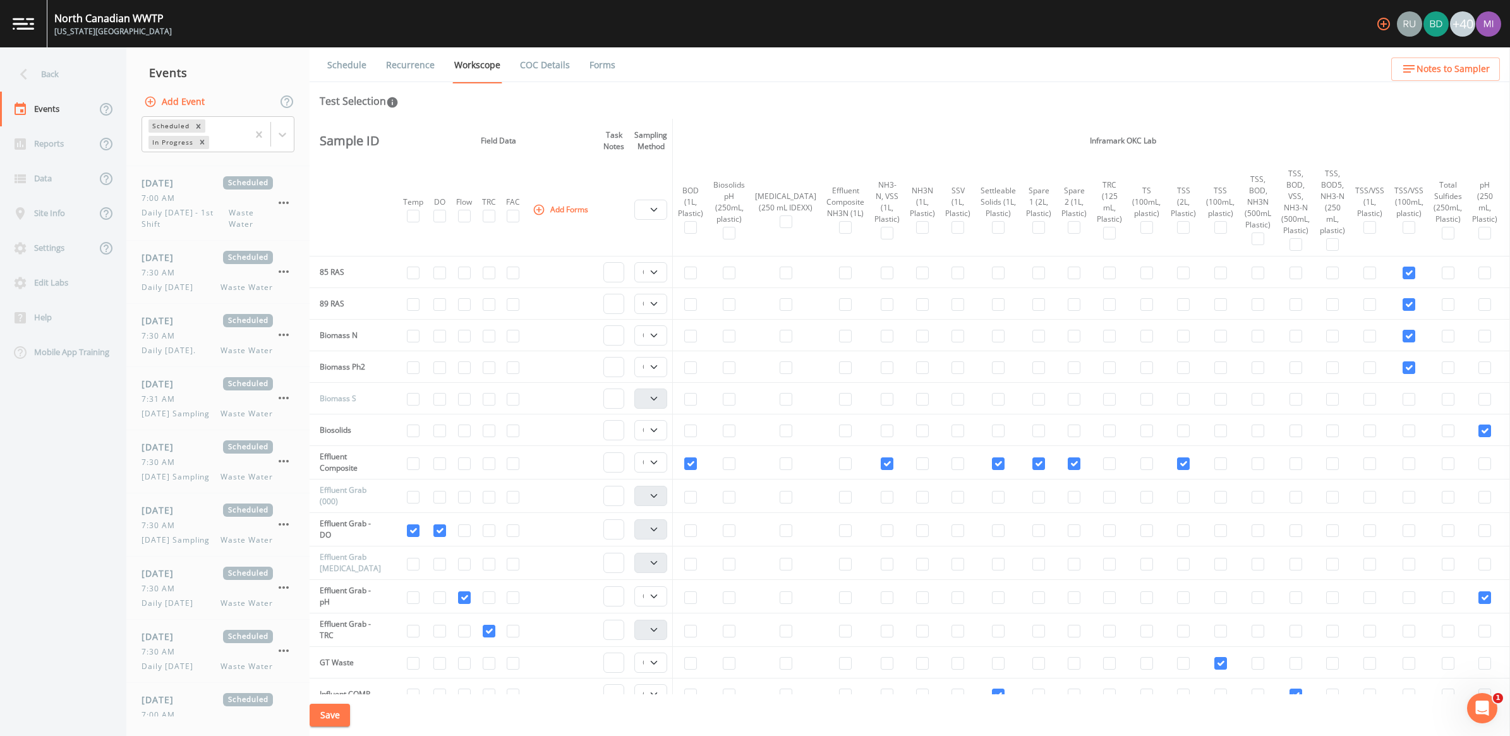
scroll to position [248, 0]
click at [337, 433] on td "Biosolids" at bounding box center [348, 430] width 76 height 32
click at [651, 432] on select "Composite Grab" at bounding box center [650, 430] width 33 height 20
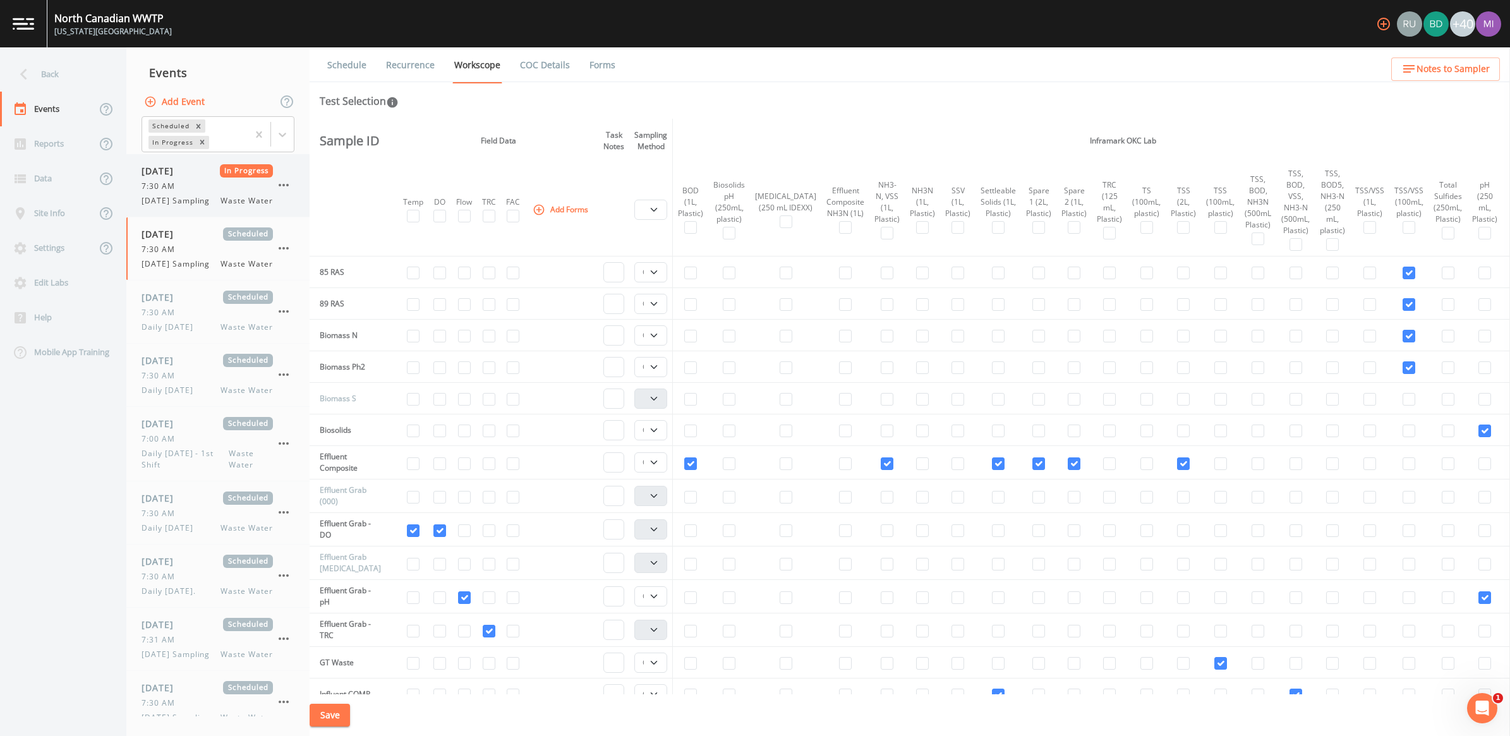
click at [217, 203] on span "[DATE] Sampling" at bounding box center [180, 200] width 76 height 11
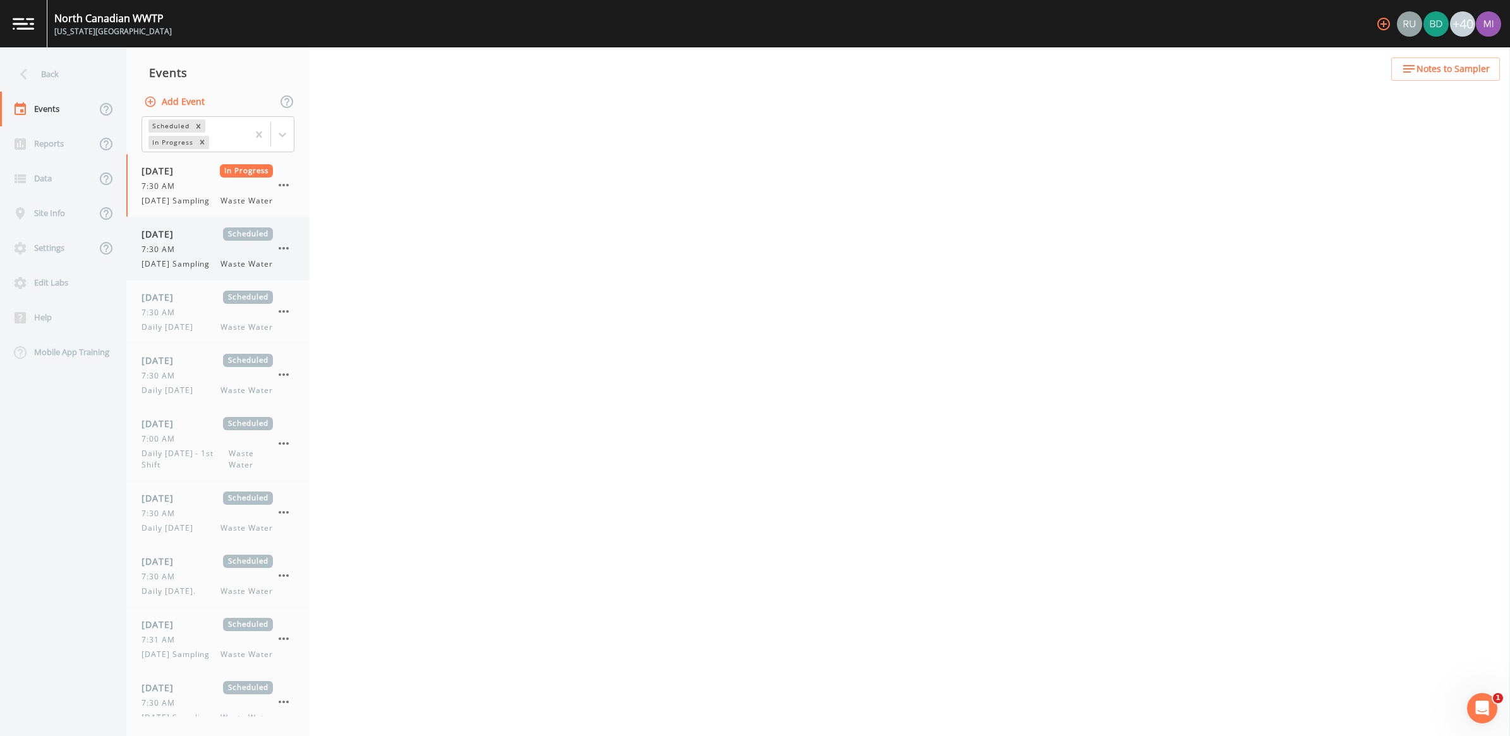
select select "092b3f94-5697-4c94-9891-da161916fdbb"
select select "b6a3c313-748b-4795-a028-792ad310bd60"
select select "092b3f94-5697-4c94-9891-da161916fdbb"
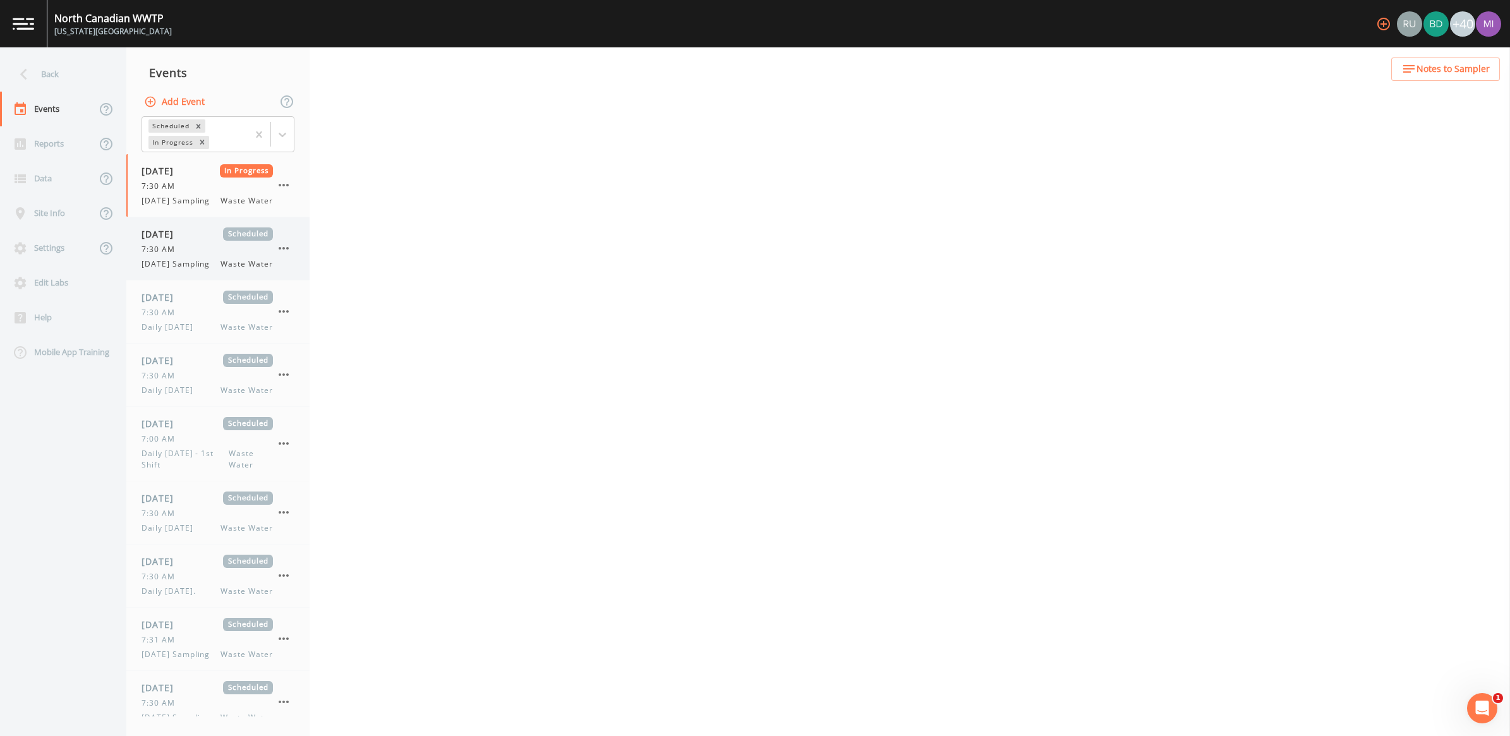
select select "b6a3c313-748b-4795-a028-792ad310bd60"
select select "092b3f94-5697-4c94-9891-da161916fdbb"
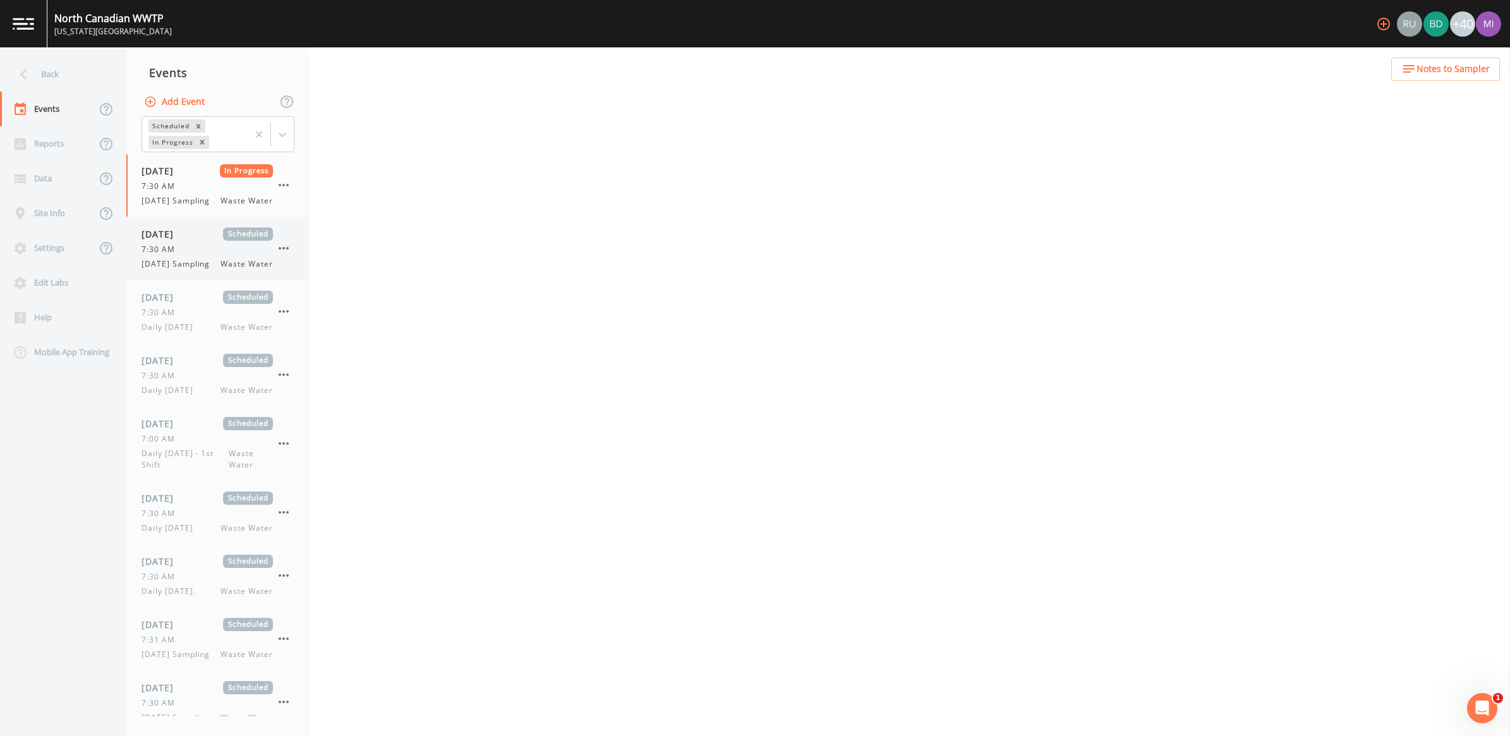
select select "092b3f94-5697-4c94-9891-da161916fdbb"
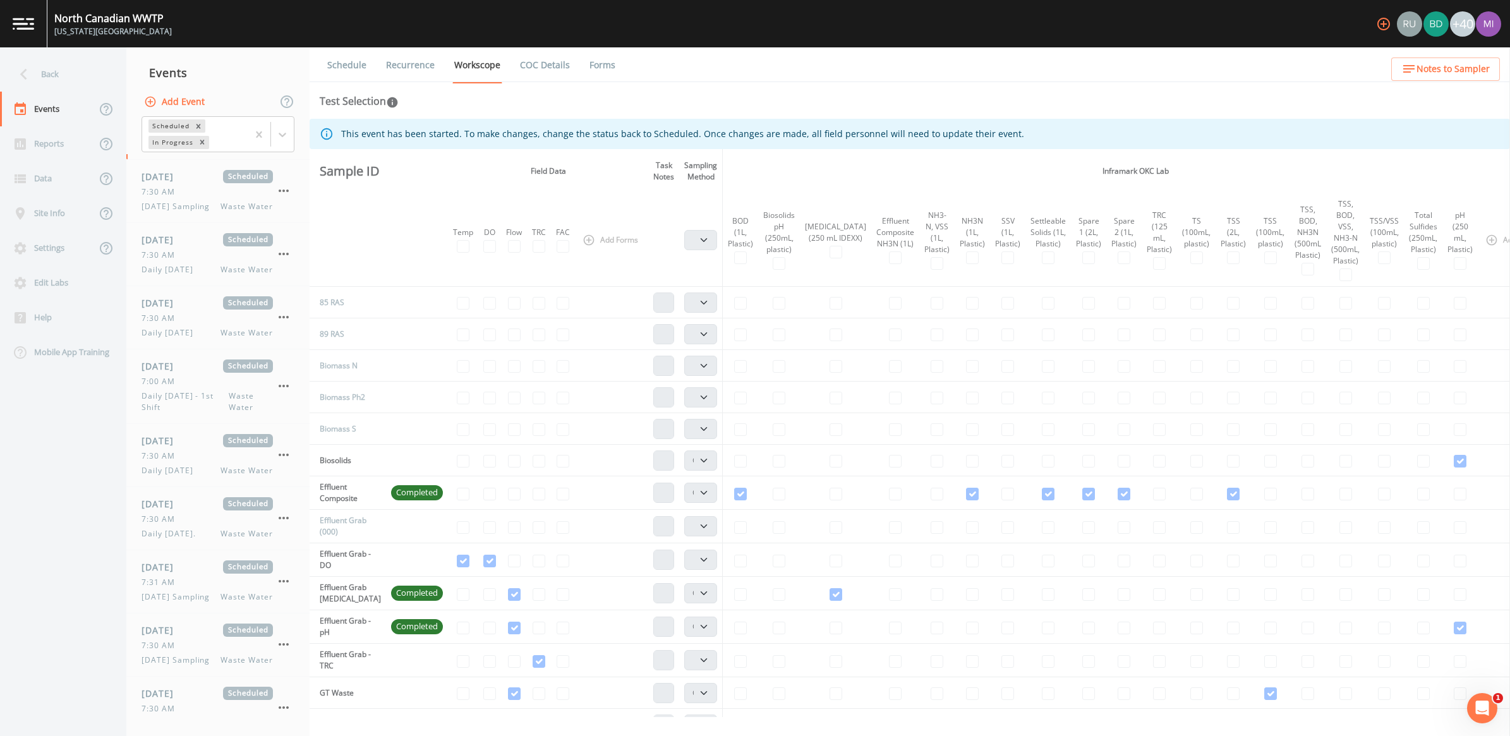
scroll to position [62, 0]
click at [182, 661] on span "[DATE] Sampling" at bounding box center [180, 655] width 76 height 11
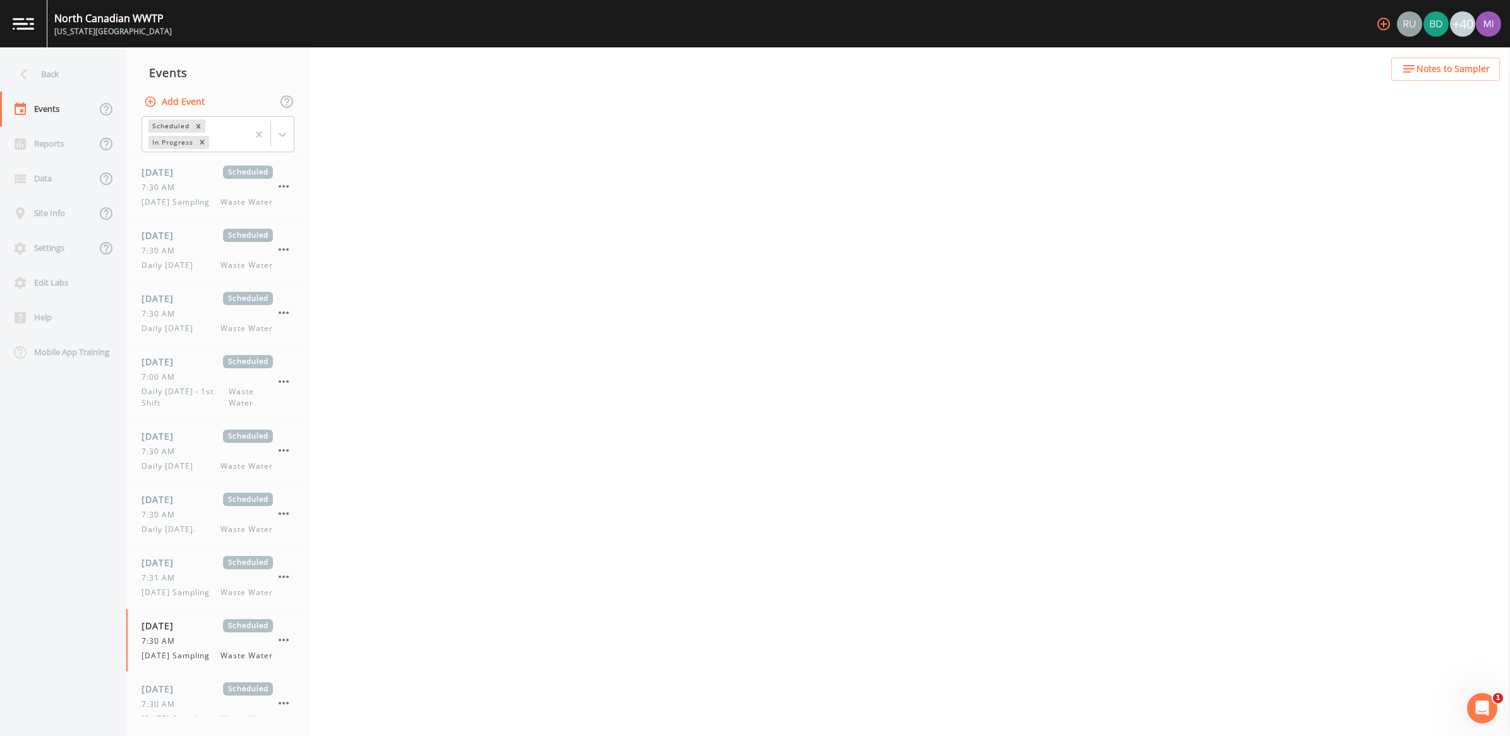
select select "092b3f94-5697-4c94-9891-da161916fdbb"
select select "b6a3c313-748b-4795-a028-792ad310bd60"
select select "092b3f94-5697-4c94-9891-da161916fdbb"
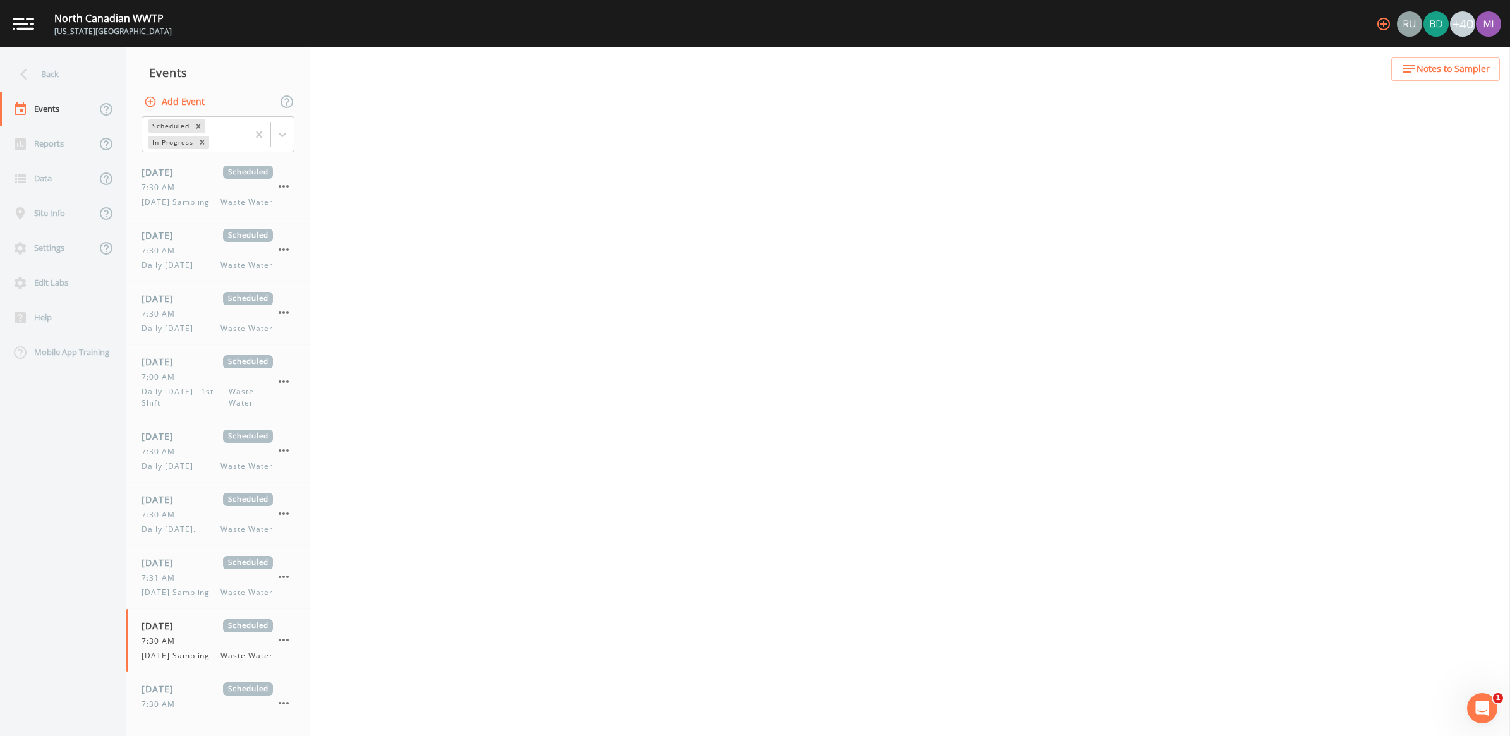
select select "b6a3c313-748b-4795-a028-792ad310bd60"
select select "092b3f94-5697-4c94-9891-da161916fdbb"
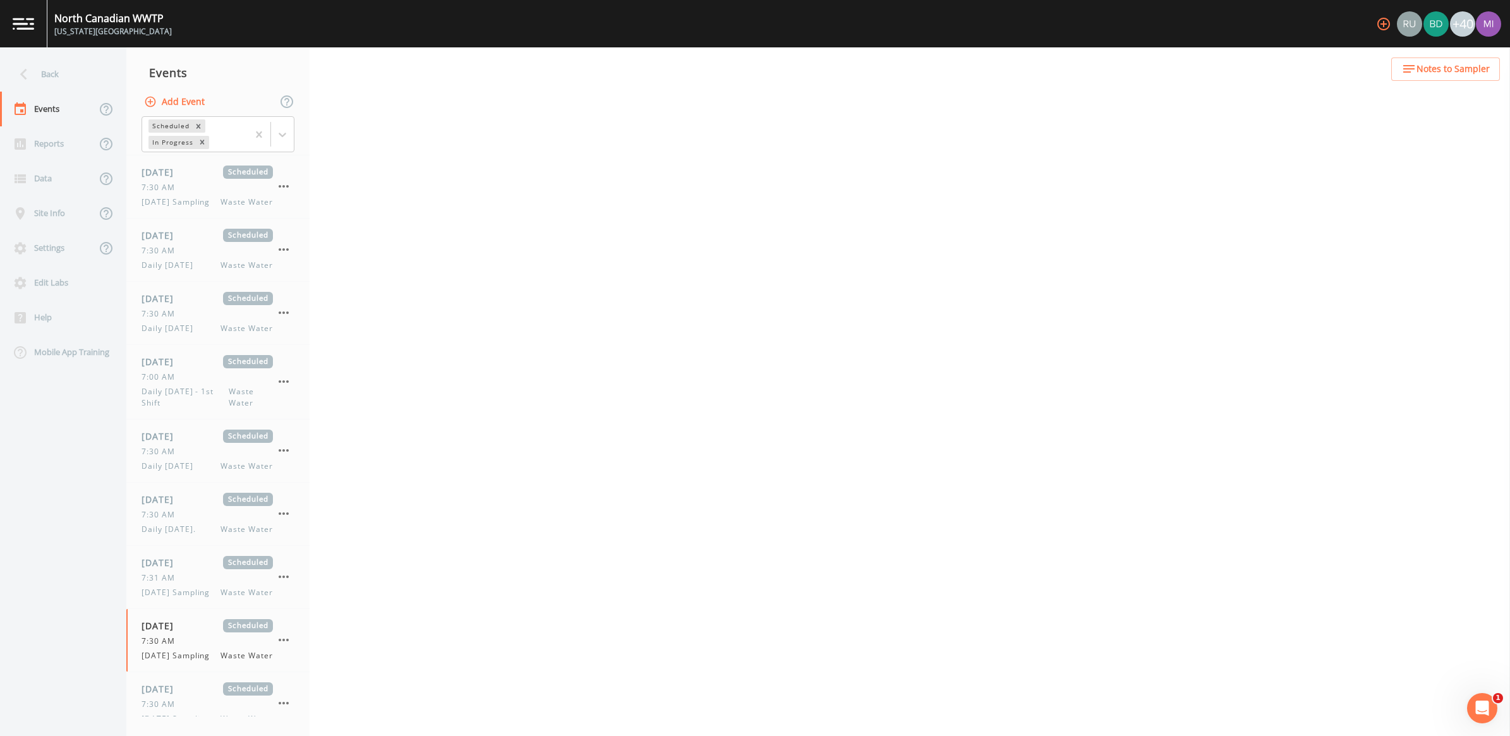
select select "092b3f94-5697-4c94-9891-da161916fdbb"
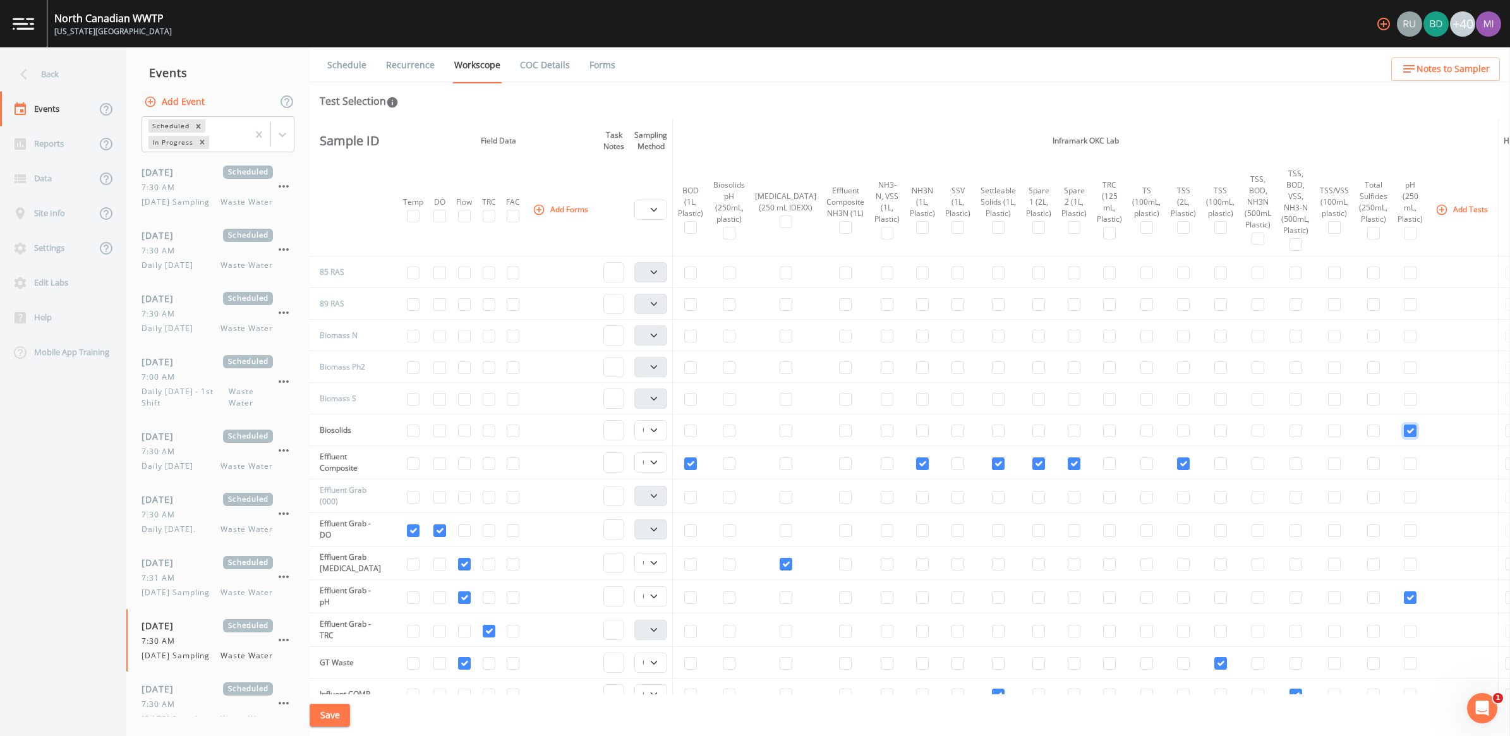
click at [1404, 432] on input "checkbox" at bounding box center [1410, 431] width 13 height 13
checkbox input "false"
select select
click at [337, 720] on button "Save" at bounding box center [330, 715] width 40 height 23
click at [207, 270] on span "[DATE] Sampling" at bounding box center [180, 263] width 76 height 11
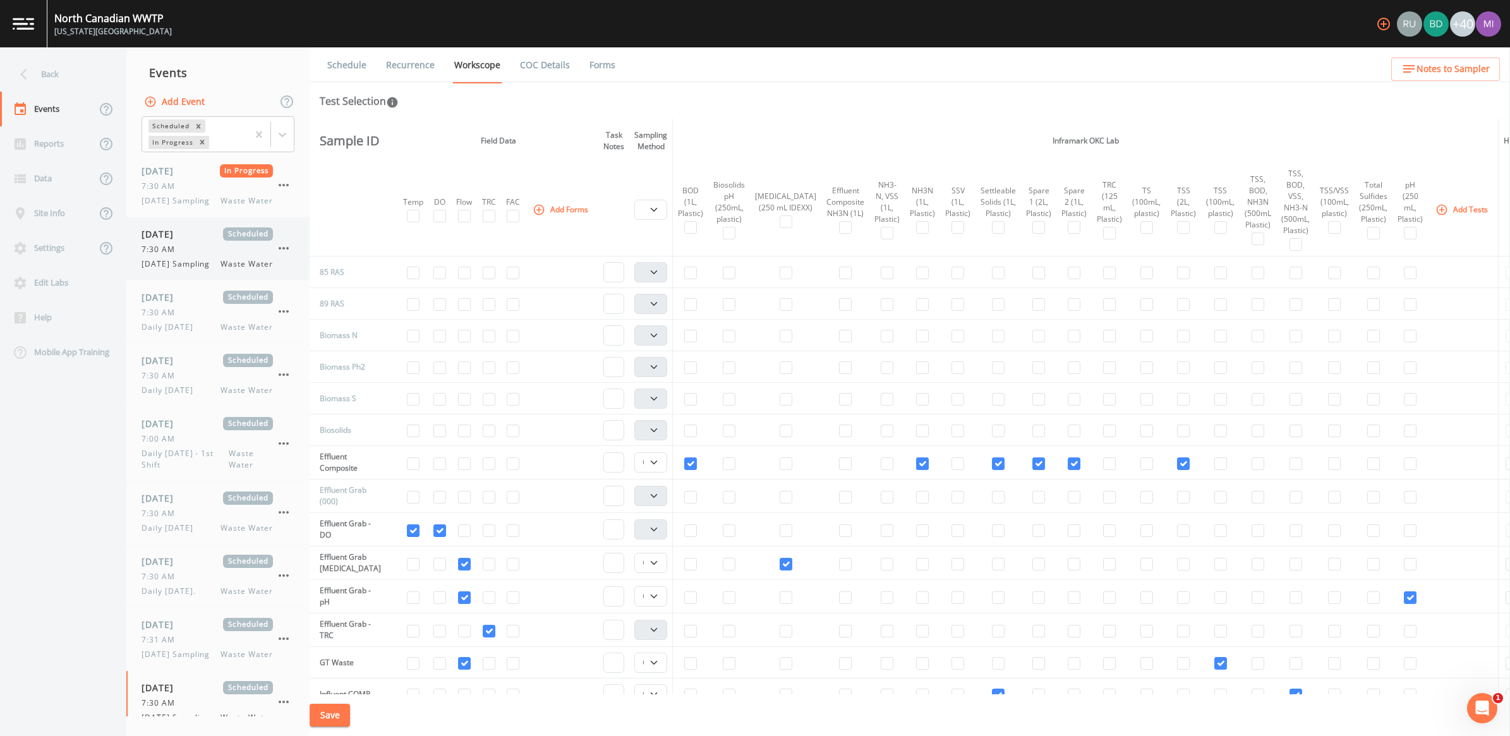
select select "092b3f94-5697-4c94-9891-da161916fdbb"
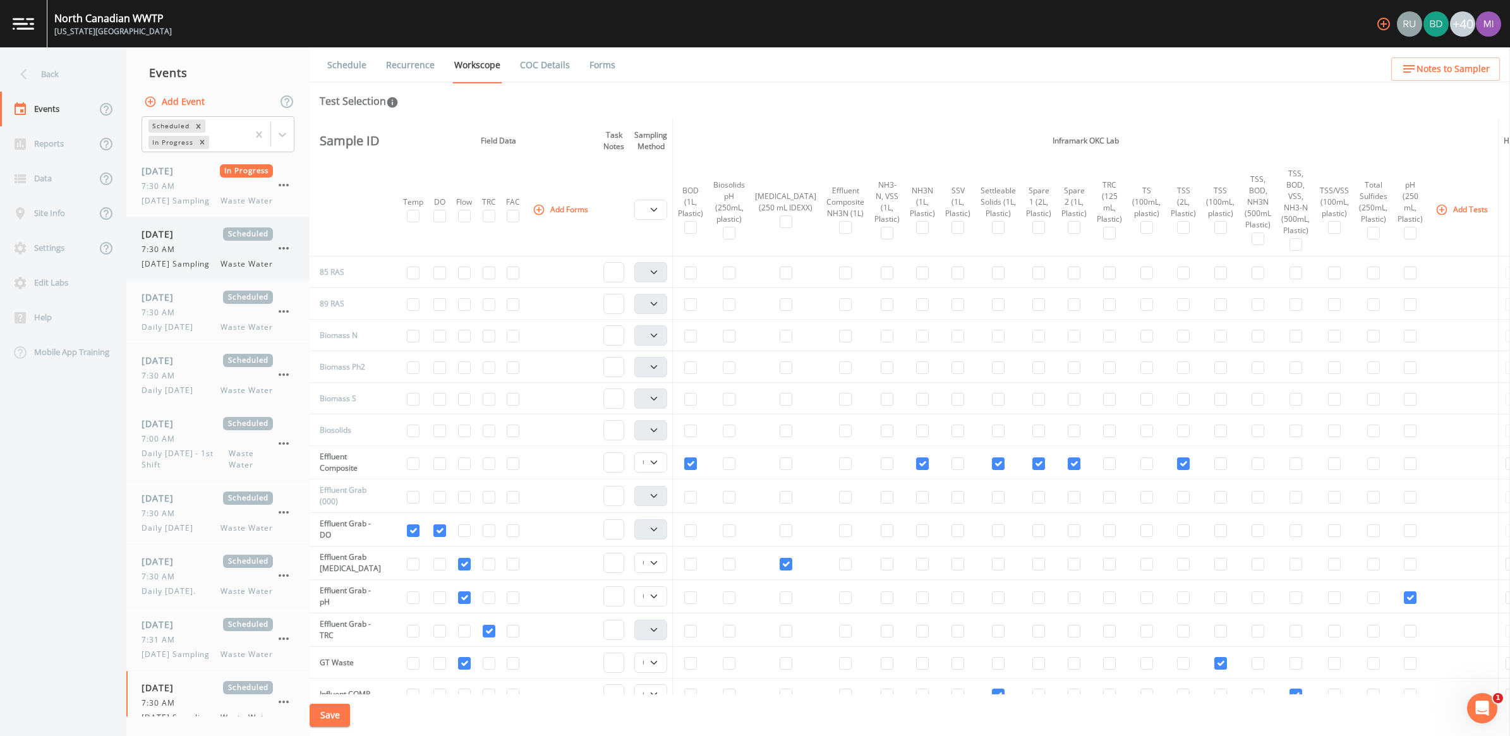
select select "b6a3c313-748b-4795-a028-792ad310bd60"
select select "092b3f94-5697-4c94-9891-da161916fdbb"
select select "b6a3c313-748b-4795-a028-792ad310bd60"
select select "092b3f94-5697-4c94-9891-da161916fdbb"
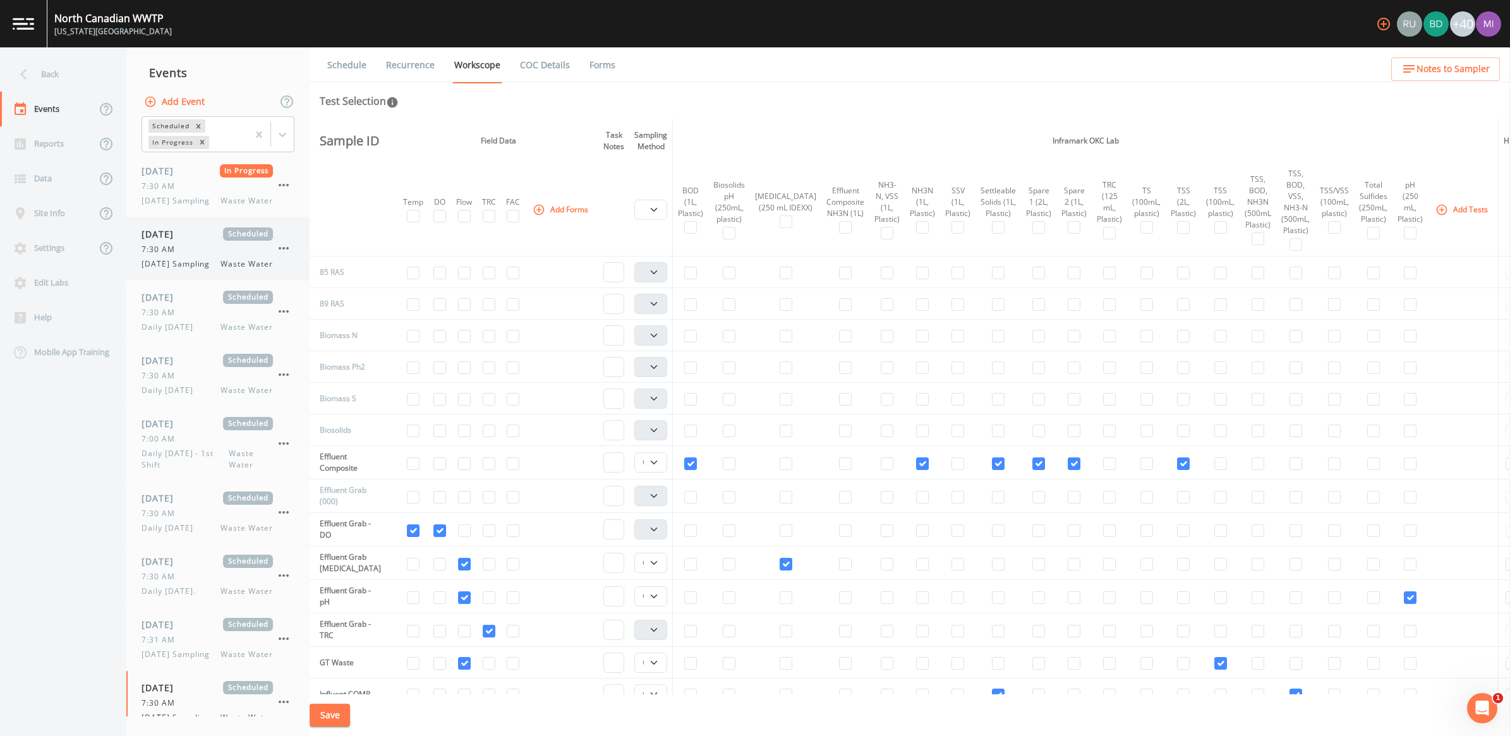
select select "092b3f94-5697-4c94-9891-da161916fdbb"
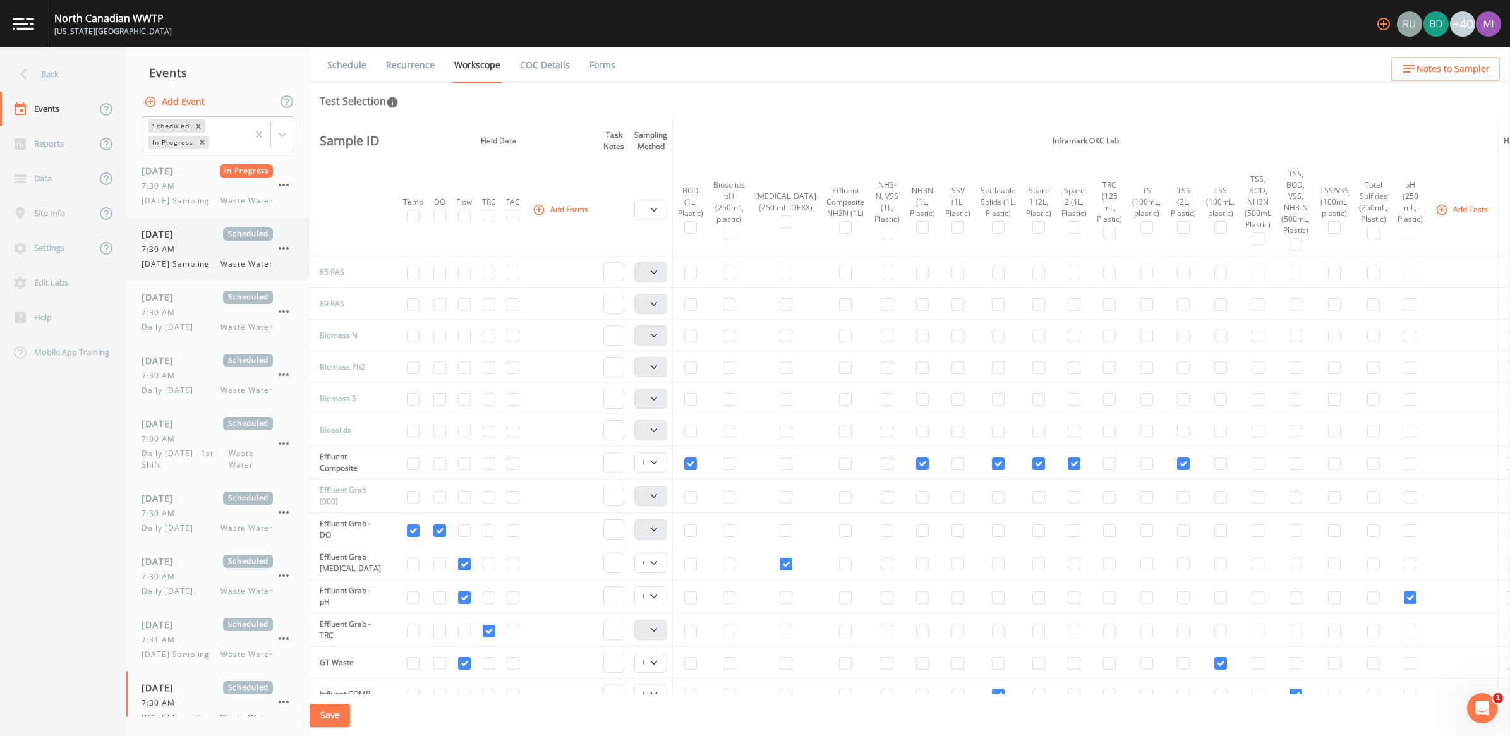
select select "092b3f94-5697-4c94-9891-da161916fdbb"
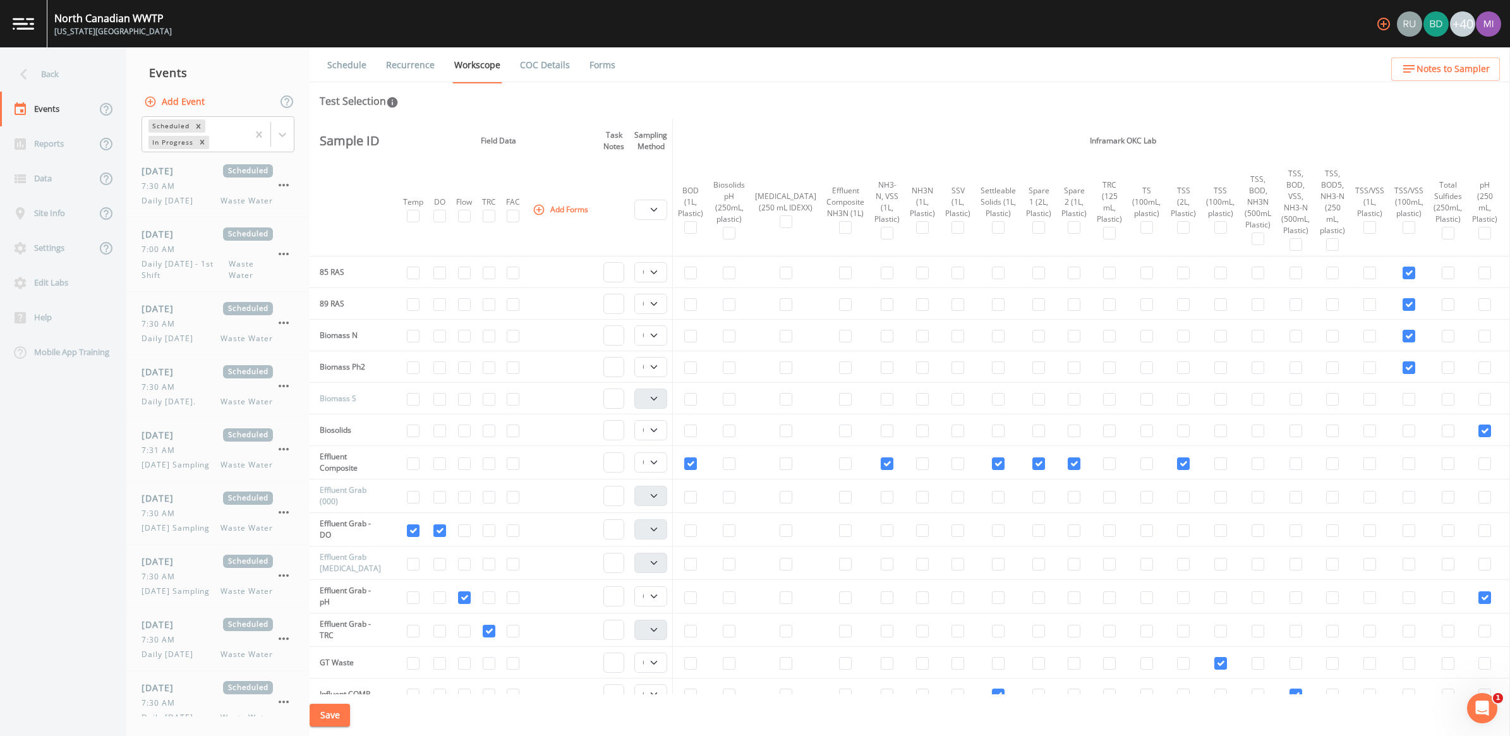
scroll to position [191, 0]
click at [327, 335] on td "Biomass N" at bounding box center [348, 336] width 76 height 32
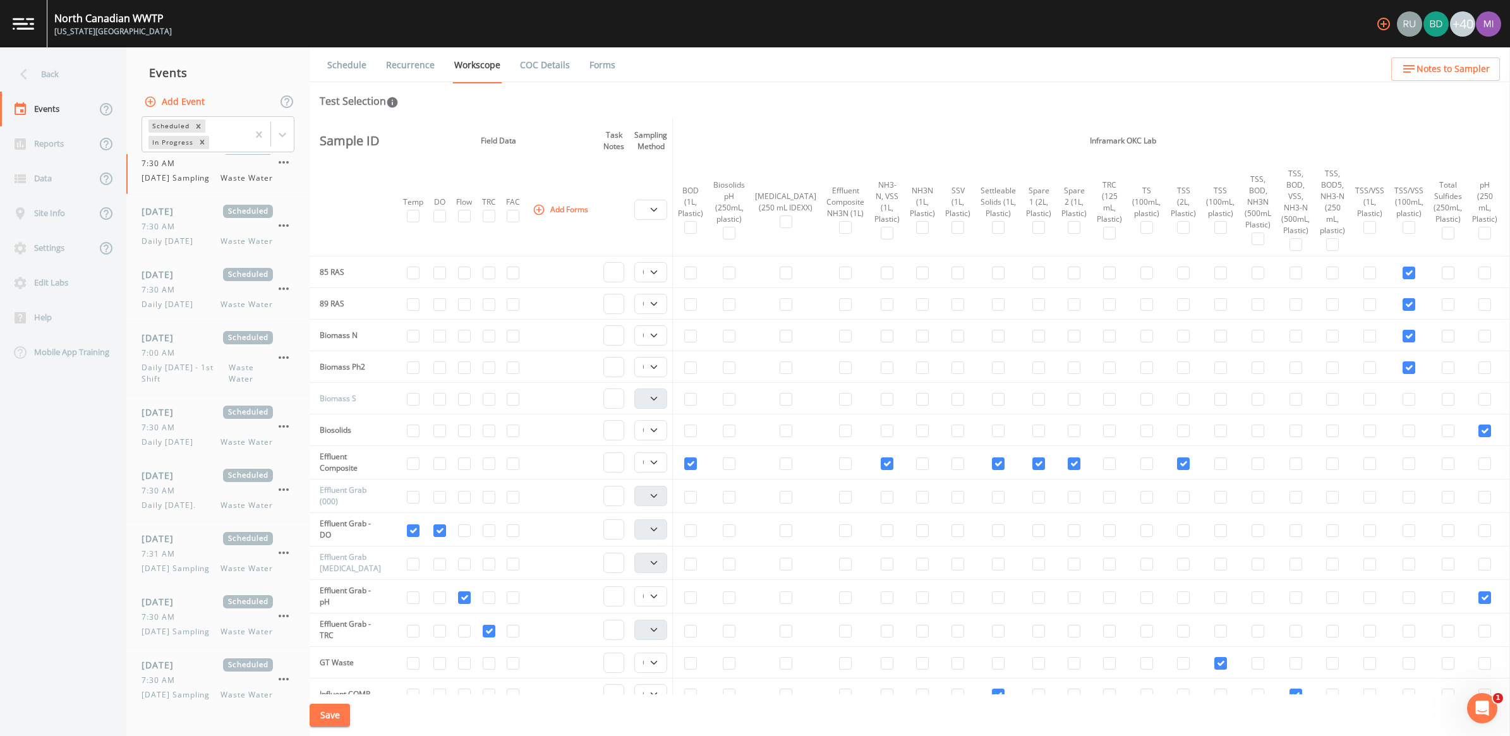
scroll to position [0, 0]
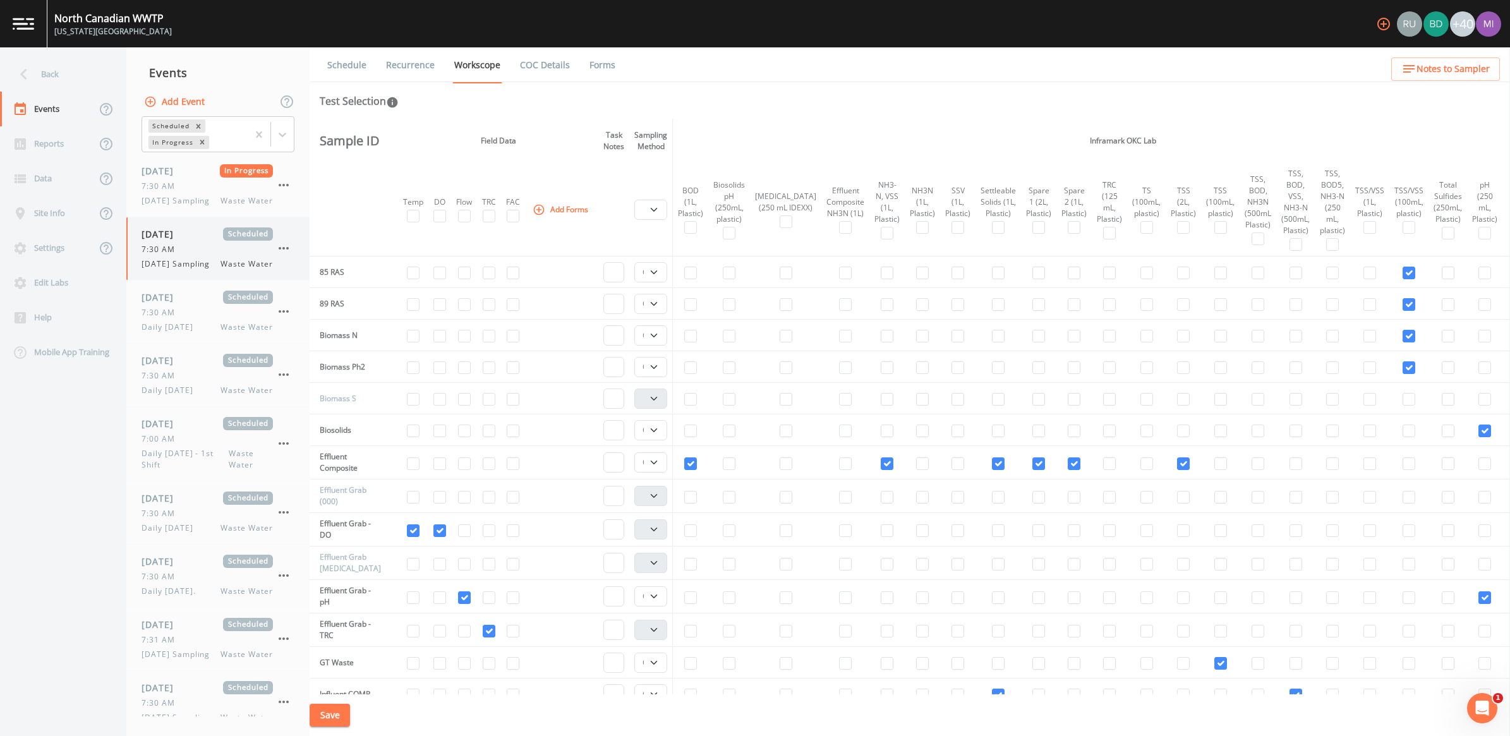
click at [209, 270] on span "[DATE] Sampling" at bounding box center [180, 263] width 76 height 11
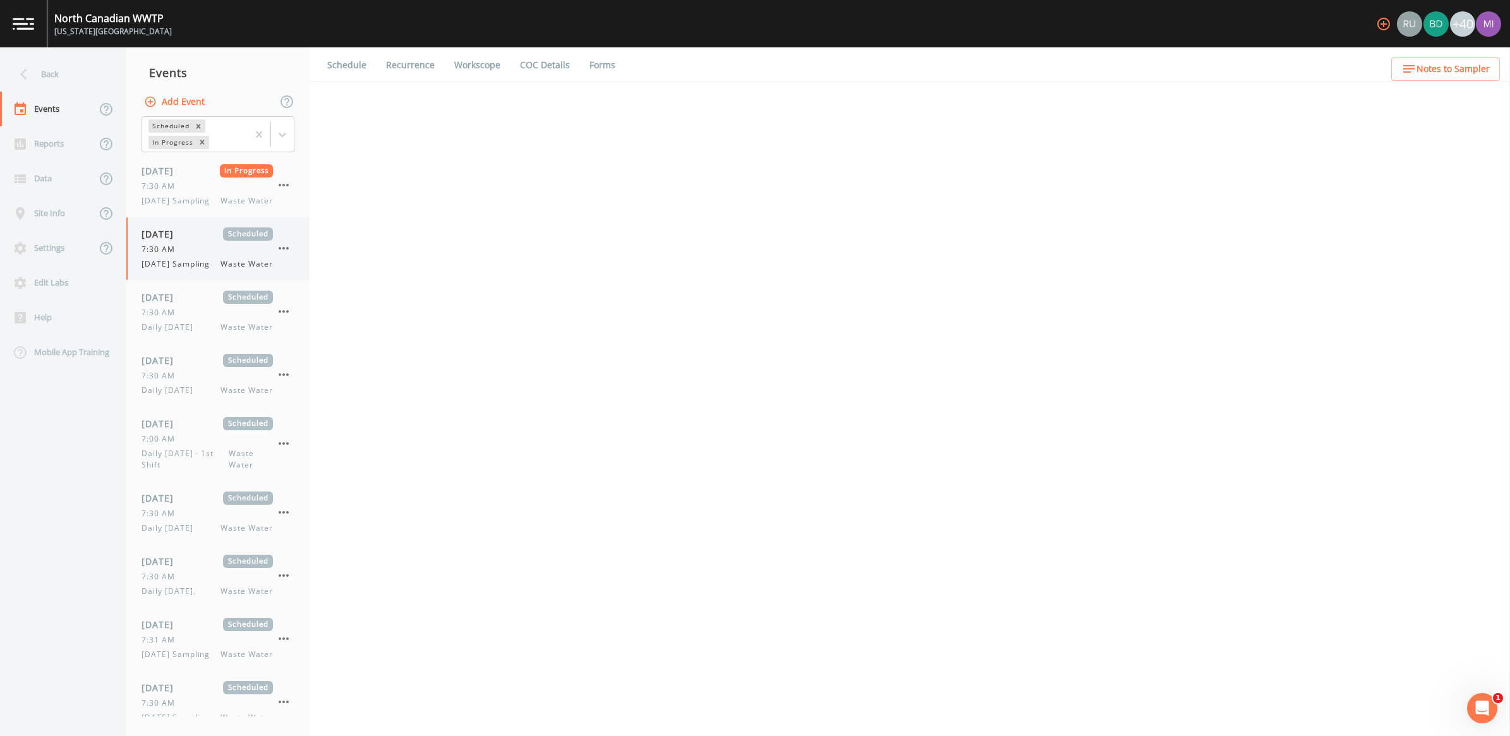
select select "092b3f94-5697-4c94-9891-da161916fdbb"
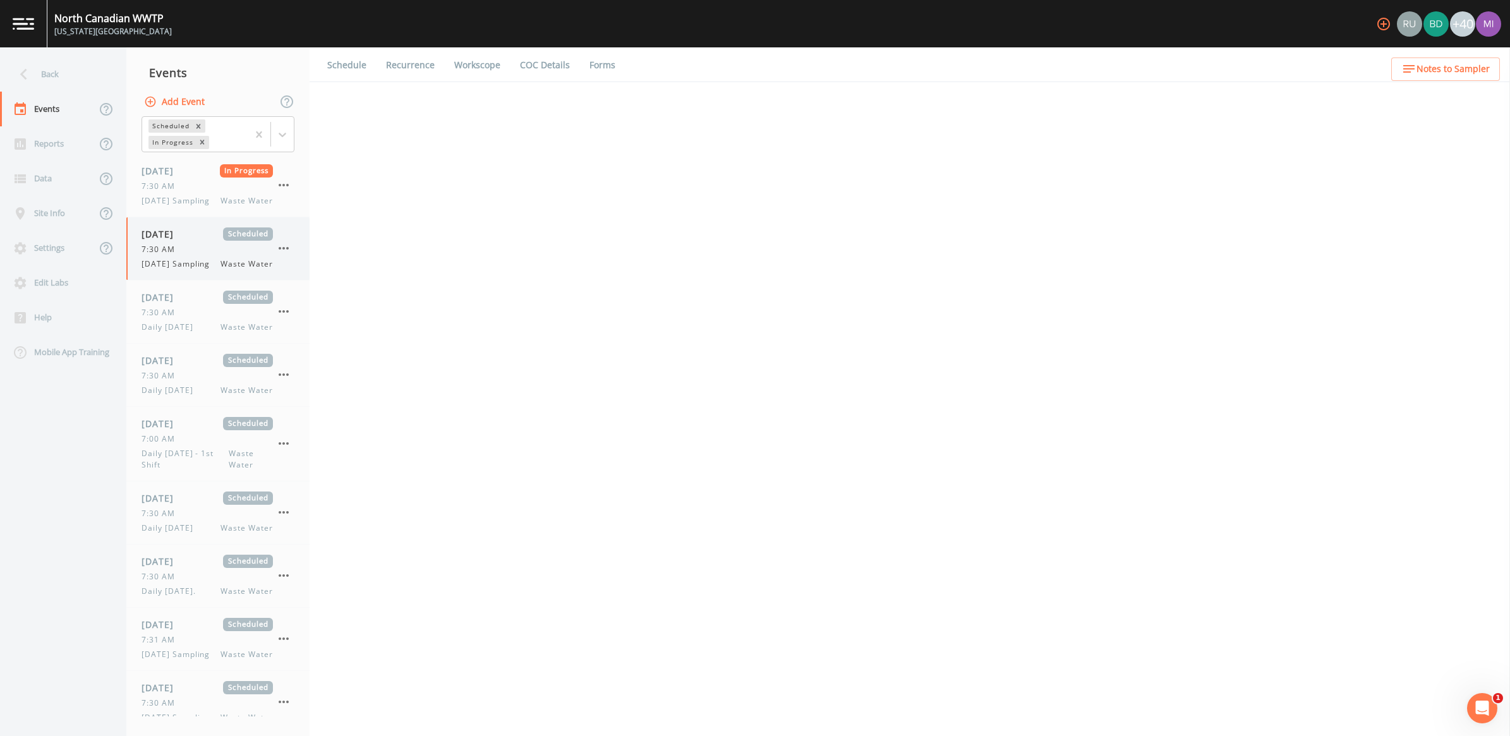
select select "b6a3c313-748b-4795-a028-792ad310bd60"
select select "092b3f94-5697-4c94-9891-da161916fdbb"
select select "b6a3c313-748b-4795-a028-792ad310bd60"
select select "092b3f94-5697-4c94-9891-da161916fdbb"
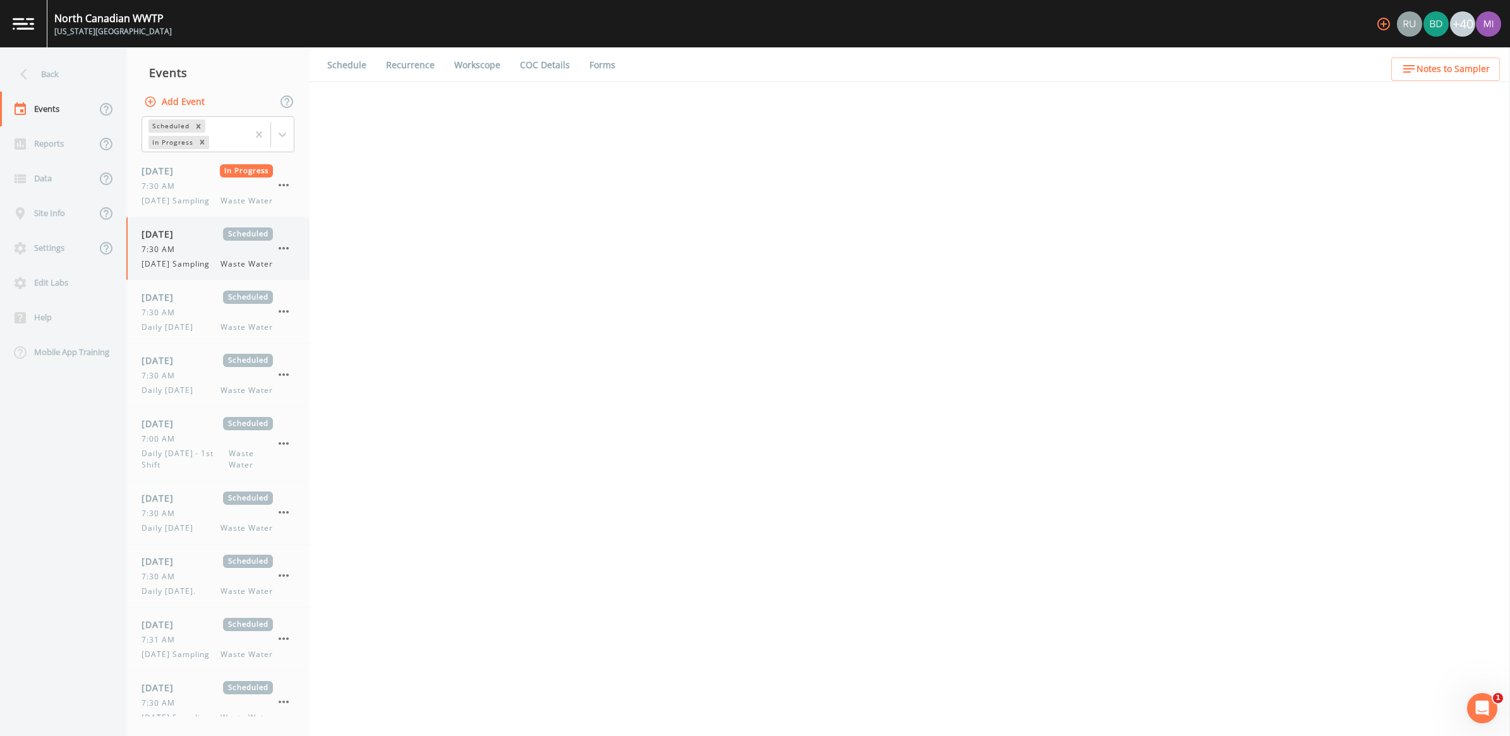
select select "092b3f94-5697-4c94-9891-da161916fdbb"
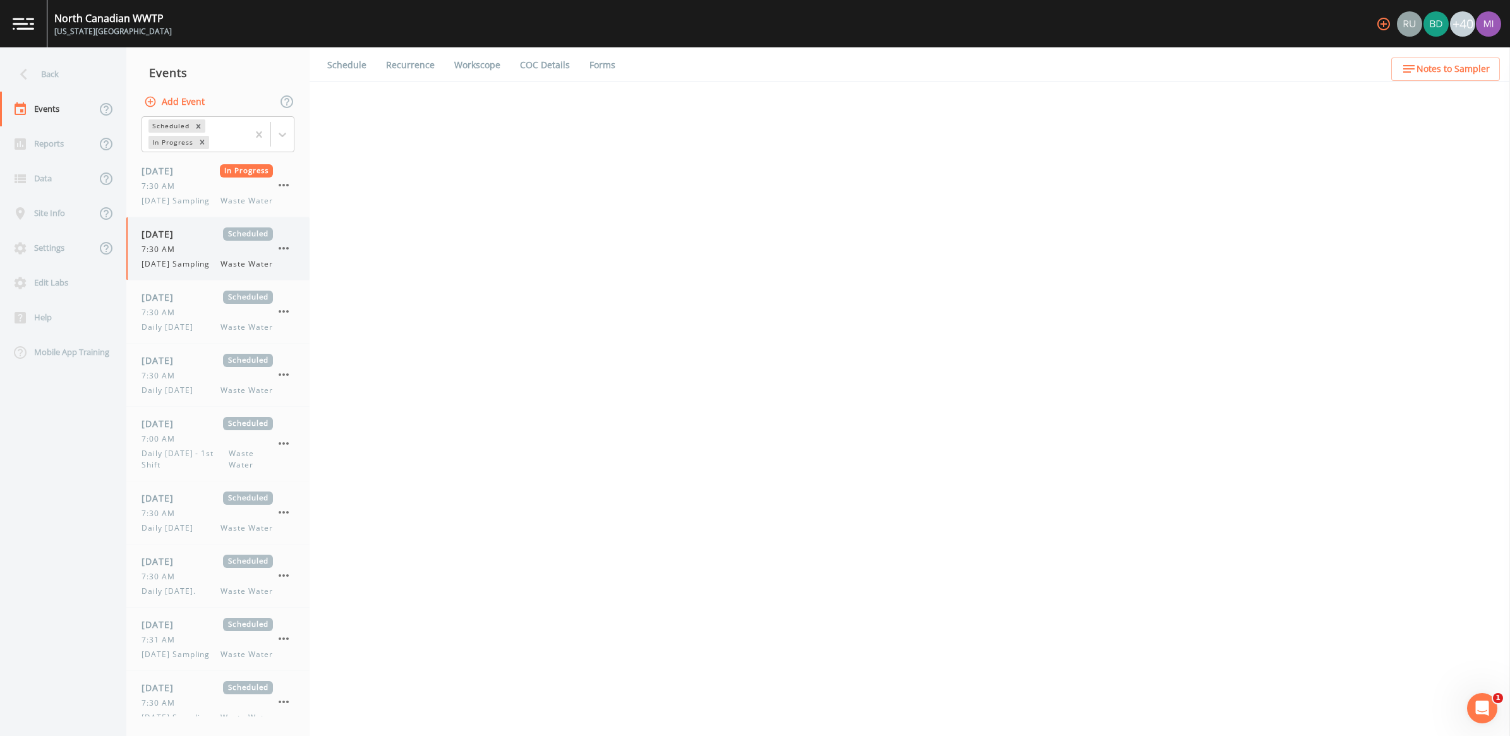
select select "092b3f94-5697-4c94-9891-da161916fdbb"
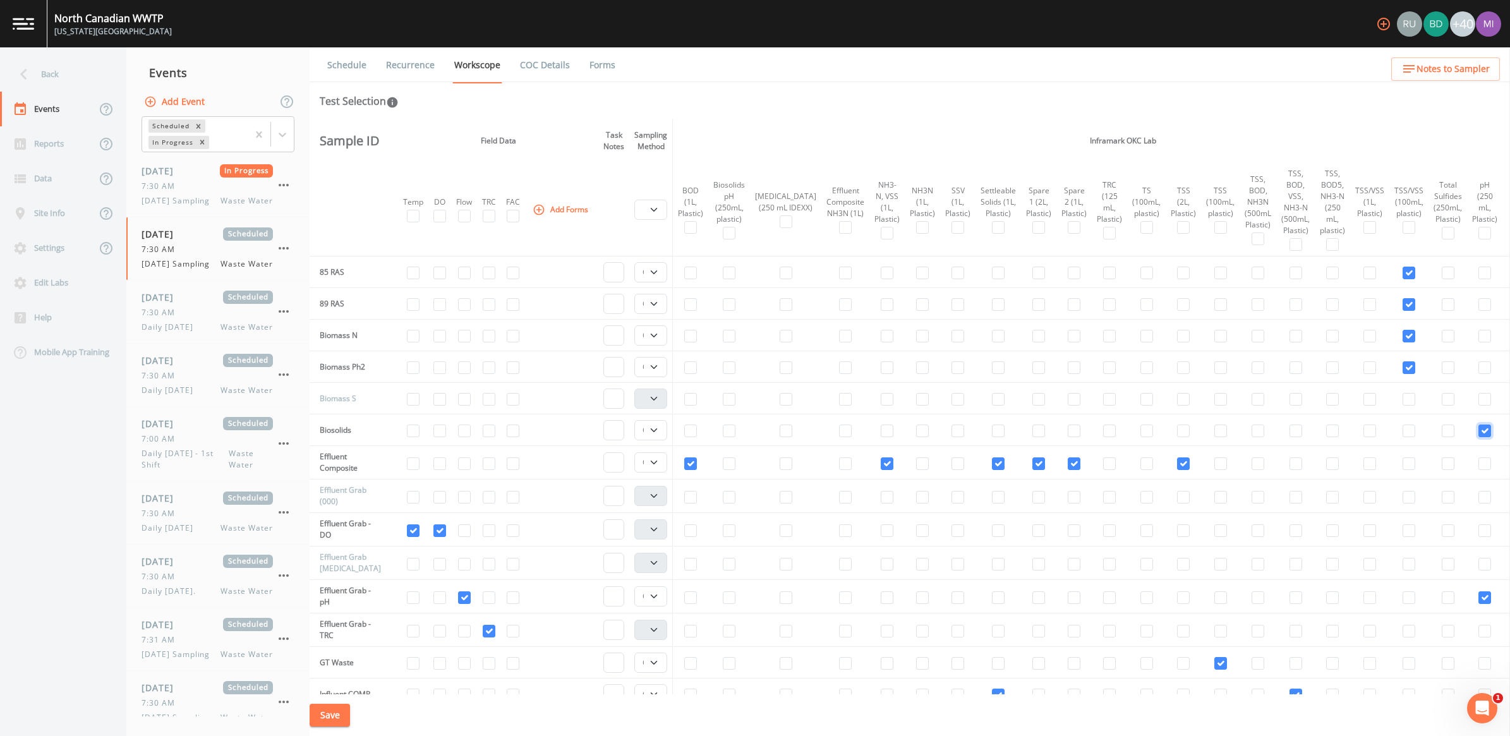
click at [1478, 428] on input "checkbox" at bounding box center [1484, 431] width 13 height 13
checkbox input "false"
select select
click at [336, 714] on button "Save" at bounding box center [330, 715] width 40 height 23
click at [184, 333] on div "[DATE] Scheduled 7:30 AM Daily [DATE] Waste Water" at bounding box center [207, 312] width 131 height 42
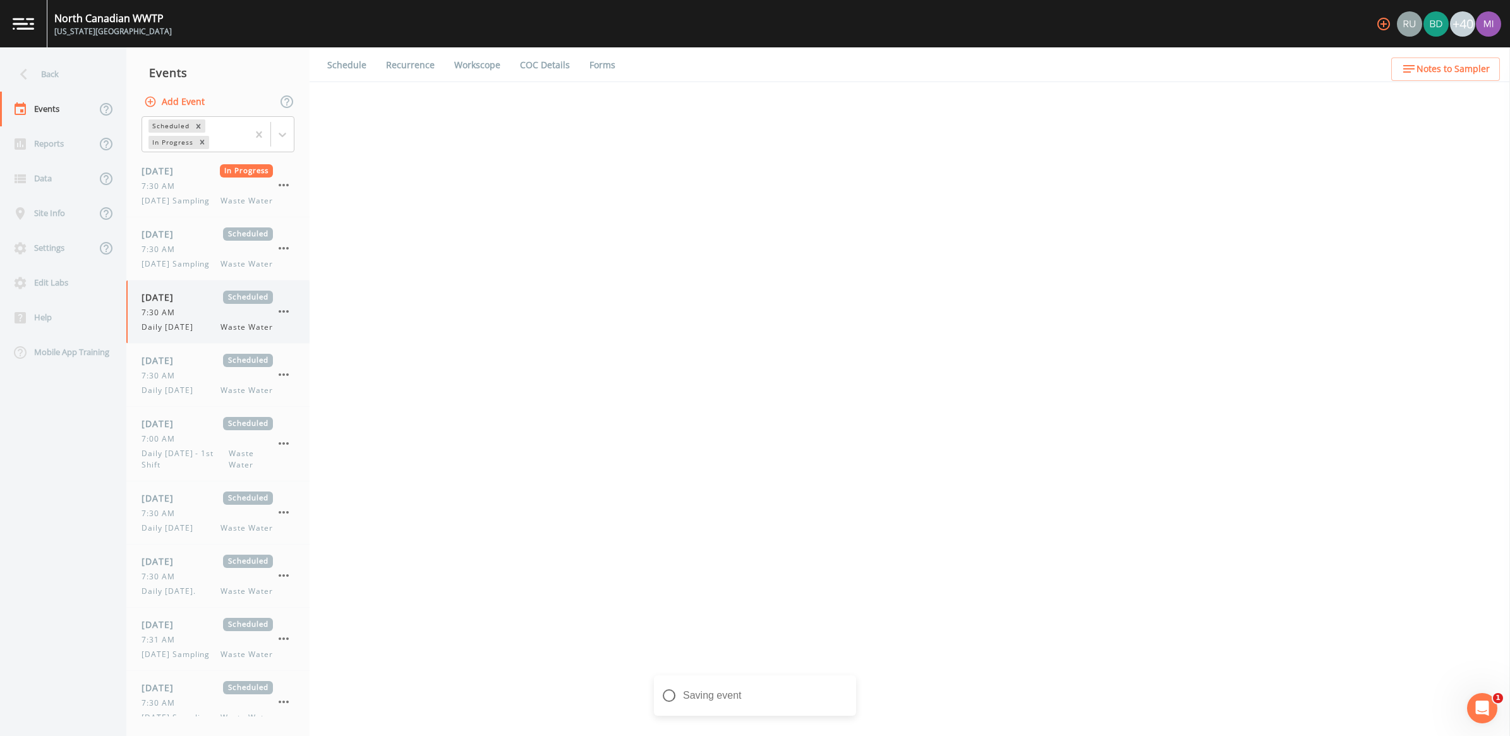
select select "b6a3c313-748b-4795-a028-792ad310bd60"
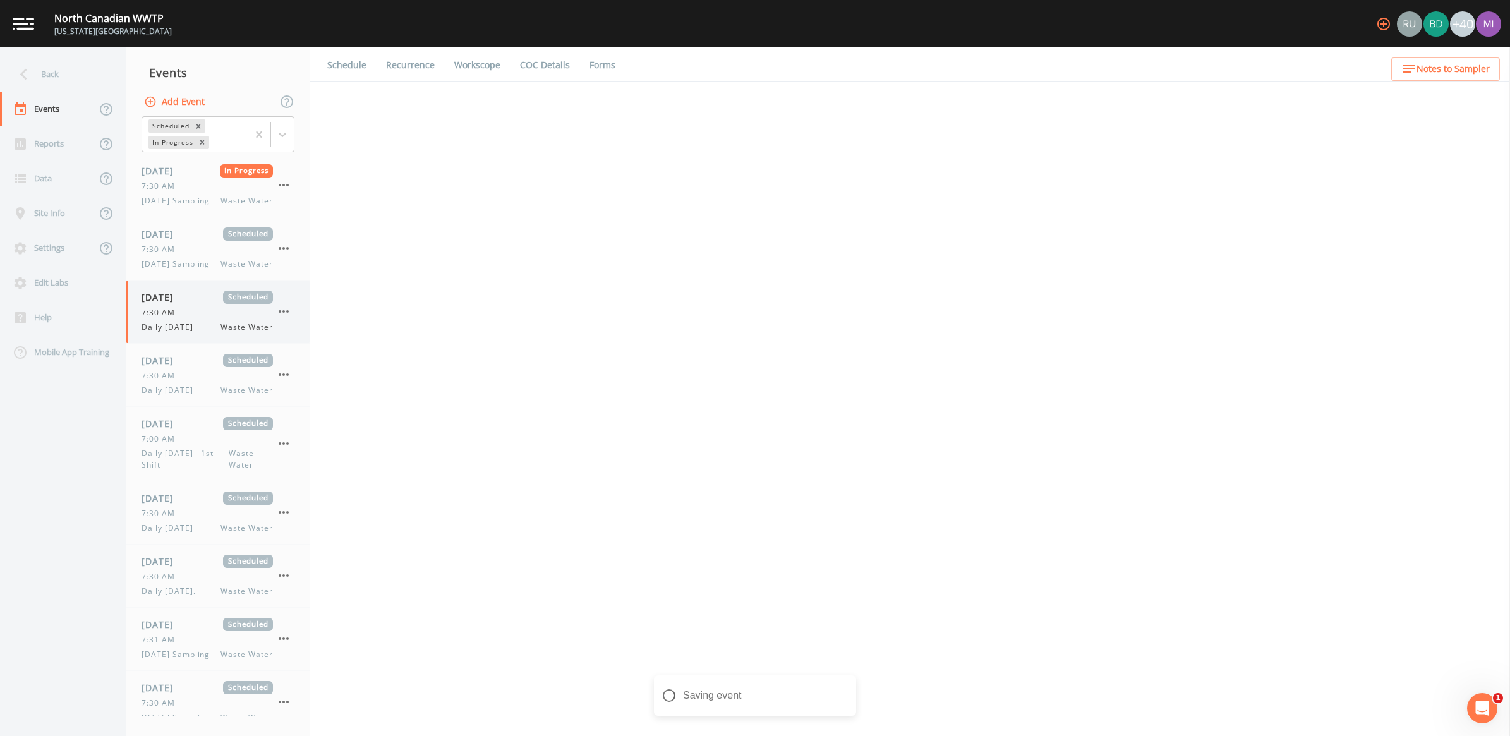
select select "b6a3c313-748b-4795-a028-792ad310bd60"
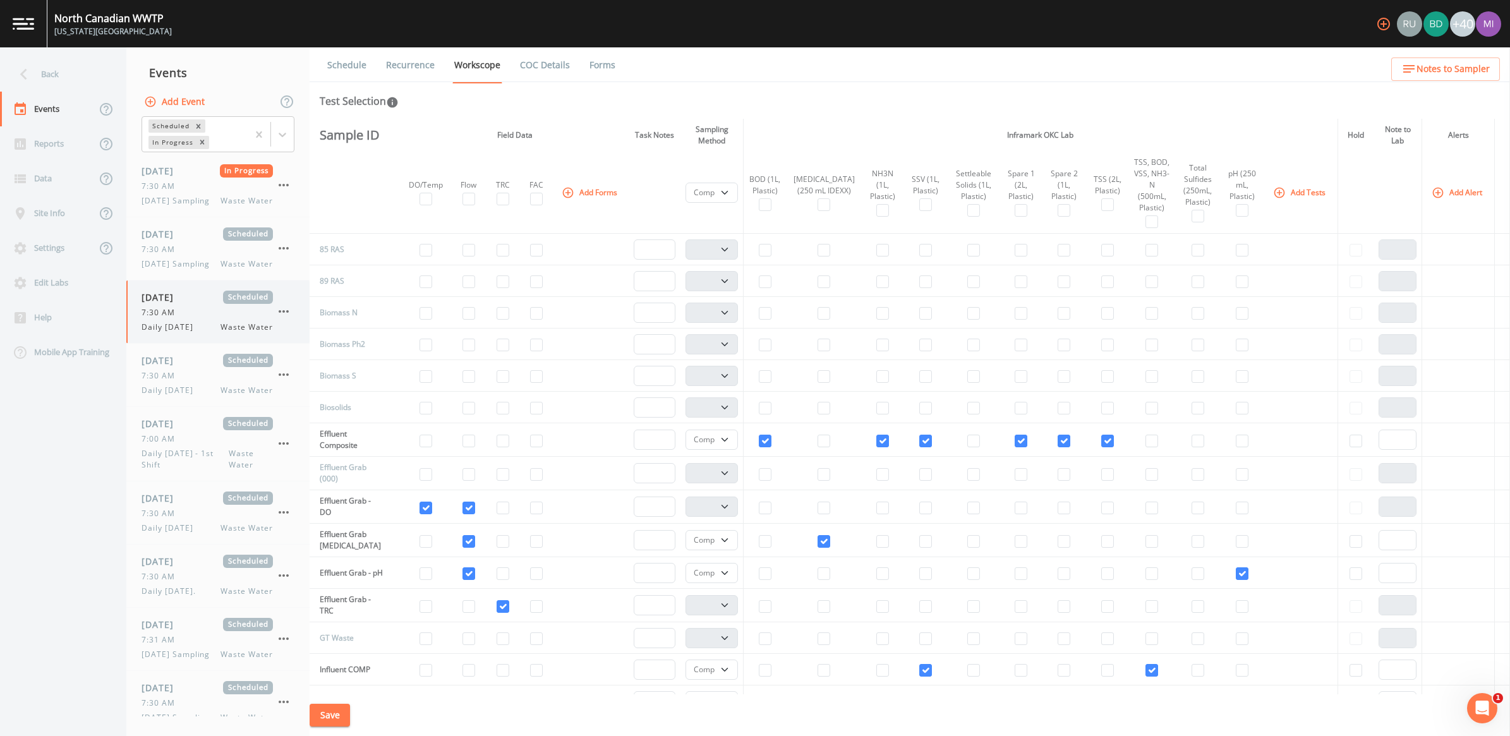
click at [182, 318] on div "7:30 AM" at bounding box center [207, 312] width 131 height 11
select select "b6a3c313-748b-4795-a028-792ad310bd60"
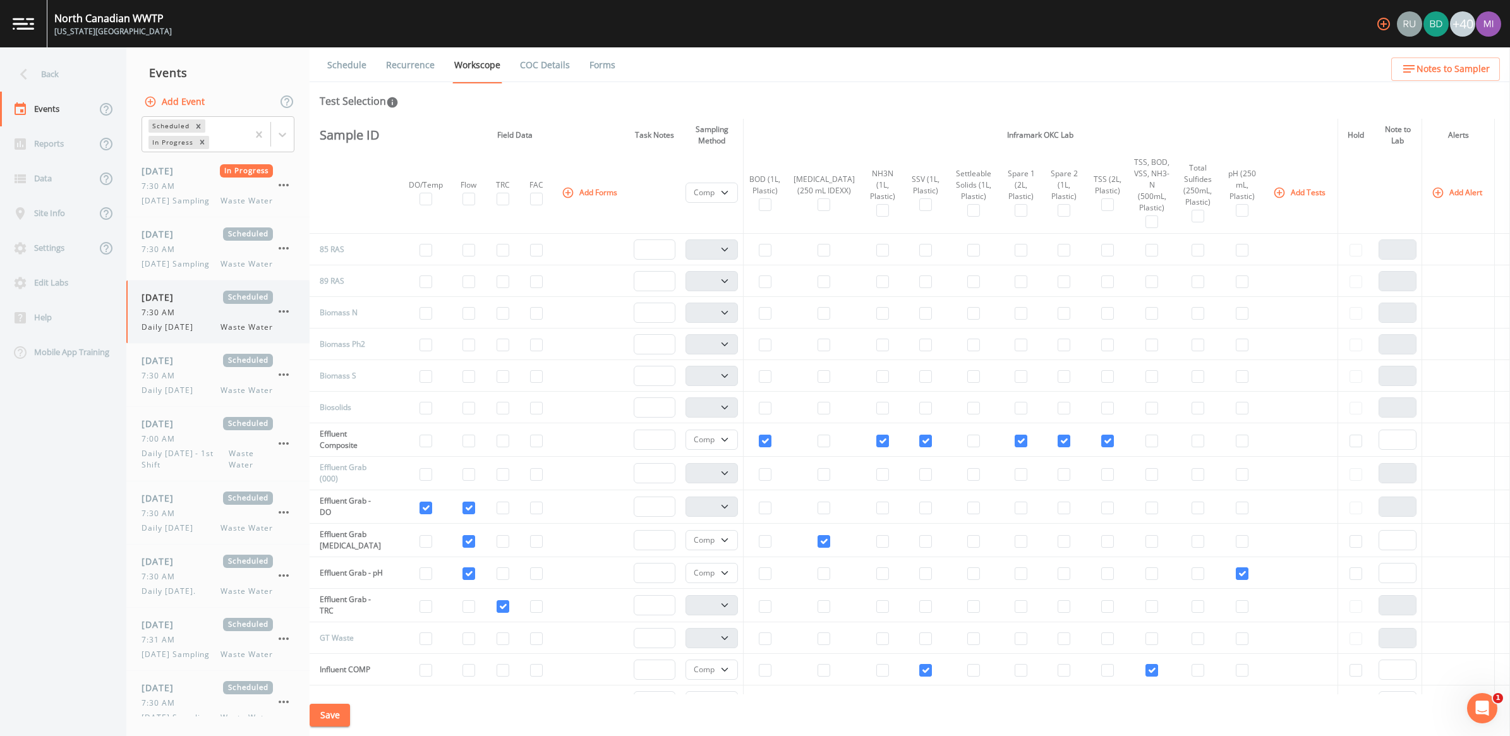
select select "b6a3c313-748b-4795-a028-792ad310bd60"
click at [184, 396] on span "Daily [DATE]" at bounding box center [171, 390] width 59 height 11
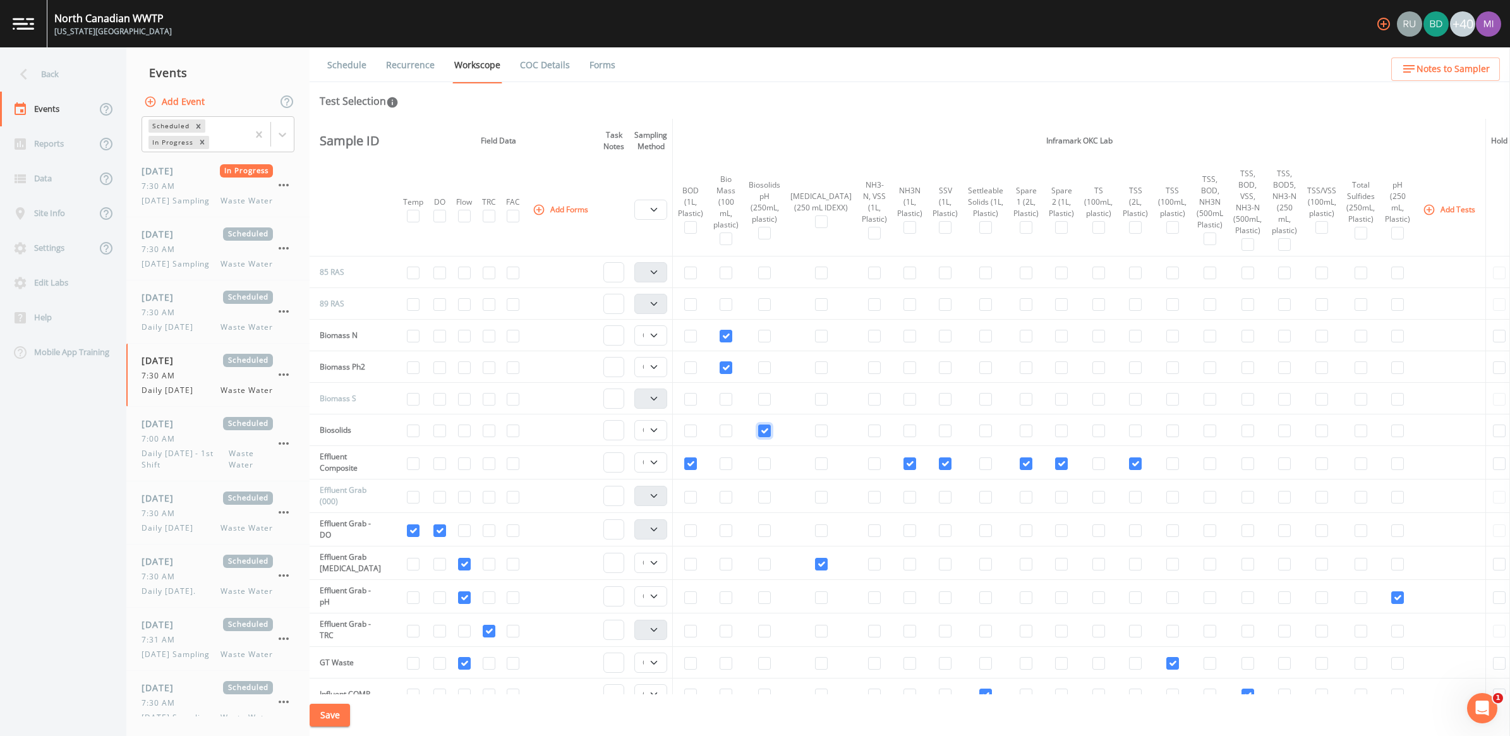
click at [766, 431] on input "checkbox" at bounding box center [764, 431] width 13 height 13
click at [335, 718] on button "Save" at bounding box center [330, 715] width 40 height 23
